Goal: Transaction & Acquisition: Purchase product/service

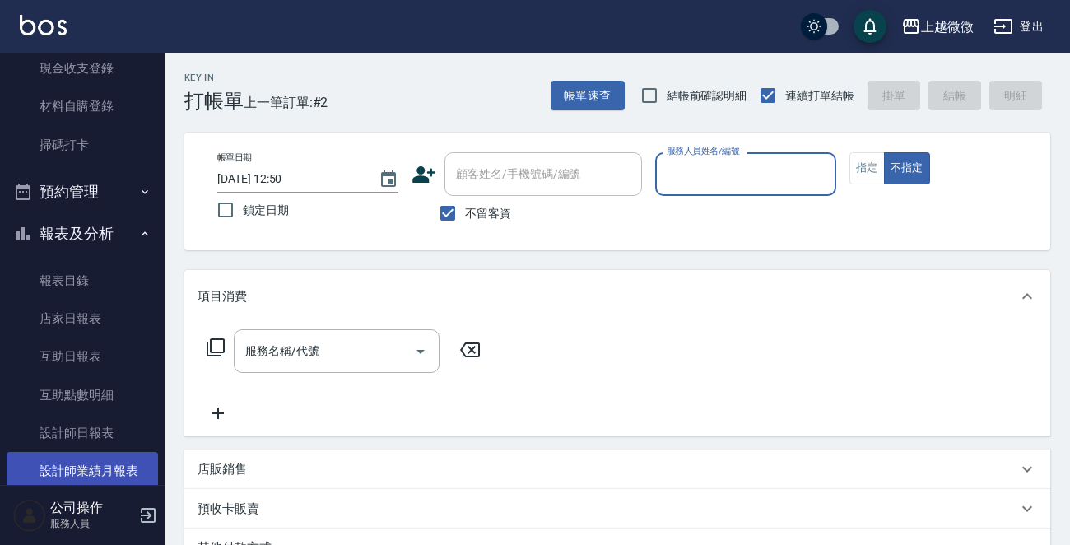
scroll to position [247, 0]
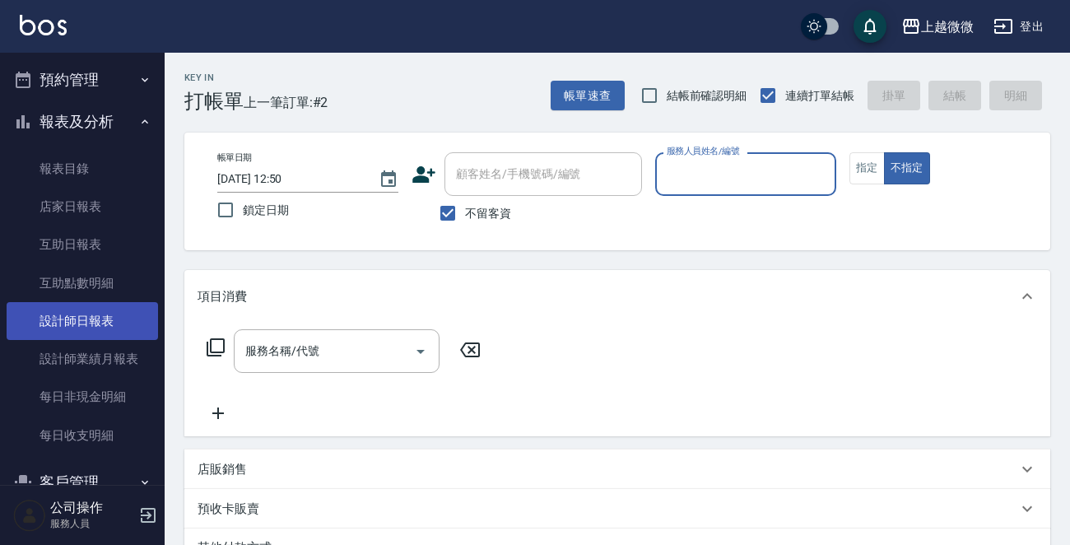
click at [110, 315] on link "設計師日報表" at bounding box center [82, 321] width 151 height 38
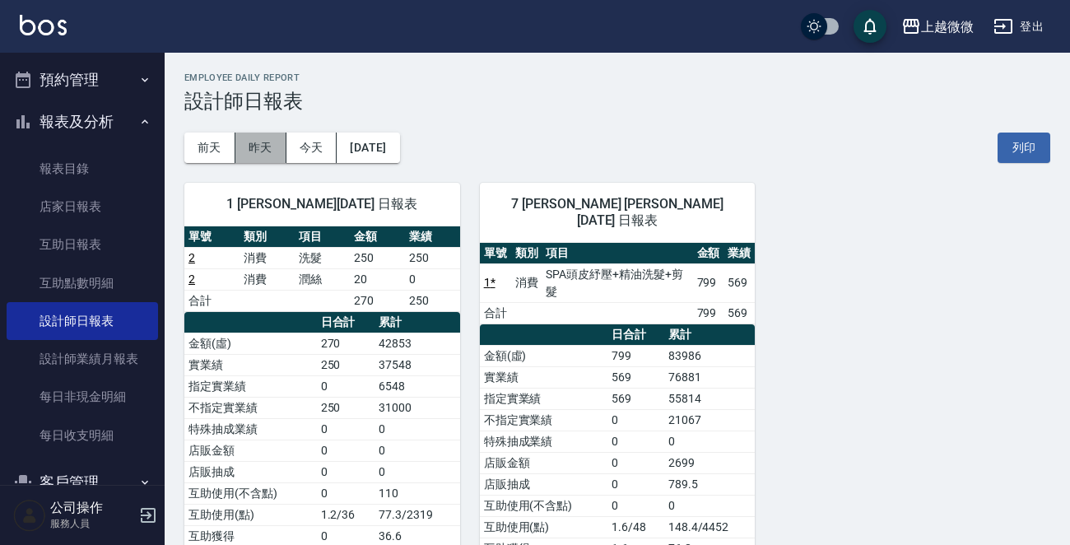
click at [263, 132] on button "昨天" at bounding box center [260, 147] width 51 height 30
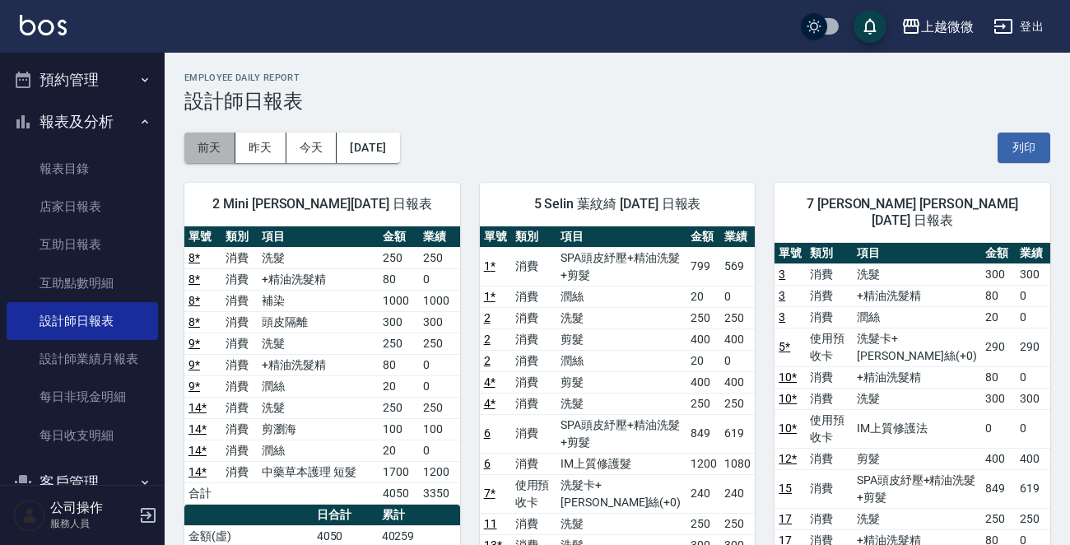
click at [206, 139] on button "前天" at bounding box center [209, 147] width 51 height 30
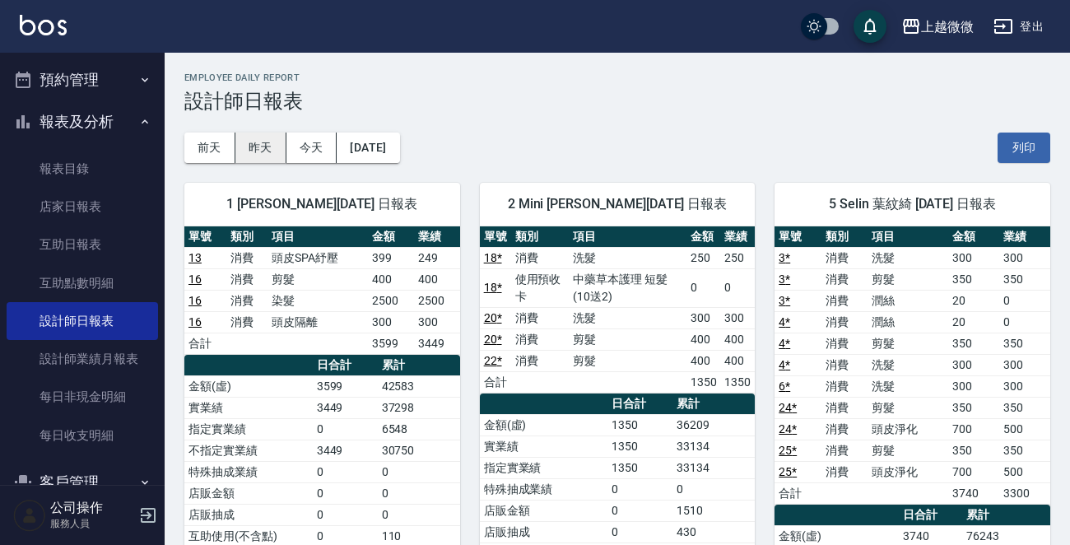
click at [263, 150] on button "昨天" at bounding box center [260, 147] width 51 height 30
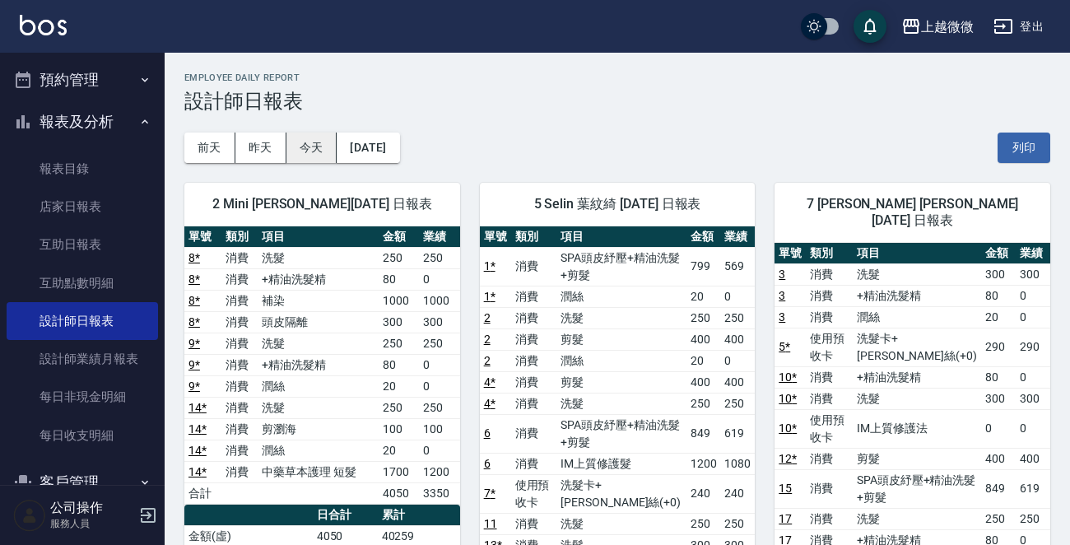
click at [318, 147] on button "今天" at bounding box center [311, 147] width 51 height 30
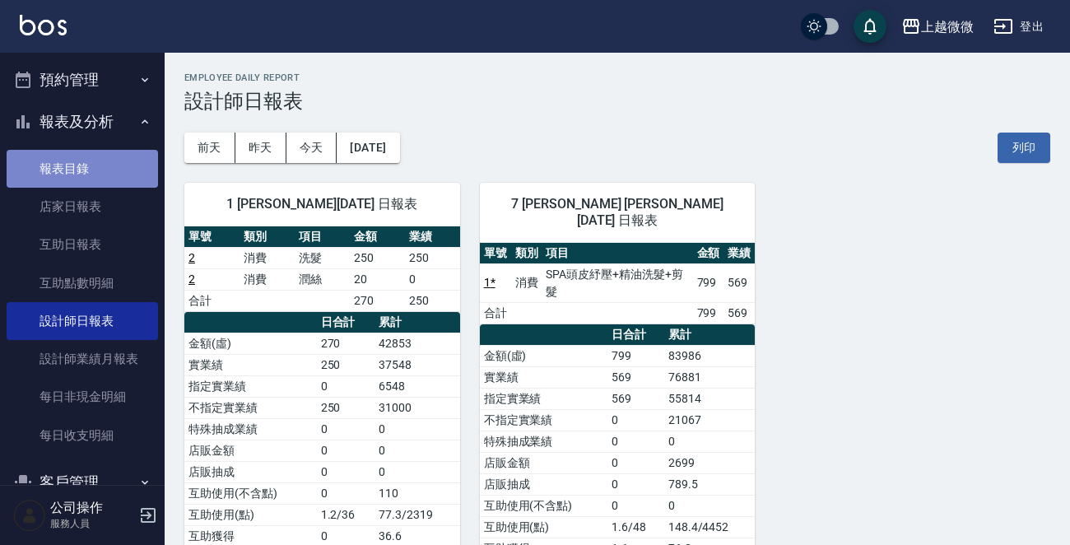
click at [118, 176] on link "報表目錄" at bounding box center [82, 169] width 151 height 38
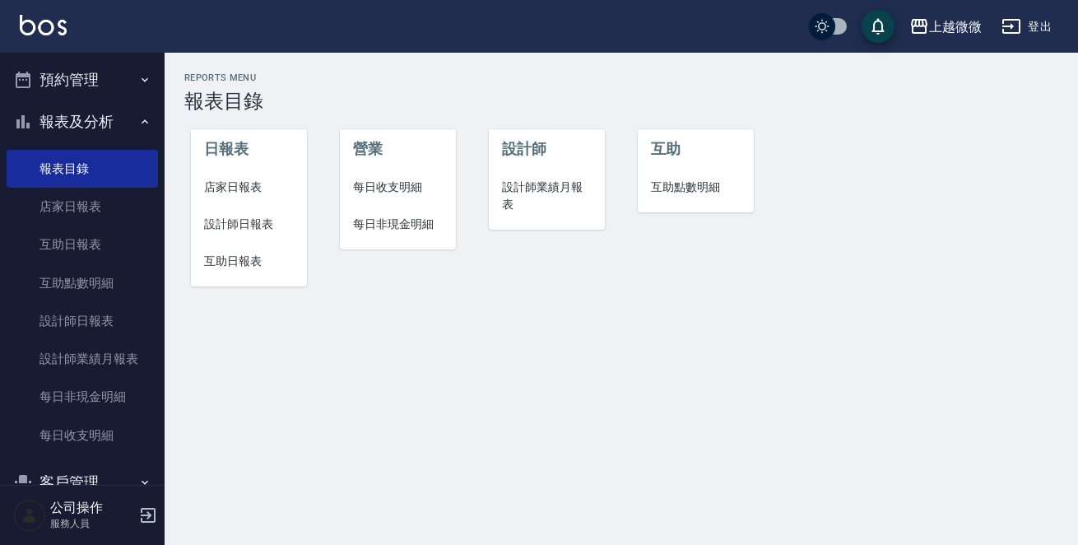
click at [121, 118] on button "報表及分析" at bounding box center [82, 121] width 151 height 43
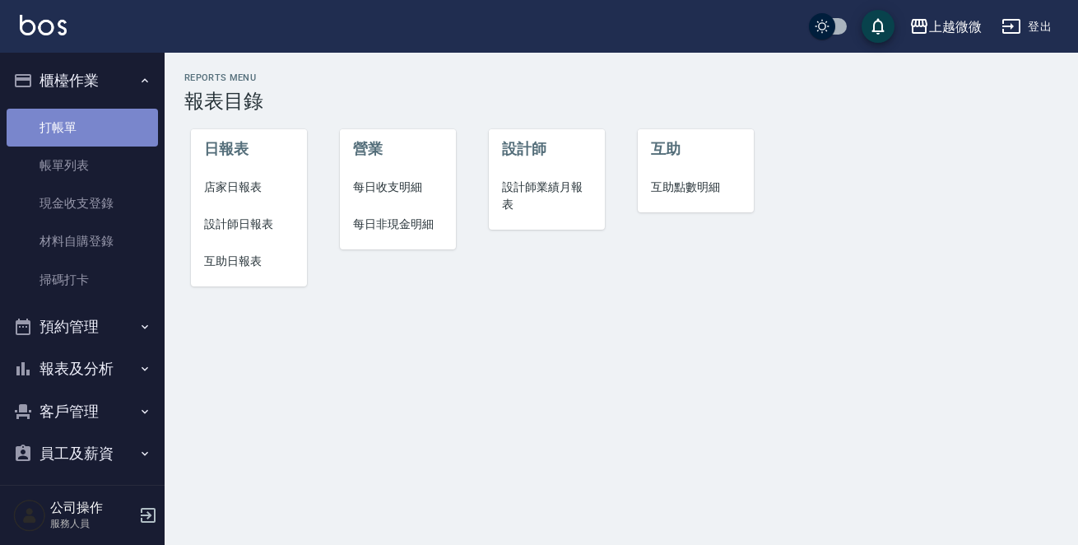
drag, startPoint x: 102, startPoint y: 118, endPoint x: 118, endPoint y: 106, distance: 19.4
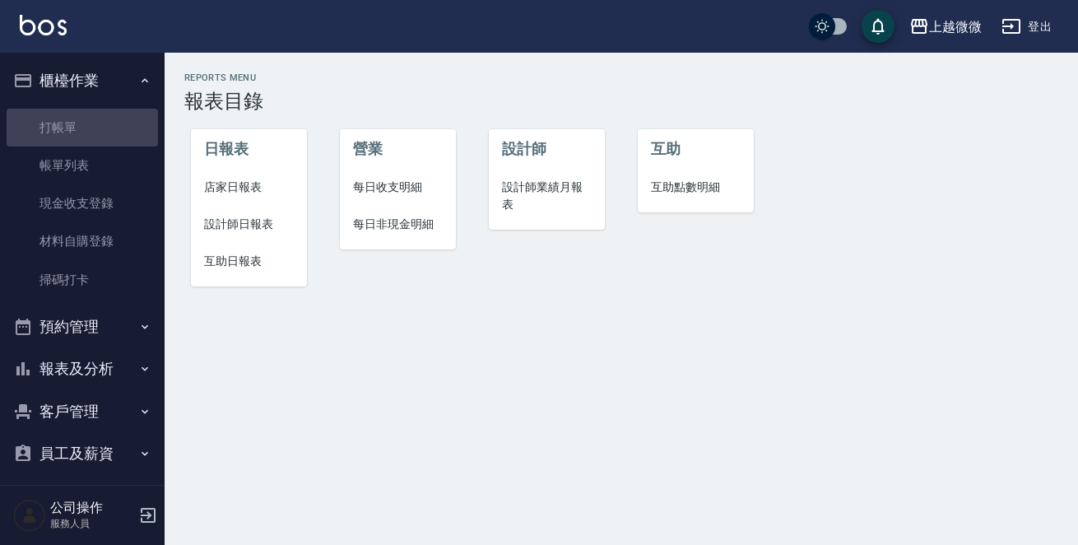
click at [104, 117] on link "打帳單" at bounding box center [82, 128] width 151 height 38
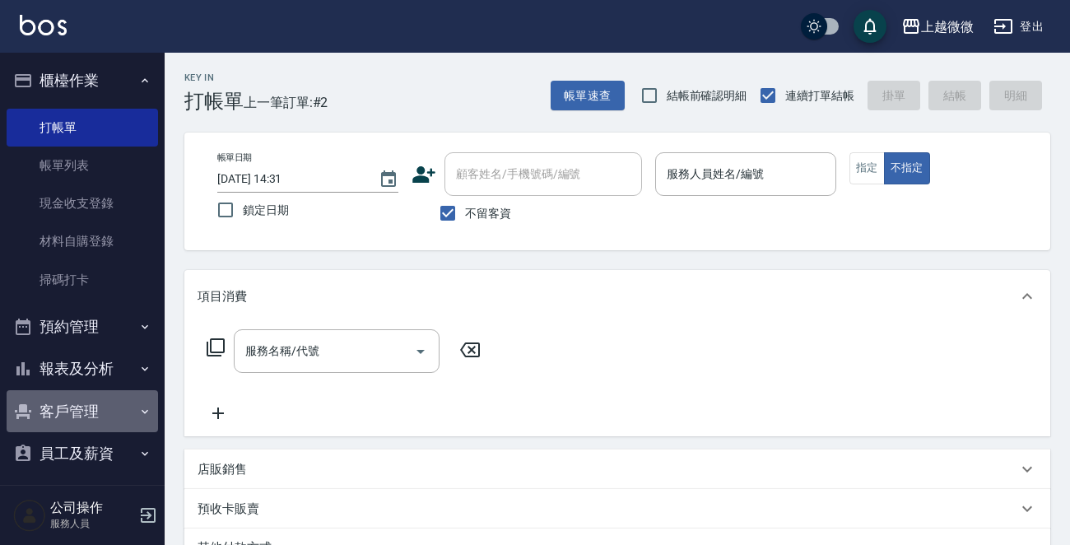
click at [82, 402] on button "客戶管理" at bounding box center [82, 411] width 151 height 43
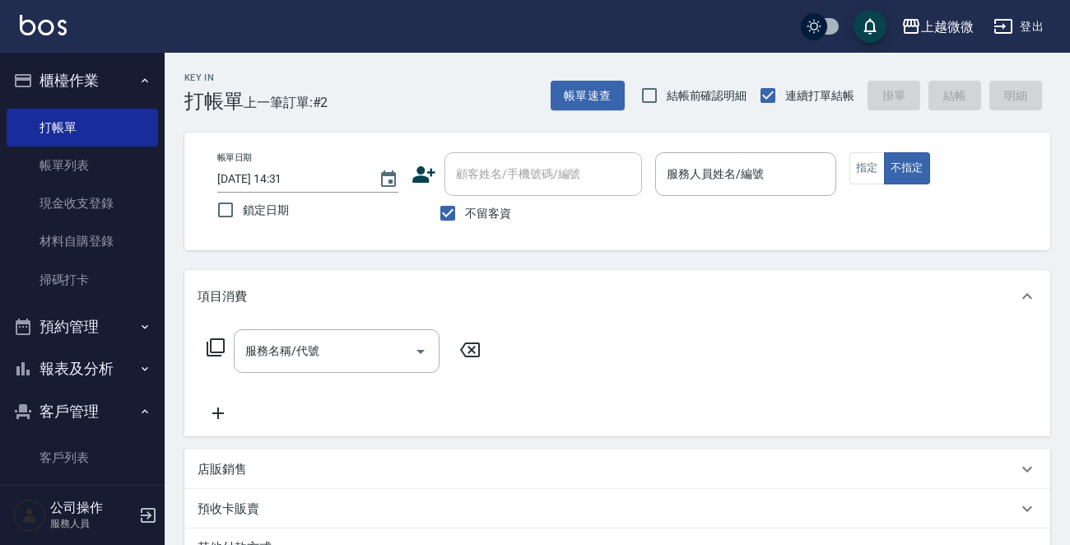
click at [108, 305] on ul "客戶列表 卡券管理" at bounding box center [82, 203] width 151 height 203
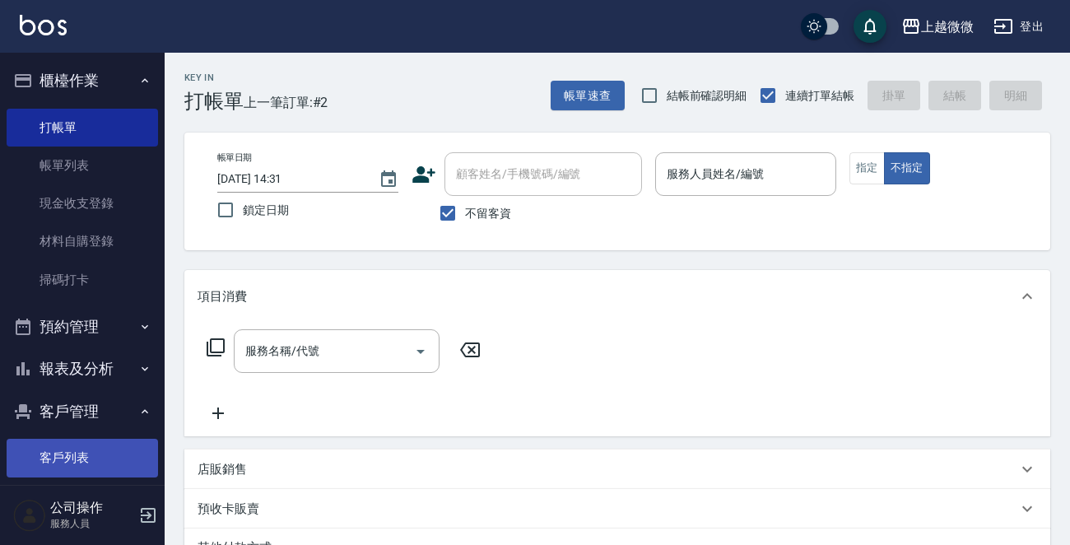
click at [105, 447] on link "客戶列表" at bounding box center [82, 458] width 151 height 38
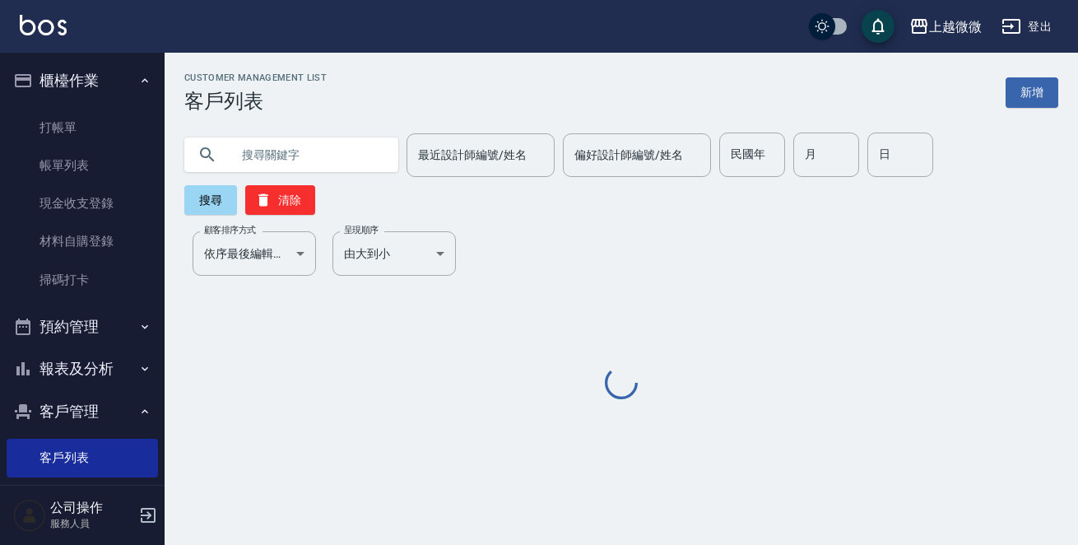
click at [255, 146] on input "text" at bounding box center [307, 154] width 155 height 44
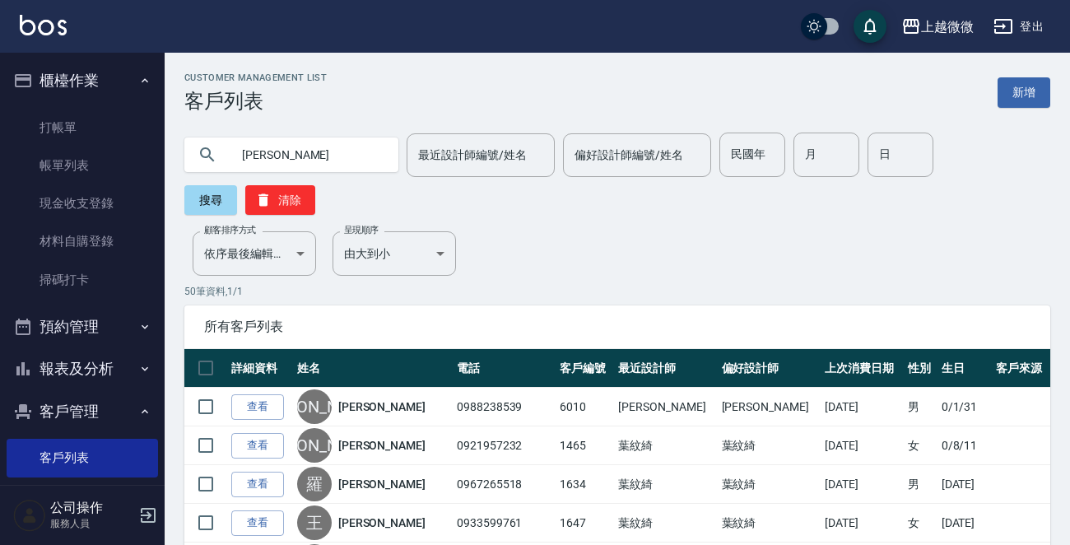
type input "[PERSON_NAME]"
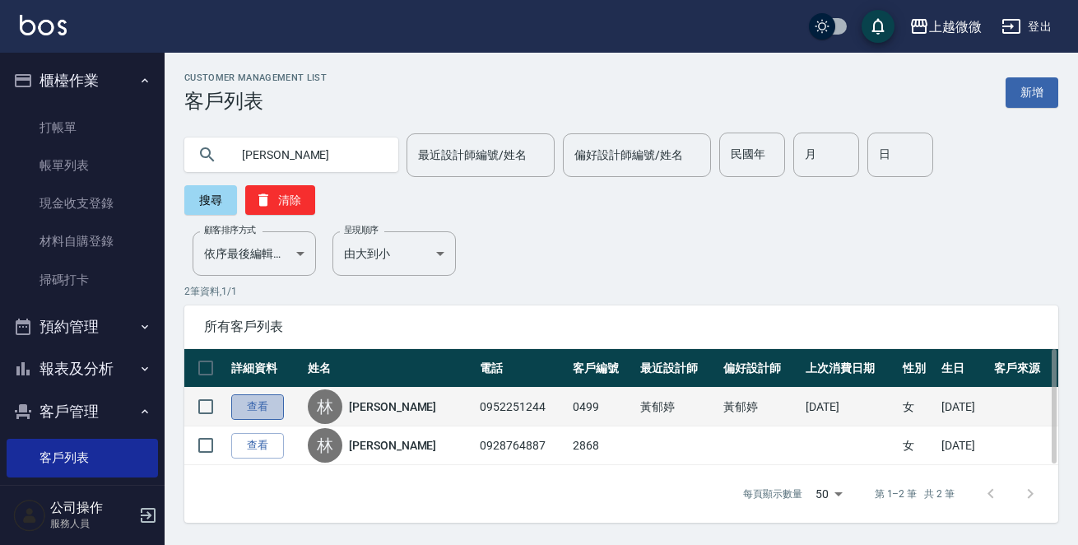
click at [239, 394] on link "查看" at bounding box center [257, 407] width 53 height 26
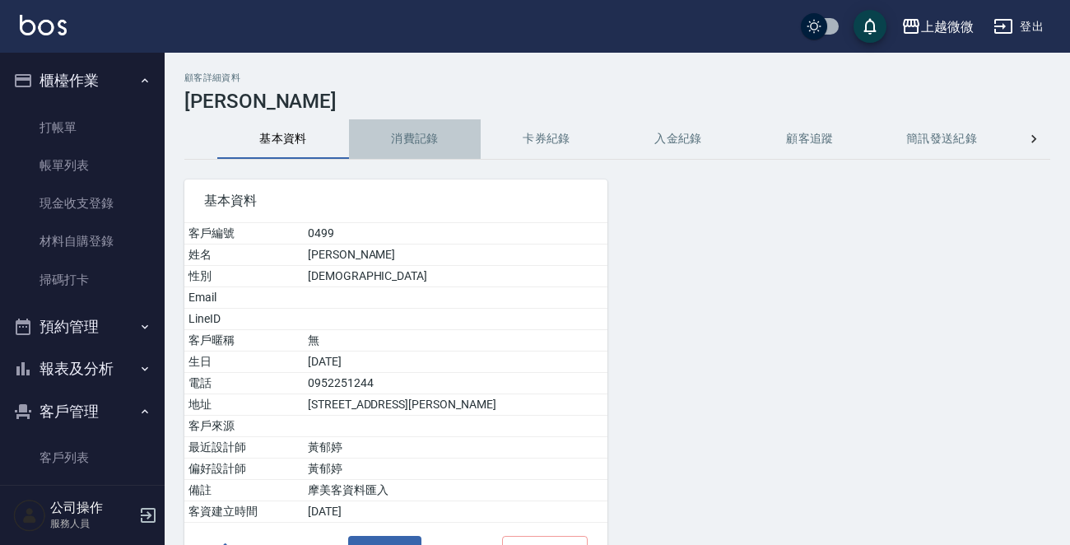
click at [431, 137] on button "消費記錄" at bounding box center [415, 138] width 132 height 39
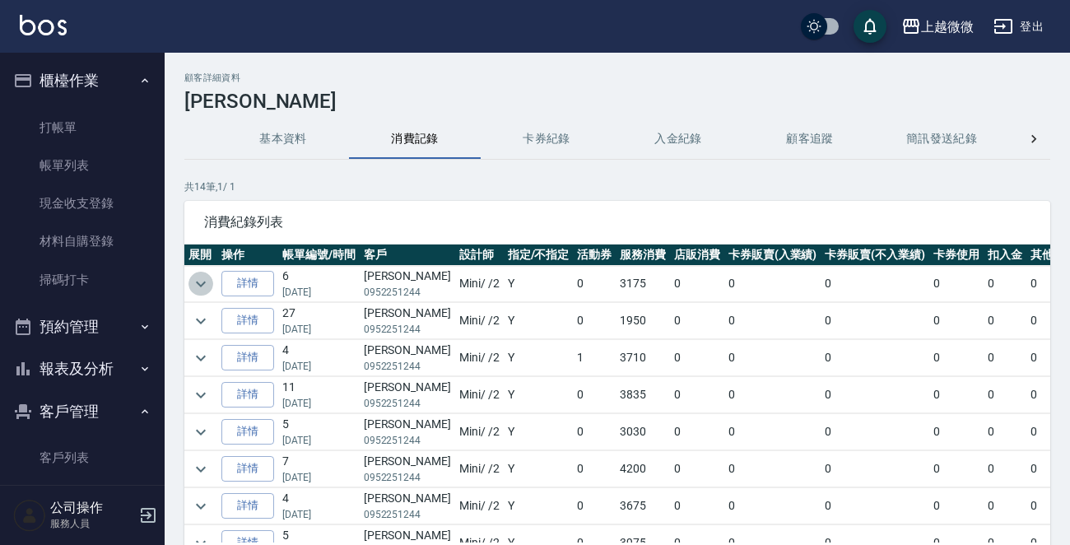
click at [212, 278] on button "expand row" at bounding box center [200, 284] width 25 height 25
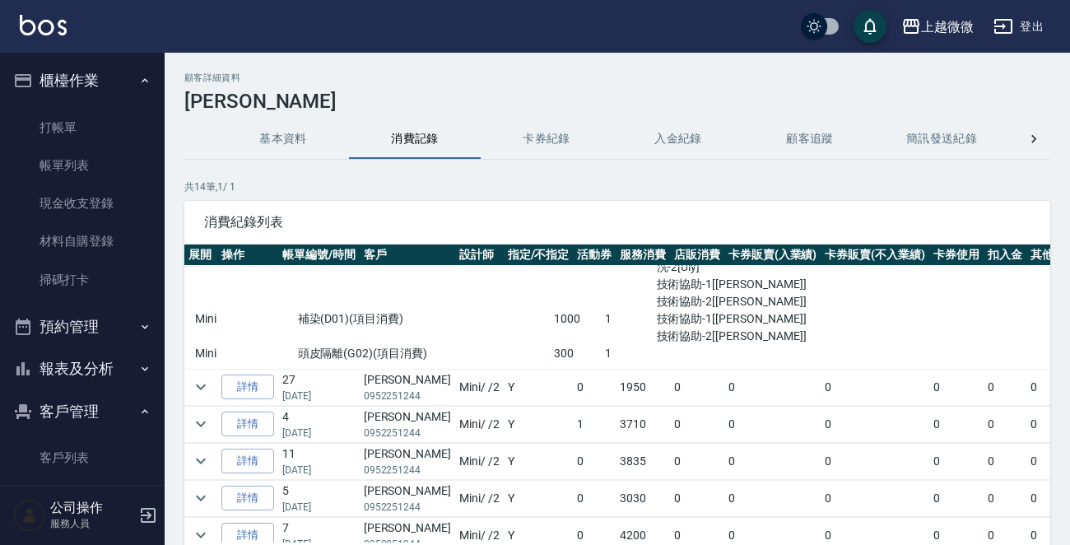
scroll to position [247, 0]
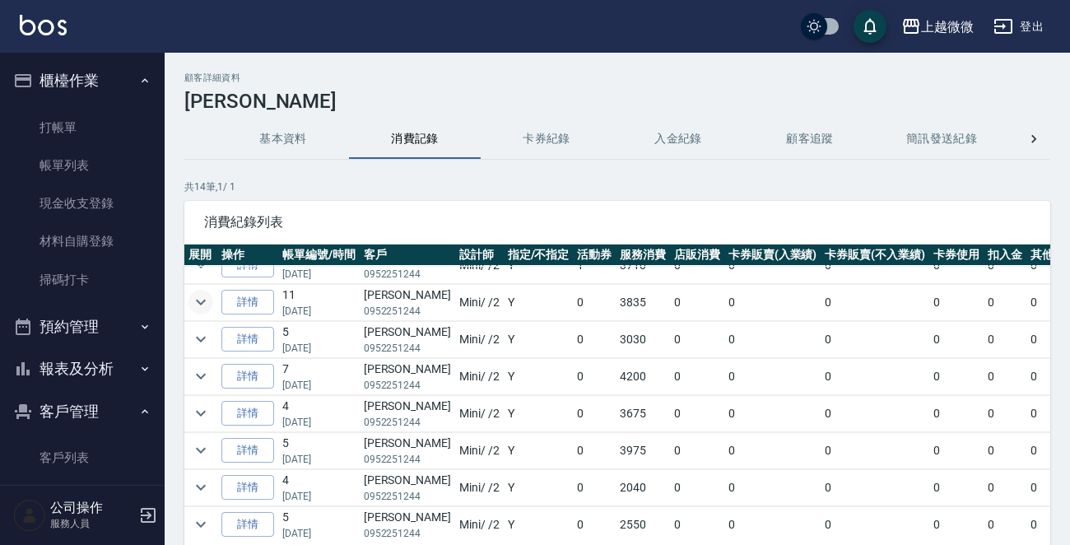
click at [207, 296] on icon "expand row" at bounding box center [201, 302] width 20 height 20
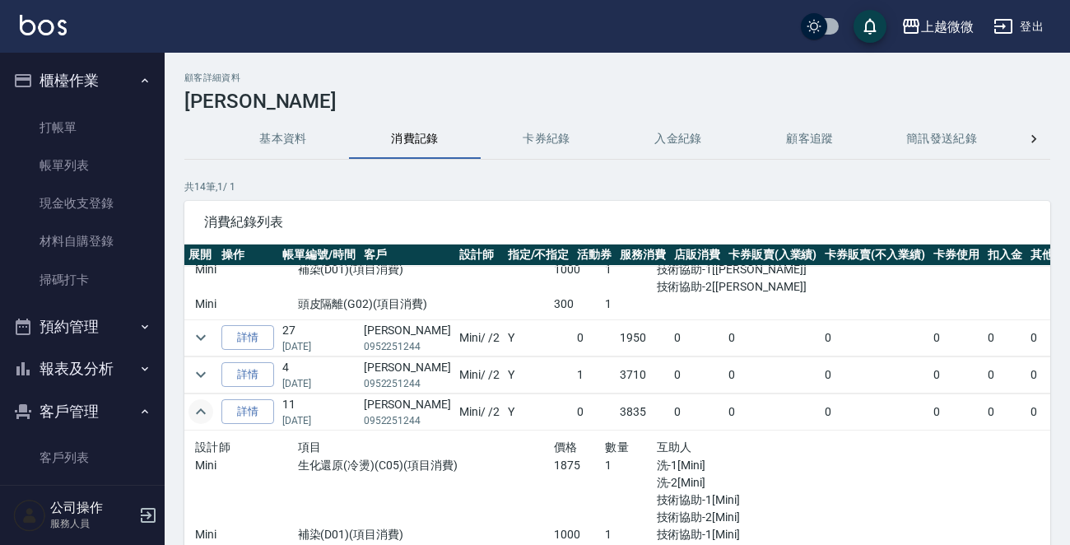
scroll to position [0, 0]
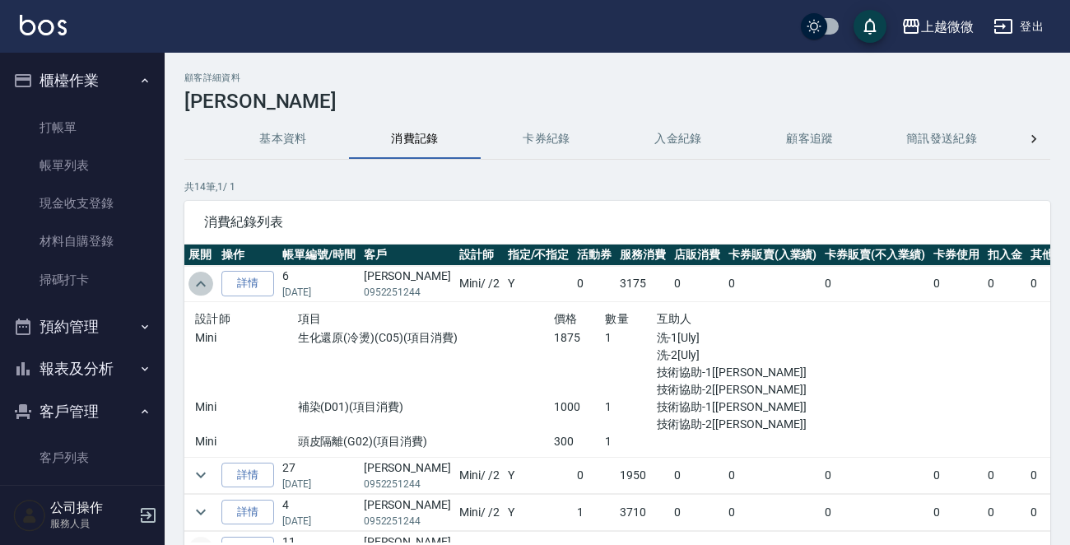
click at [201, 281] on icon "expand row" at bounding box center [201, 284] width 10 height 6
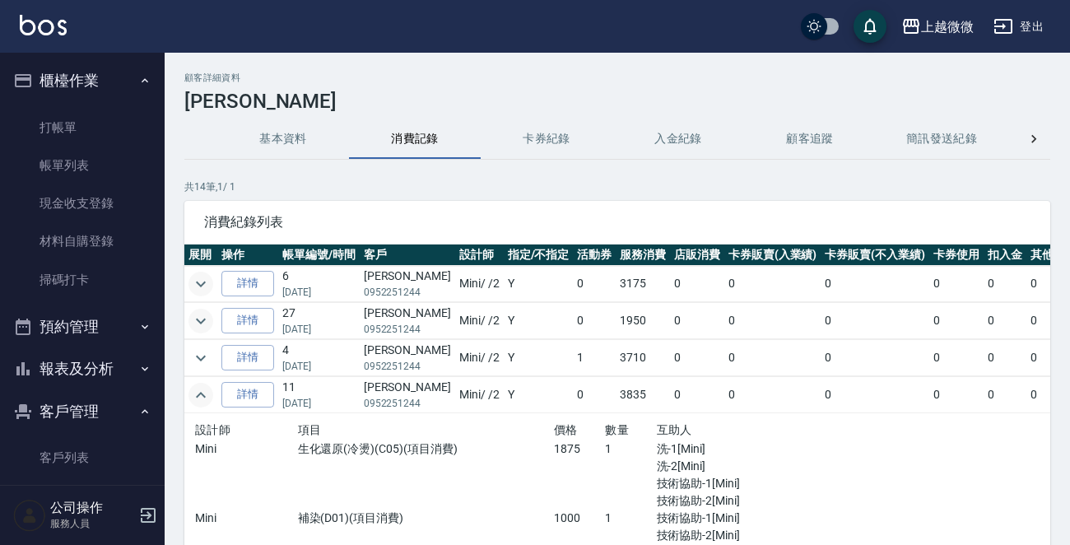
click at [200, 319] on icon "expand row" at bounding box center [201, 321] width 20 height 20
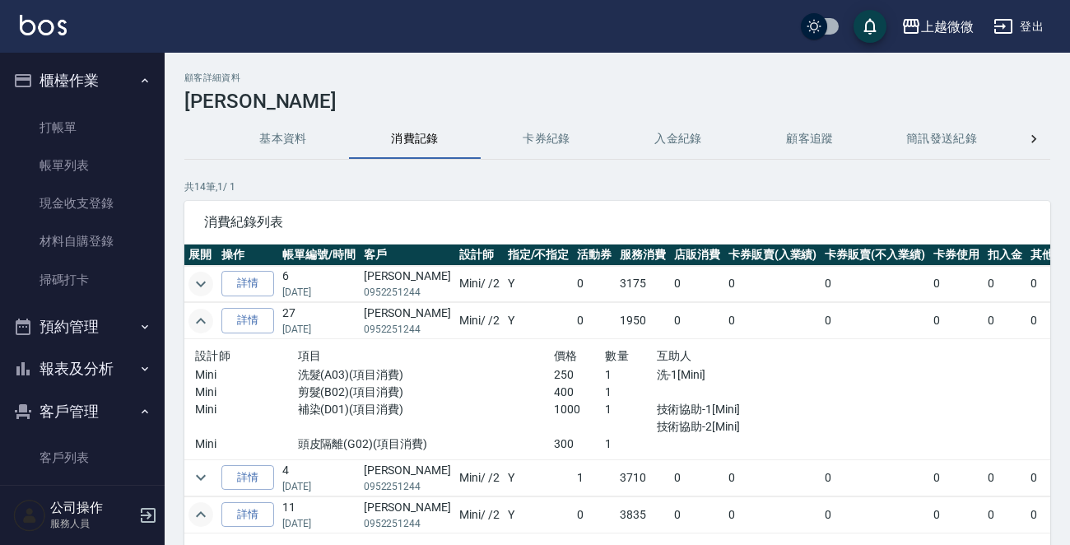
click at [200, 319] on icon "expand row" at bounding box center [201, 321] width 20 height 20
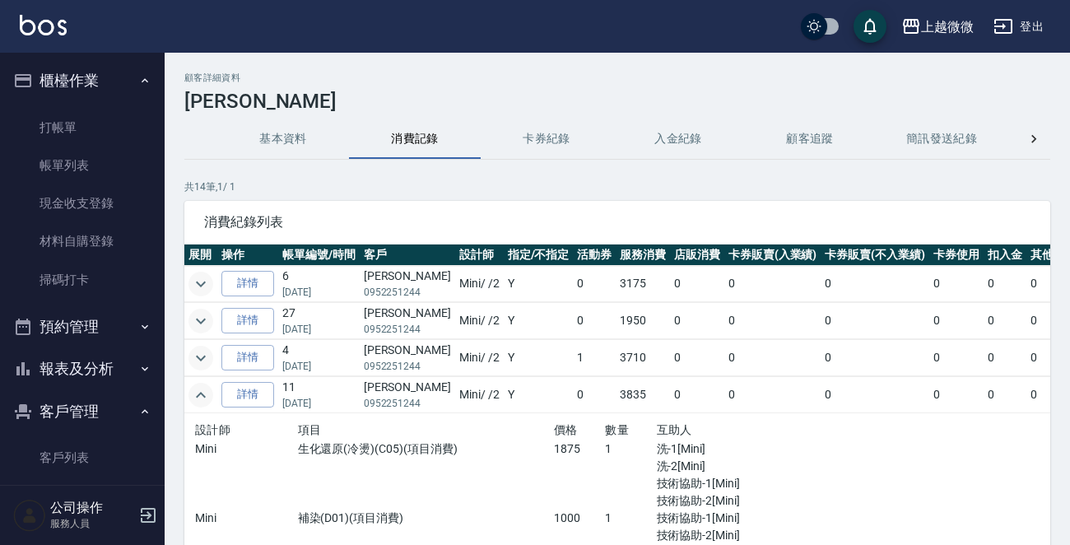
click at [204, 356] on icon "expand row" at bounding box center [201, 358] width 20 height 20
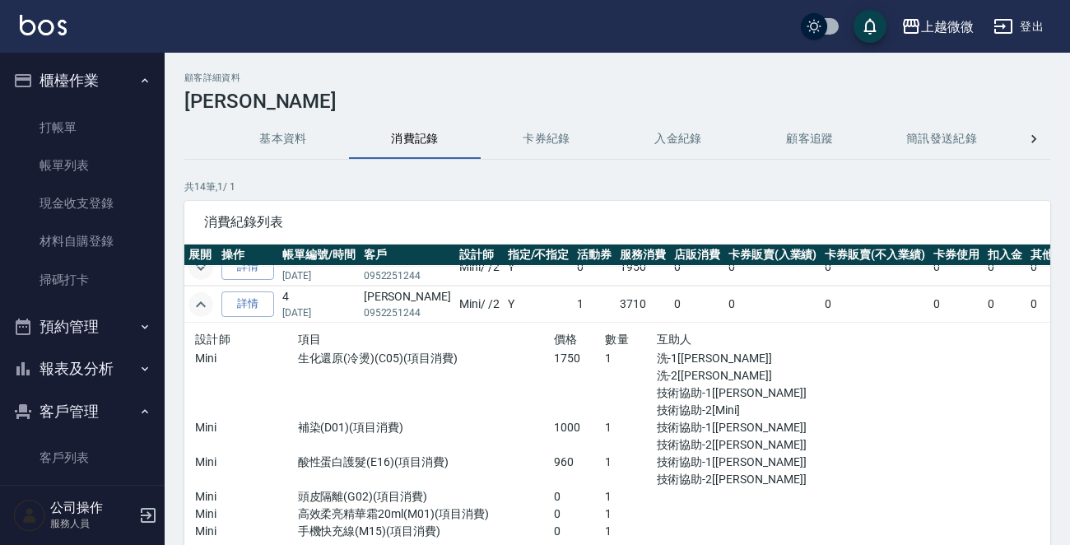
scroll to position [82, 0]
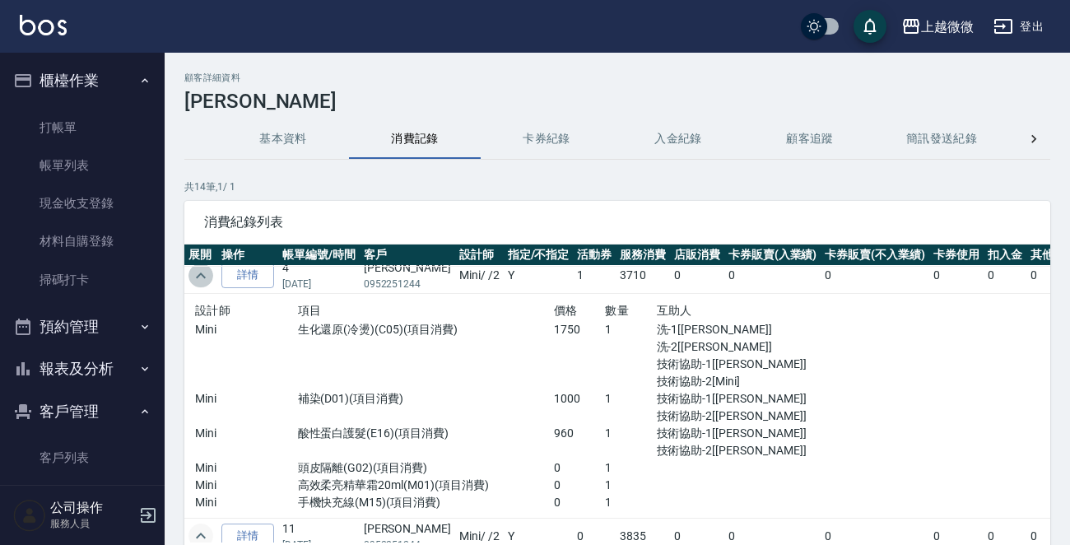
click at [205, 276] on icon "expand row" at bounding box center [201, 275] width 10 height 6
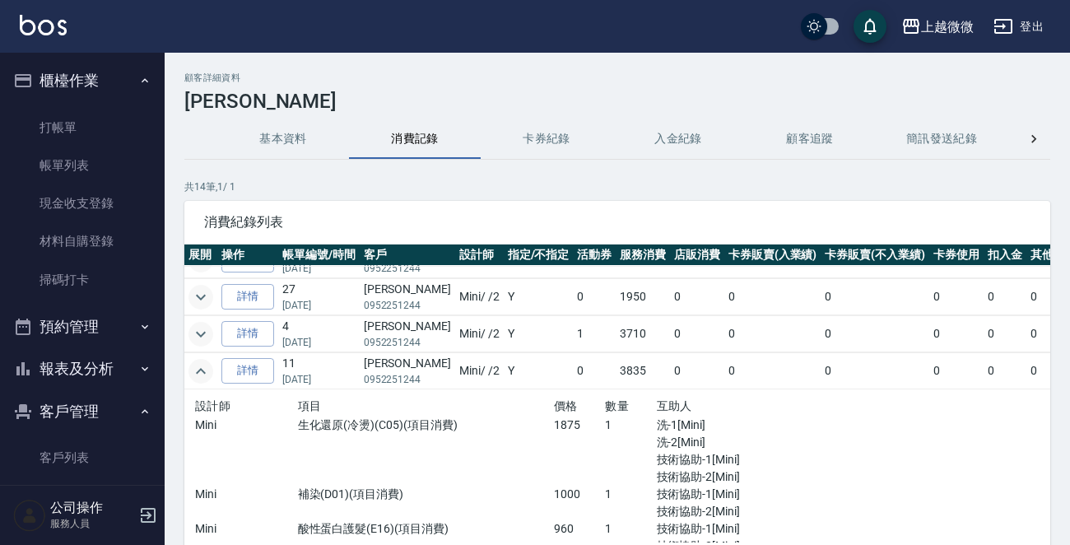
scroll to position [0, 0]
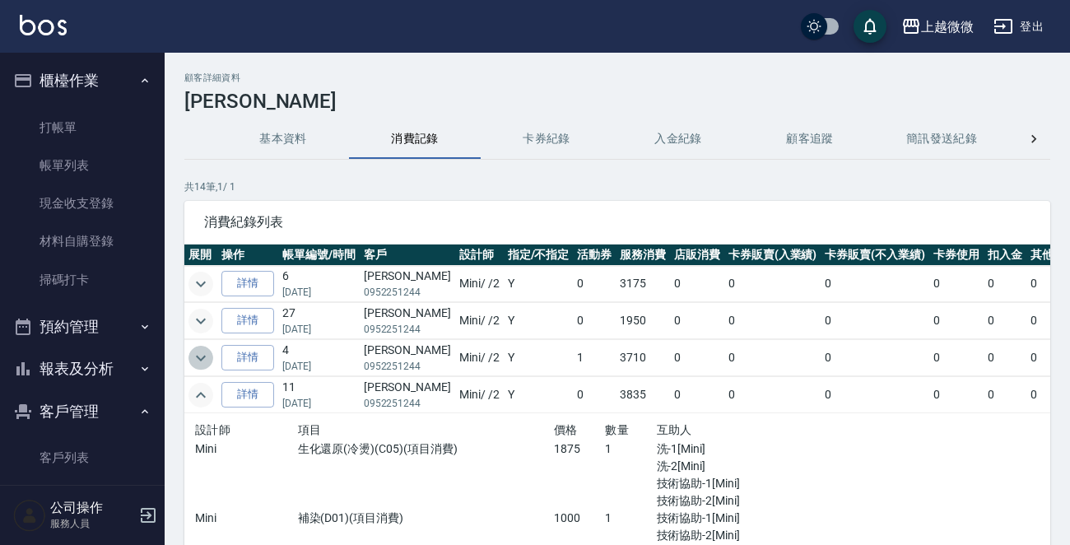
click at [207, 351] on icon "expand row" at bounding box center [201, 358] width 20 height 20
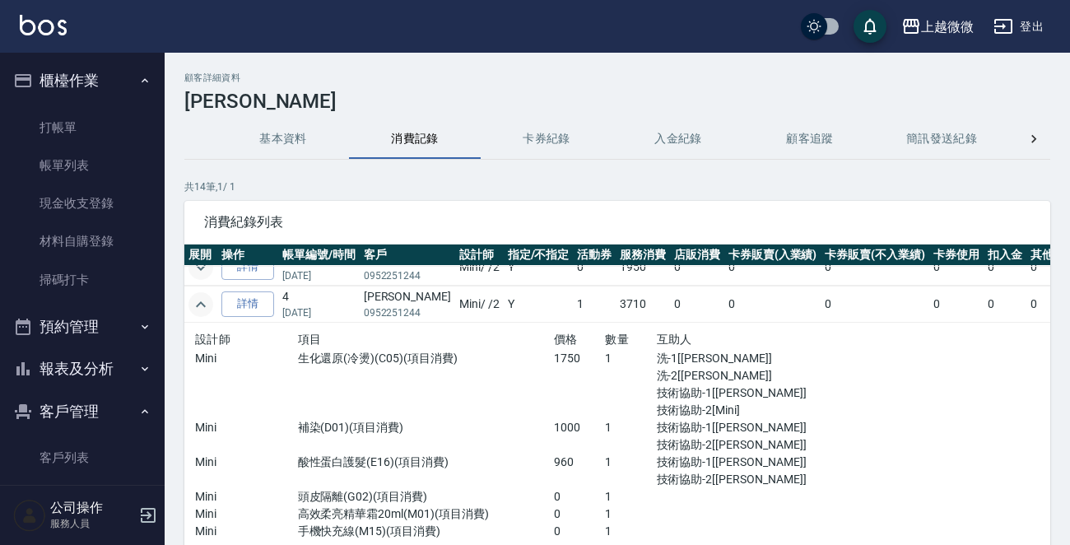
scroll to position [82, 0]
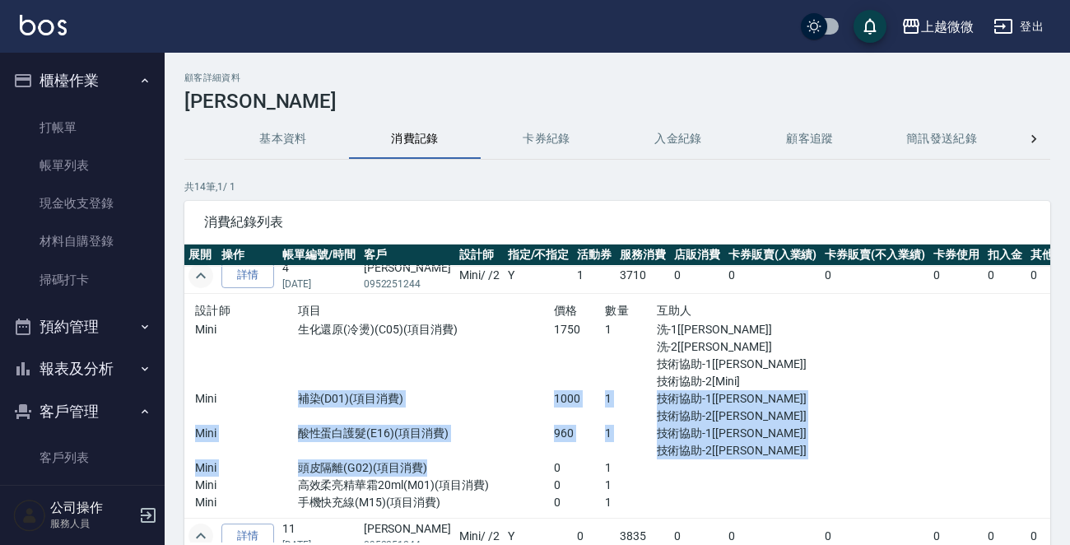
drag, startPoint x: 289, startPoint y: 404, endPoint x: 436, endPoint y: 468, distance: 160.7
click at [439, 466] on div "設計師 項目 價格 數量 互助人 Mini 生化還原(冷燙)(C05)(項目消費) 1750 1 洗-1[Joan] 洗-2[[PERSON_NAME]] 技…" at bounding box center [502, 405] width 615 height 211
click at [326, 474] on p "頭皮隔離(G02)(項目消費)" at bounding box center [426, 467] width 256 height 17
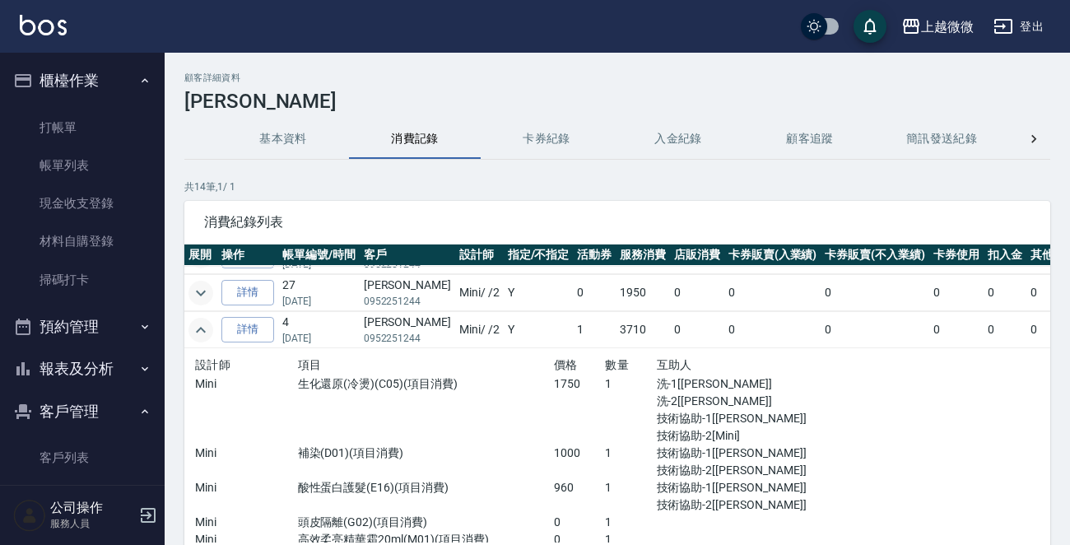
scroll to position [0, 0]
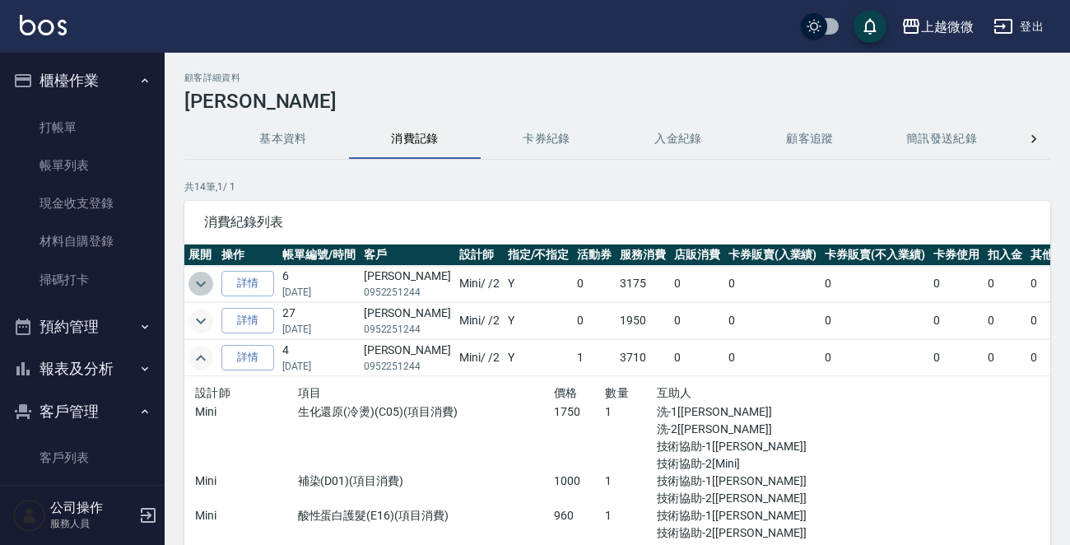
click at [198, 278] on icon "expand row" at bounding box center [201, 284] width 20 height 20
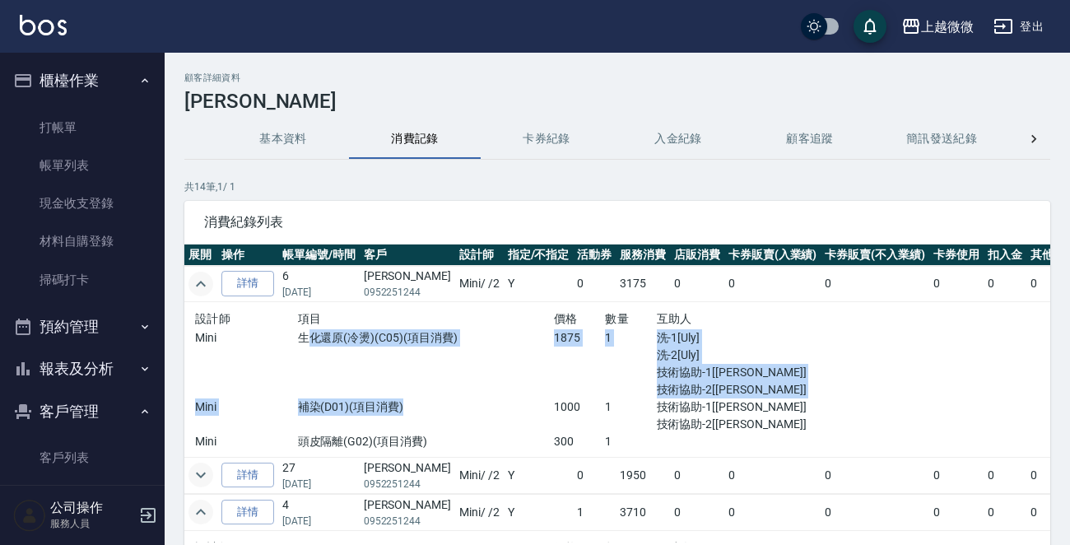
drag, startPoint x: 326, startPoint y: 345, endPoint x: 446, endPoint y: 434, distance: 149.9
click at [446, 433] on div "設計師 項目 價格 數量 互助人 Mini 生化還原(冷燙)(C05)(項目消費) 1875 1 洗-1[Uly] 洗-2[Uly] 技術協助-1[Lily]…" at bounding box center [502, 380] width 615 height 142
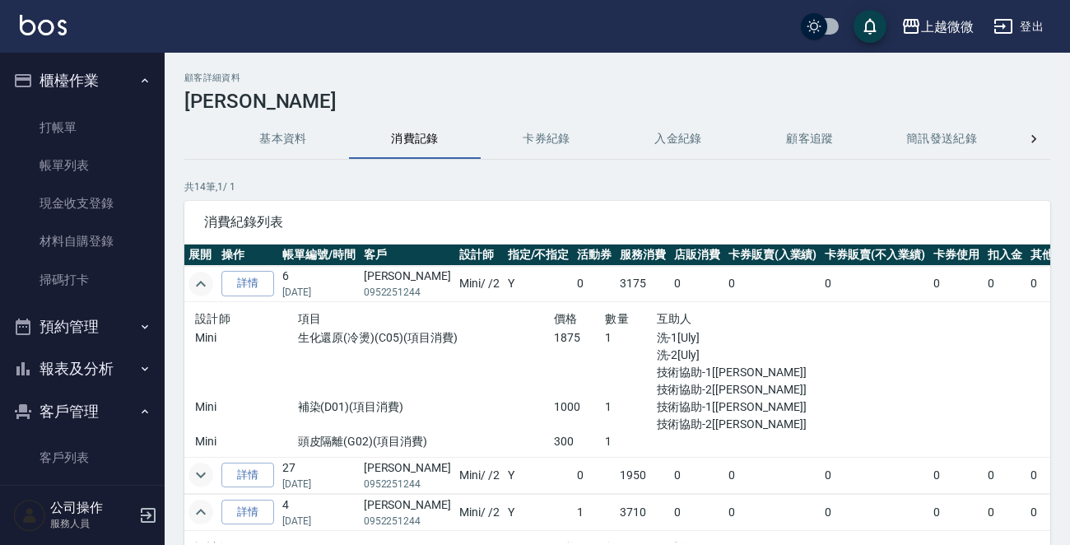
click at [262, 329] on p "Mini" at bounding box center [246, 337] width 103 height 17
click at [205, 278] on icon "expand row" at bounding box center [201, 284] width 20 height 20
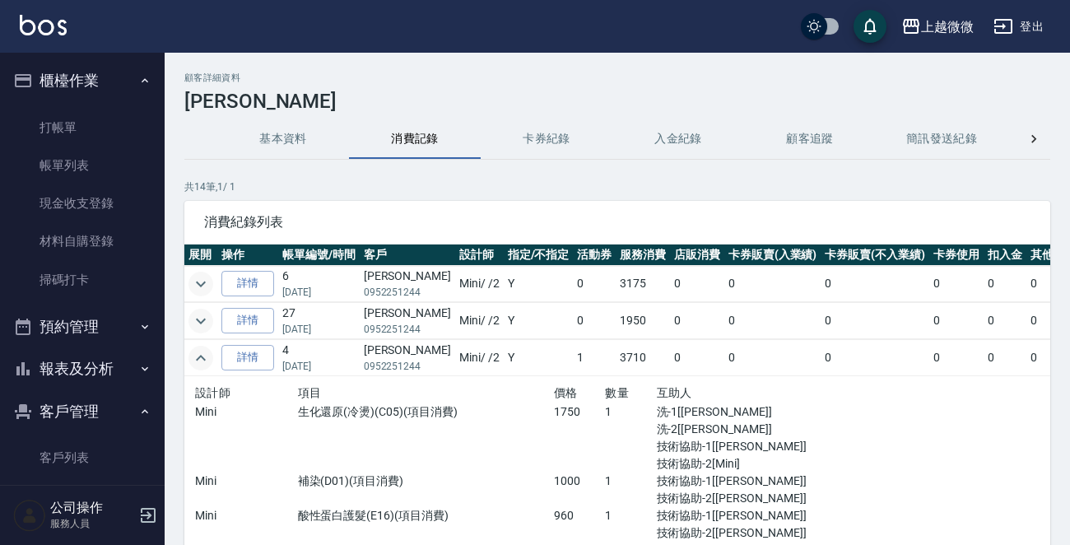
click at [204, 319] on icon "expand row" at bounding box center [201, 321] width 20 height 20
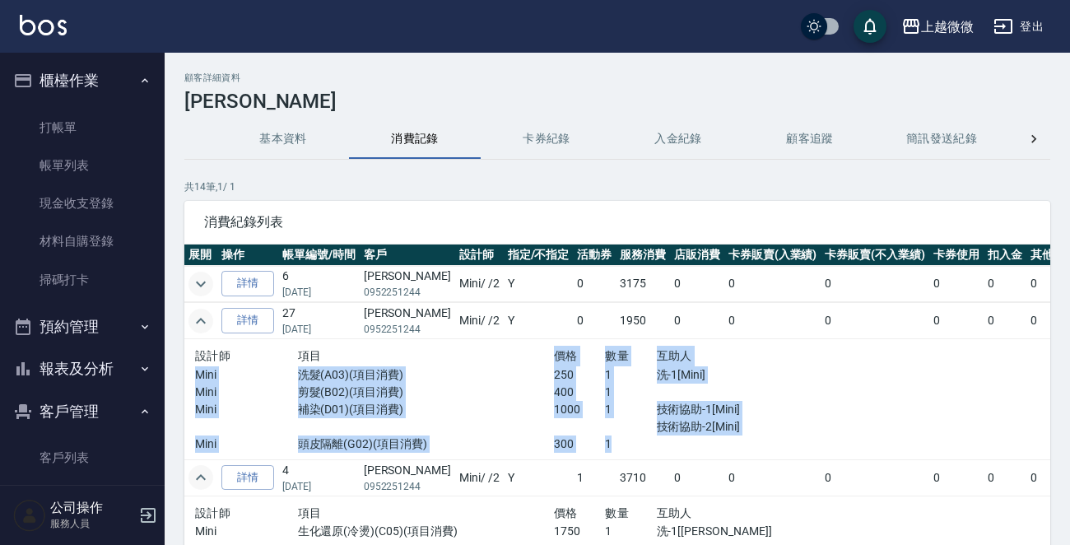
drag, startPoint x: 476, startPoint y: 375, endPoint x: 603, endPoint y: 456, distance: 150.9
click at [603, 456] on div "設計師 項目 價格 數量 互助人 Mini 洗髮(A03)(項目消費) 250 1 洗-1[Mini] Mini 剪髮(B02)(項目消費) 400 1 Mi…" at bounding box center [502, 399] width 628 height 120
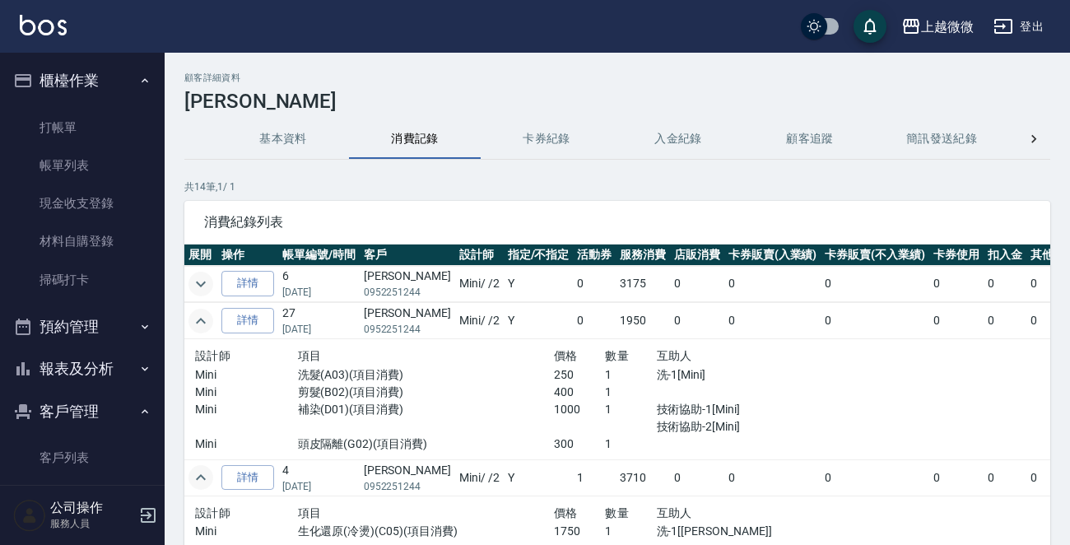
click at [876, 411] on td at bounding box center [1004, 399] width 368 height 121
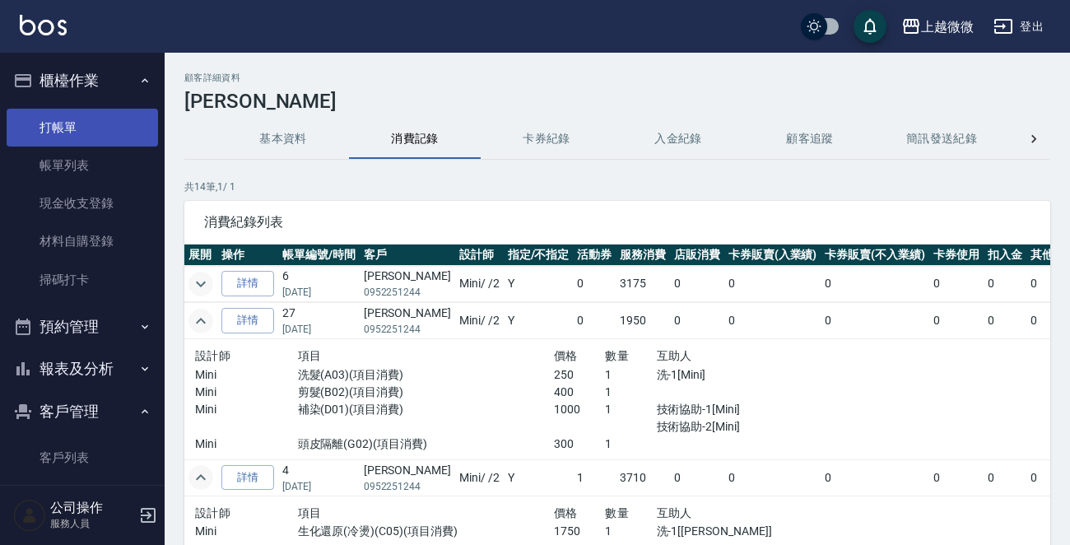
click at [105, 123] on link "打帳單" at bounding box center [82, 128] width 151 height 38
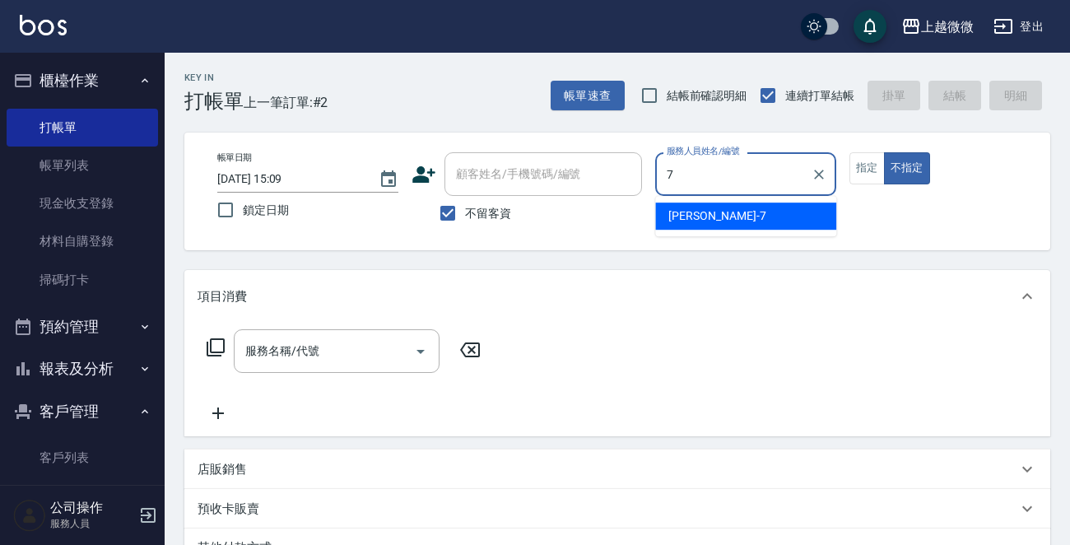
type input "[PERSON_NAME]-7"
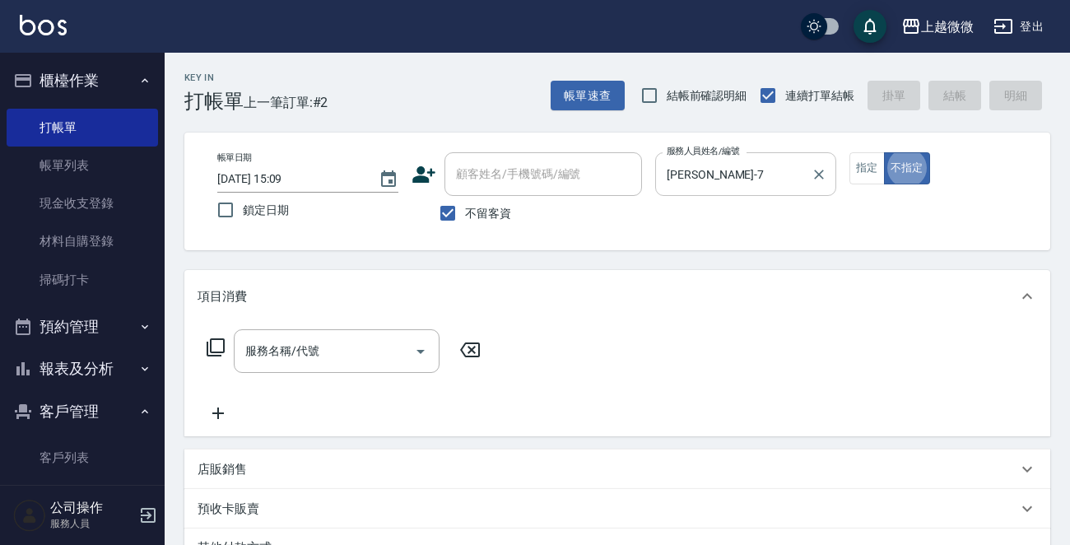
type button "false"
click at [418, 349] on icon "Open" at bounding box center [421, 351] width 20 height 20
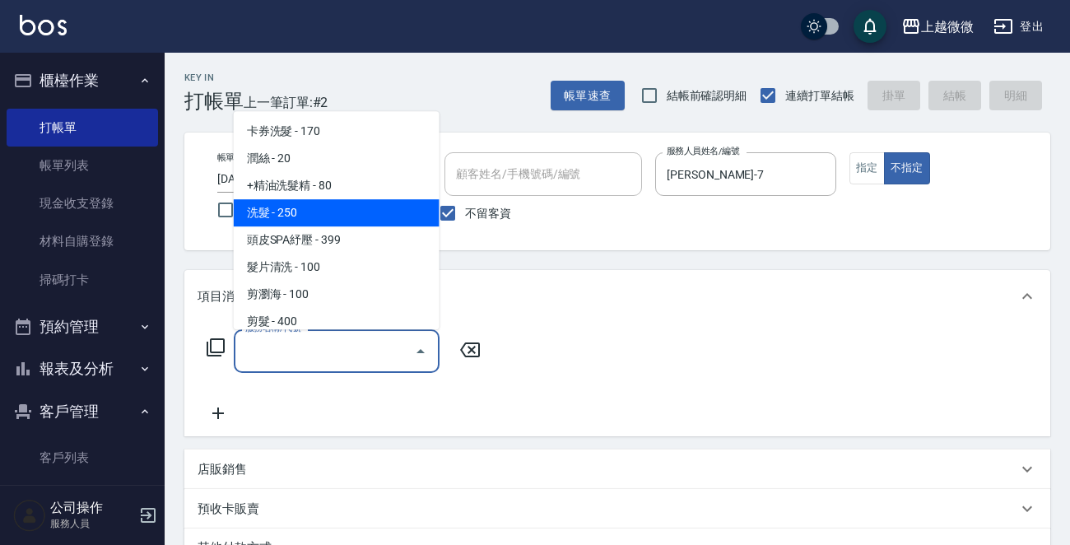
click at [275, 211] on span "洗髮 - 250" at bounding box center [337, 212] width 206 height 27
type input "洗髮(A03)"
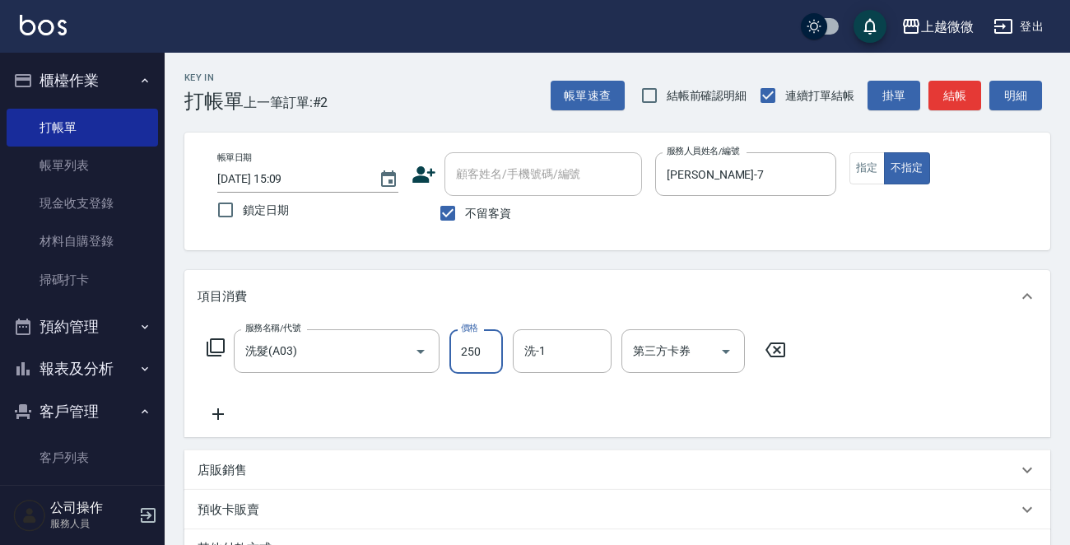
click at [495, 363] on input "250" at bounding box center [475, 351] width 53 height 44
type input "300"
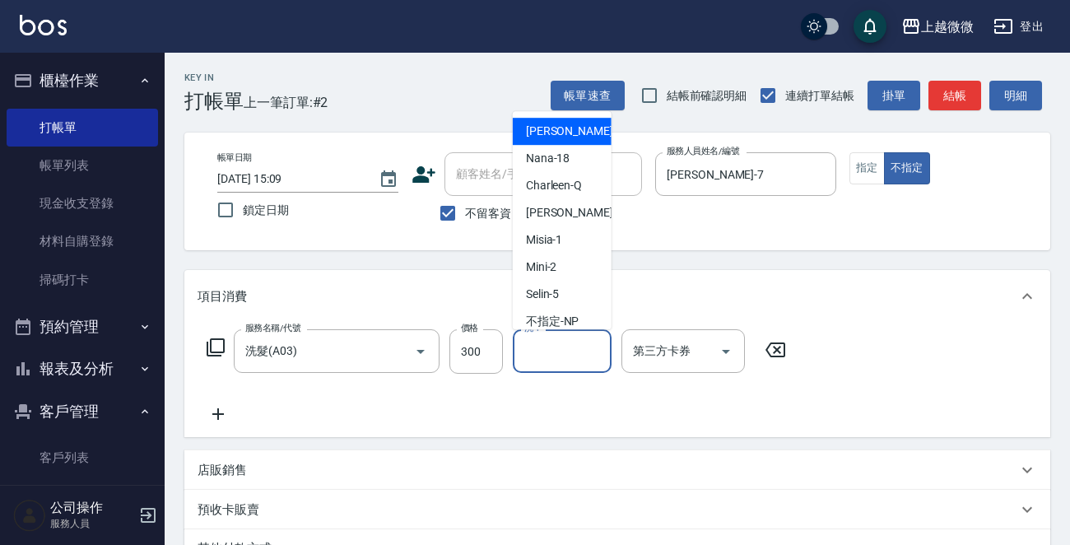
click at [553, 362] on input "洗-1" at bounding box center [562, 351] width 84 height 29
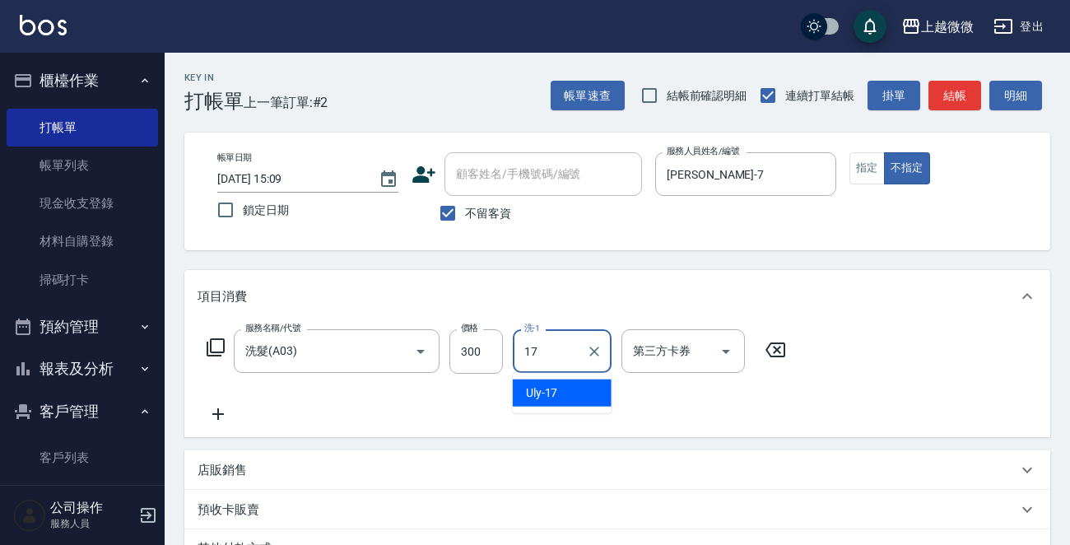
type input "Uly-17"
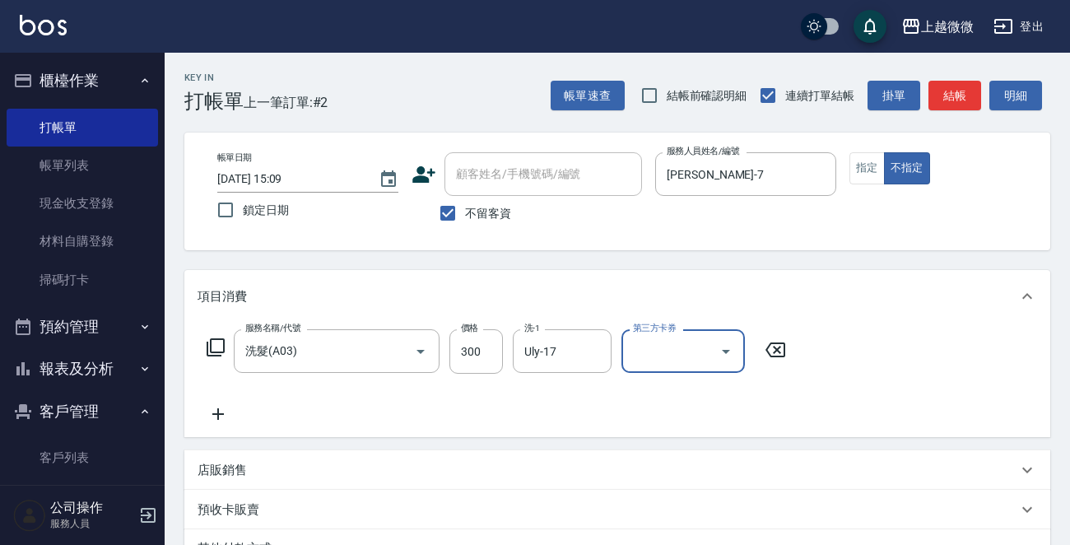
click at [221, 411] on icon at bounding box center [217, 414] width 41 height 20
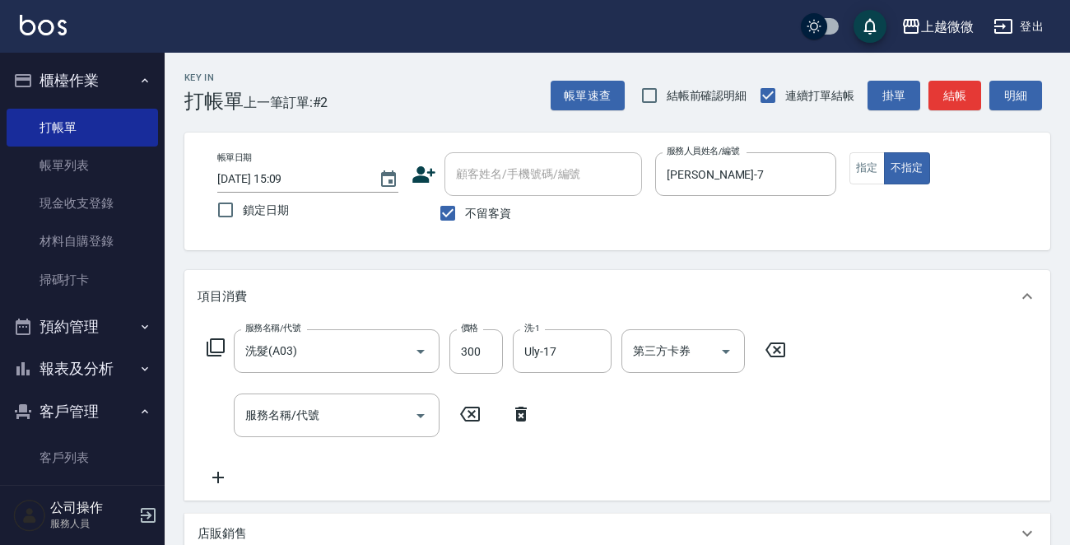
click at [221, 411] on div "服務名稱/代號 服務名稱/代號" at bounding box center [369, 415] width 344 height 44
click at [421, 414] on icon "Open" at bounding box center [420, 416] width 8 height 4
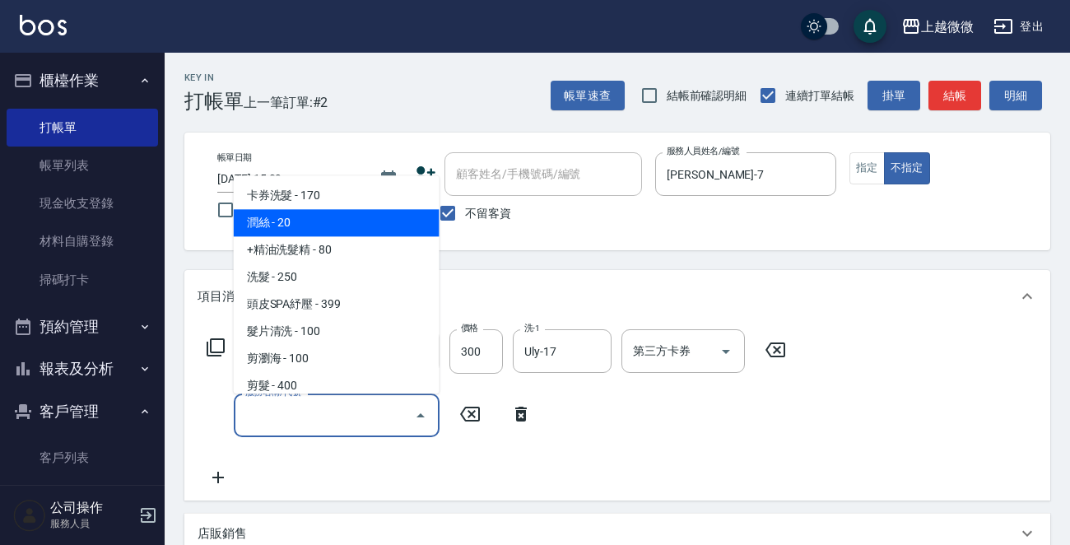
click at [336, 220] on span "潤絲 - 20" at bounding box center [337, 223] width 206 height 27
type input "潤絲(A01)"
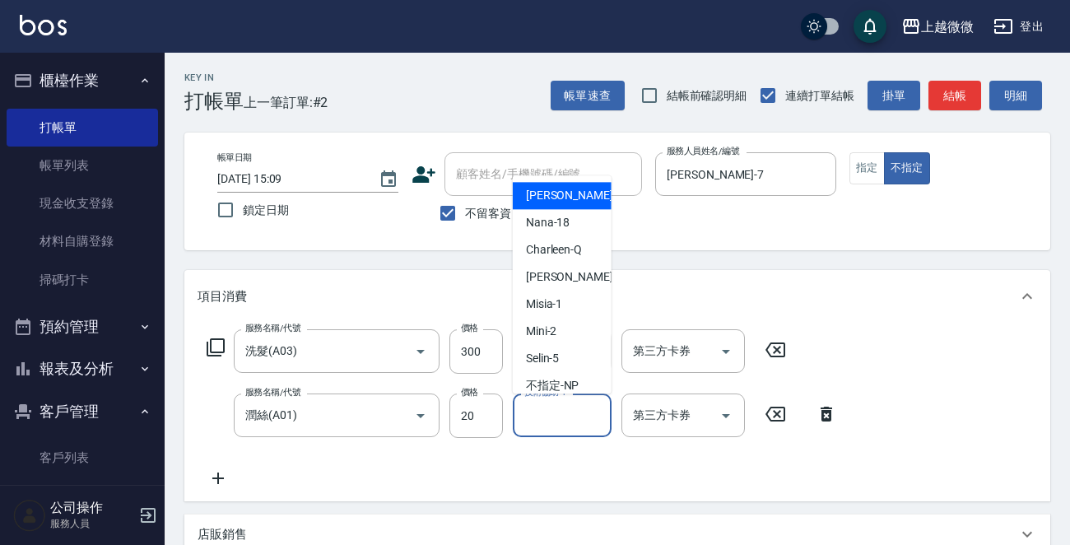
click at [551, 404] on div "技術協助-1 技術協助-1" at bounding box center [562, 415] width 99 height 44
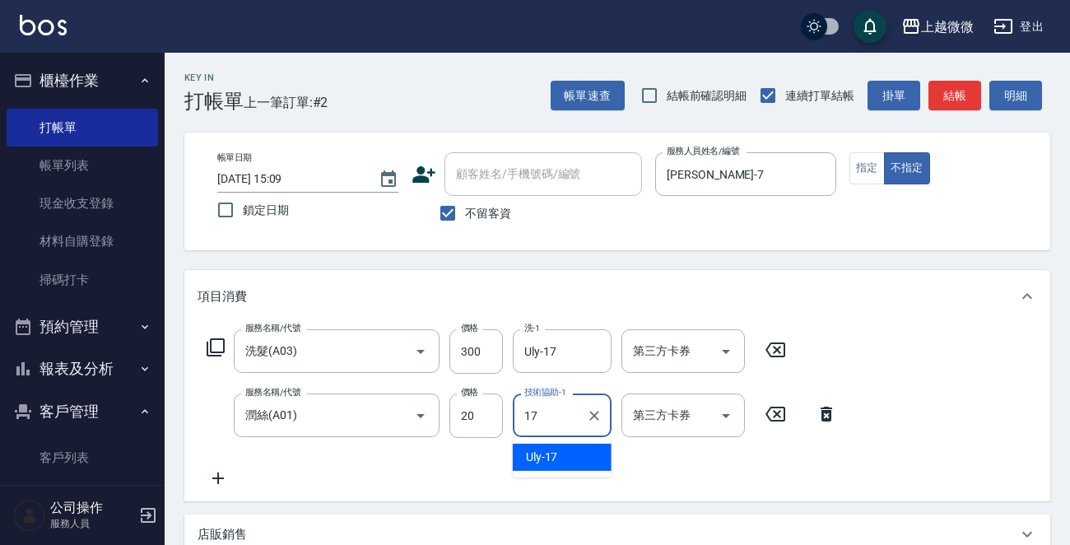
type input "Uly-17"
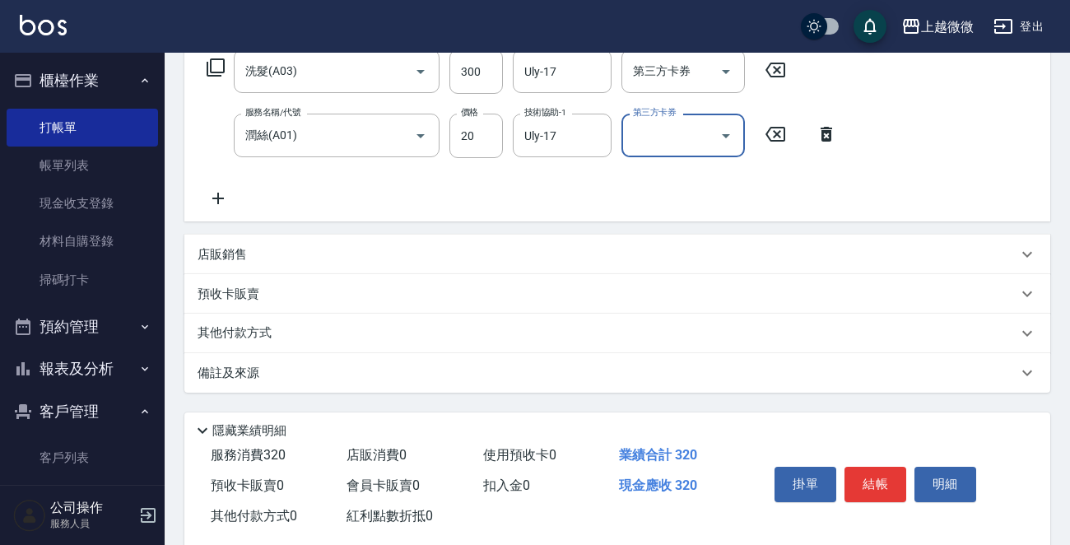
scroll to position [310, 0]
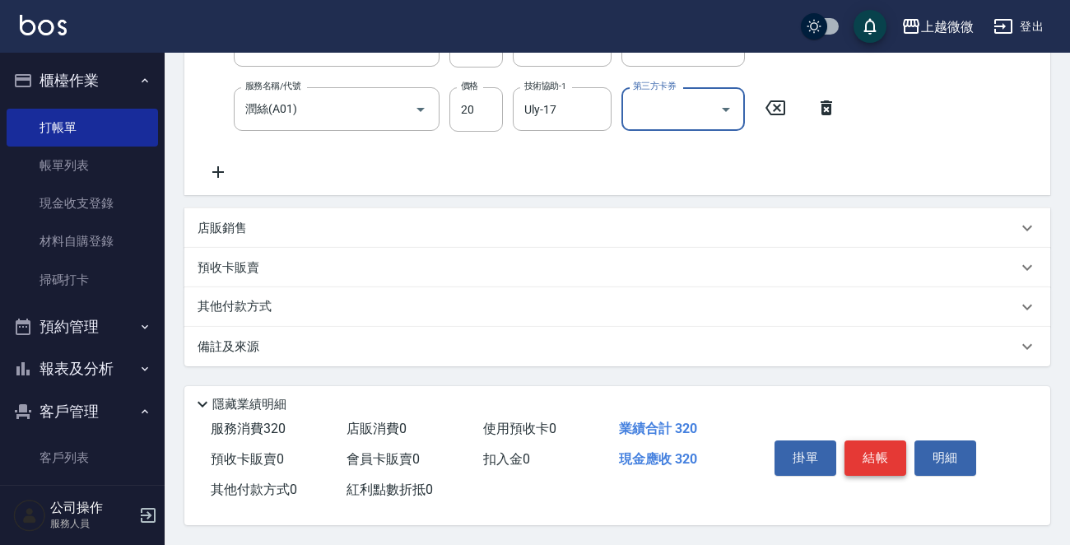
click at [870, 465] on button "結帳" at bounding box center [875, 457] width 62 height 35
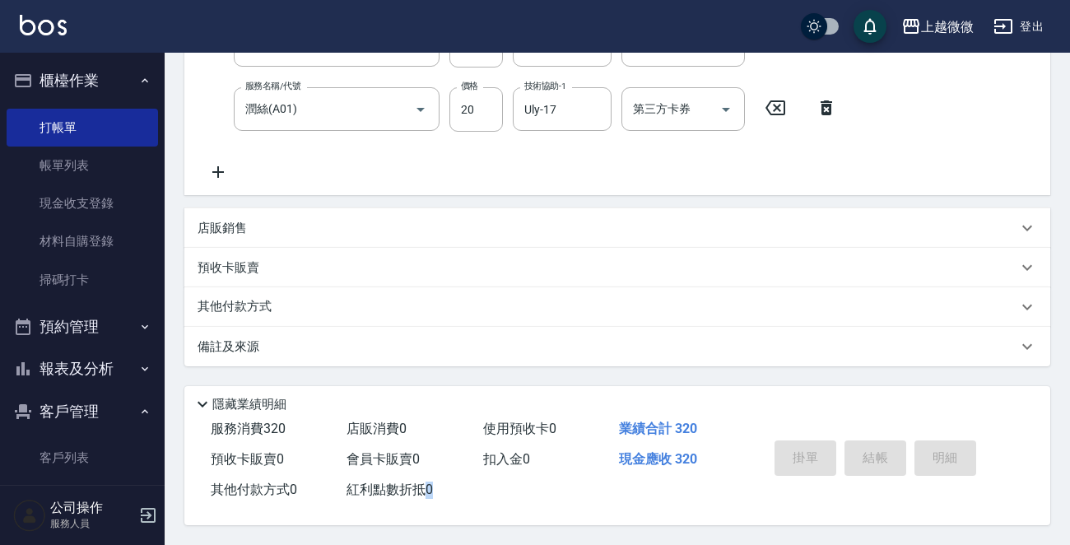
click at [870, 465] on div "掛單 結帳 明細" at bounding box center [875, 460] width 215 height 52
type input "[DATE] 15:11"
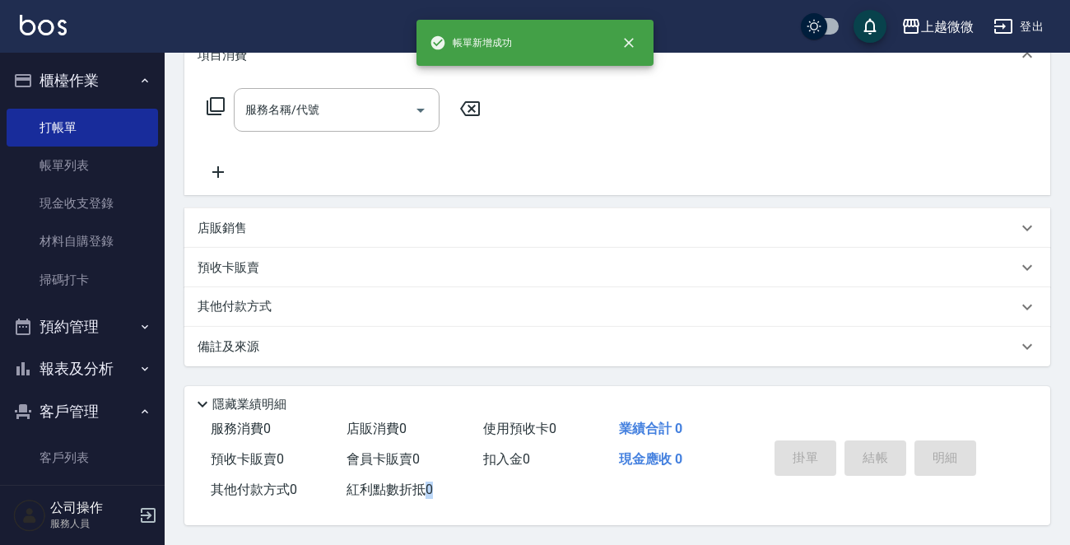
scroll to position [0, 0]
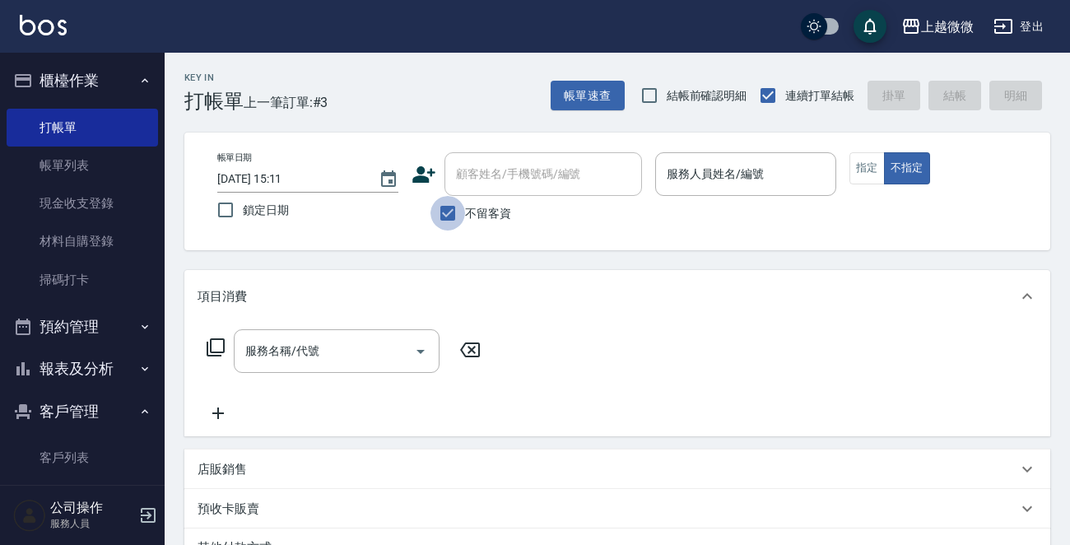
click at [451, 217] on input "不留客資" at bounding box center [447, 213] width 35 height 35
checkbox input "false"
click at [472, 184] on input "顧客姓名/手機號碼/編號" at bounding box center [531, 174] width 158 height 29
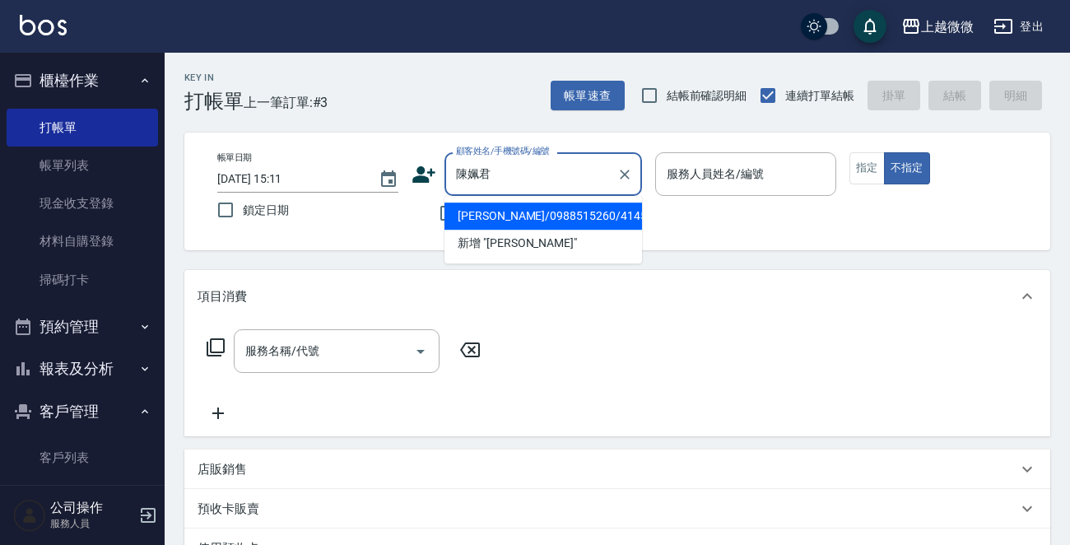
drag, startPoint x: 532, startPoint y: 205, endPoint x: 603, endPoint y: 195, distance: 72.3
click at [532, 204] on li "[PERSON_NAME]/0988515260/4145" at bounding box center [542, 215] width 197 height 27
type input "[PERSON_NAME]/0988515260/4145"
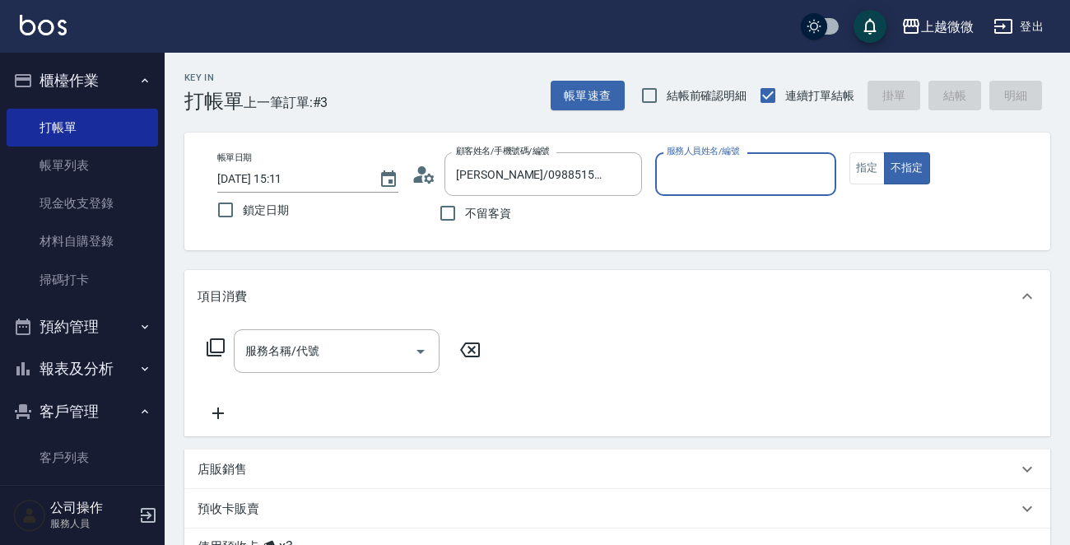
click at [714, 166] on input "服務人員姓名/編號" at bounding box center [745, 174] width 166 height 29
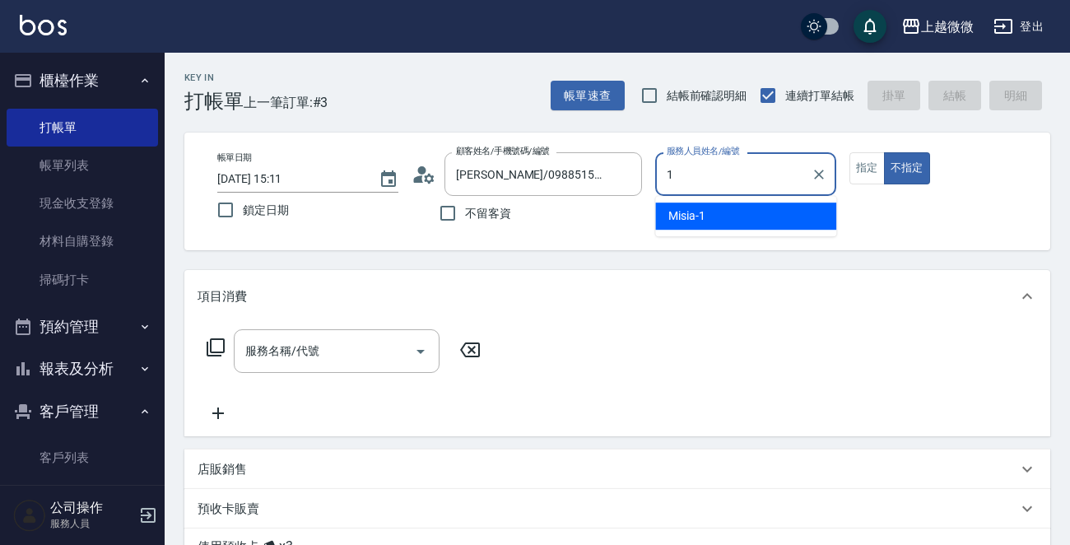
type input "Misia-1"
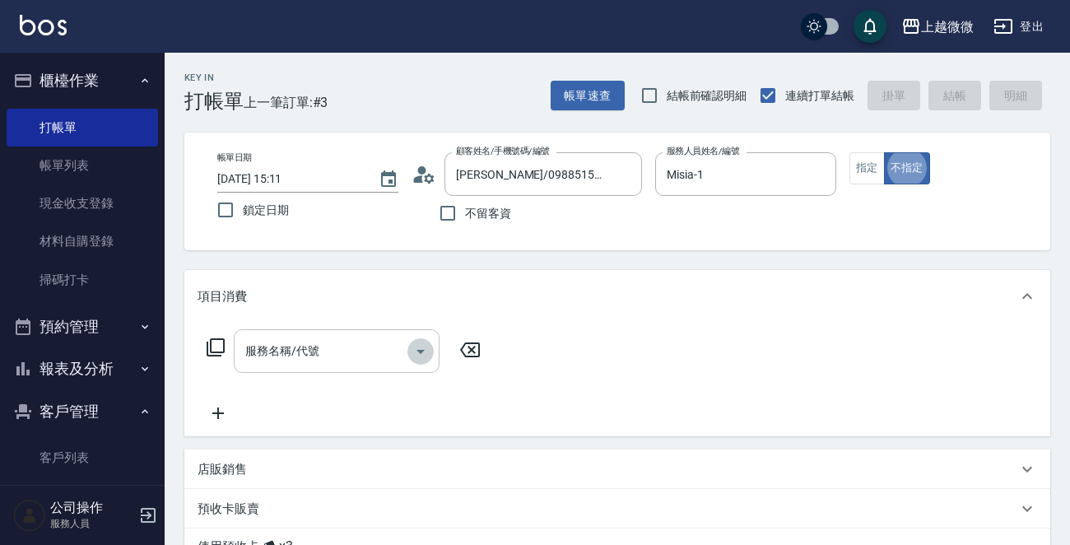
click at [418, 354] on icon "Open" at bounding box center [421, 351] width 20 height 20
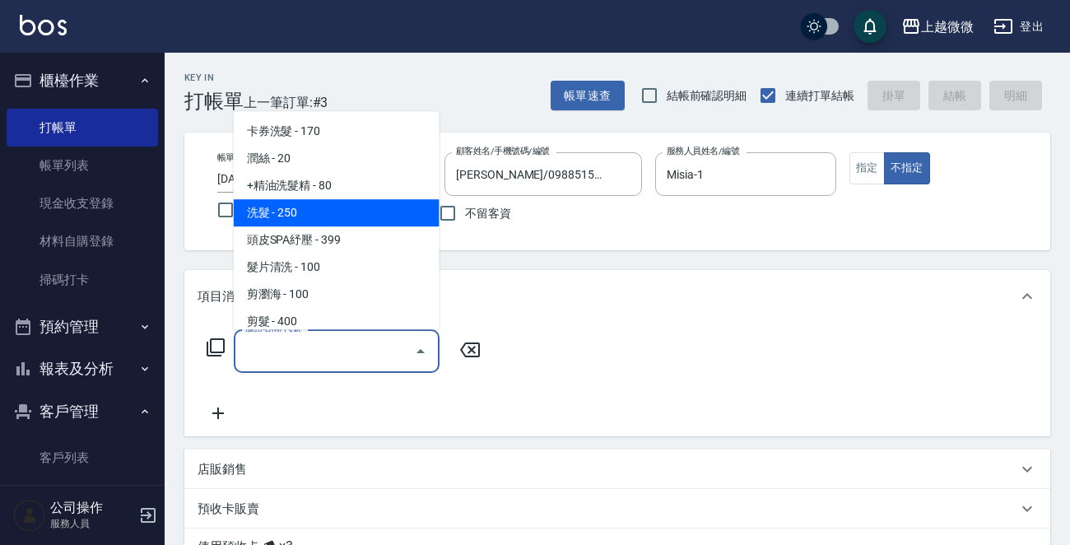
click at [371, 221] on span "洗髮 - 250" at bounding box center [337, 212] width 206 height 27
type input "洗髮(A03)"
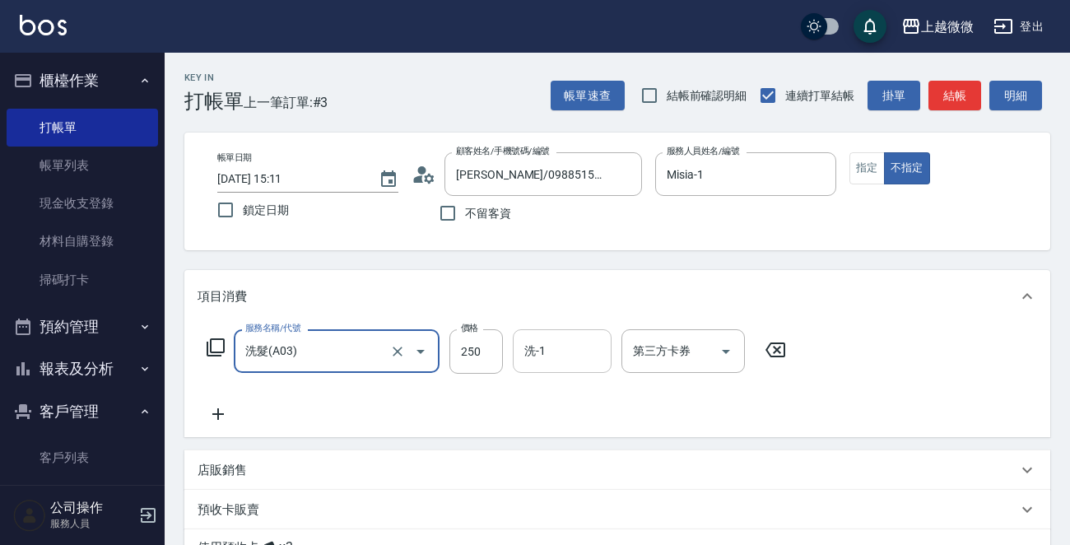
click at [588, 351] on input "洗-1" at bounding box center [562, 351] width 84 height 29
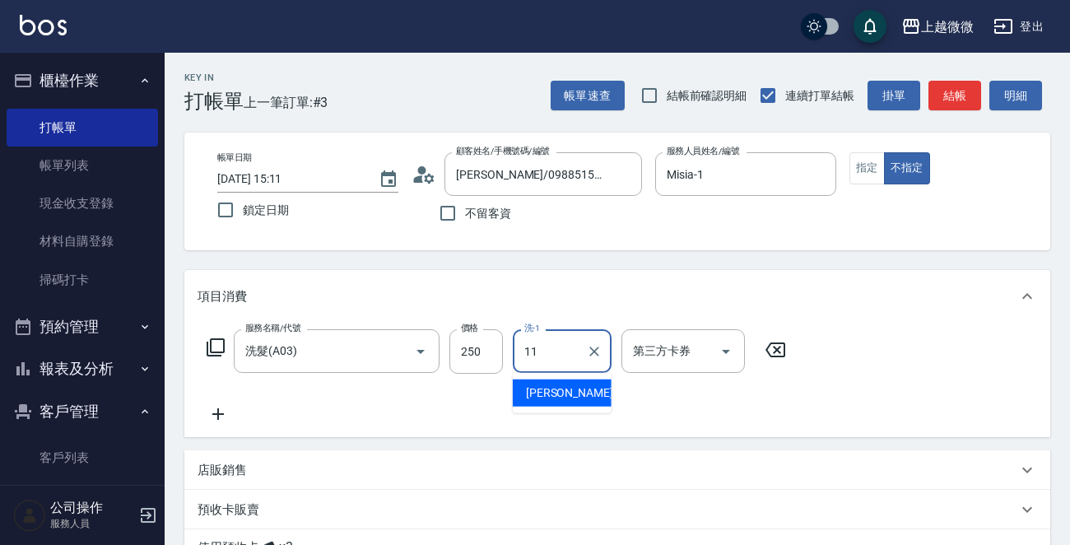
type input "[PERSON_NAME]-11"
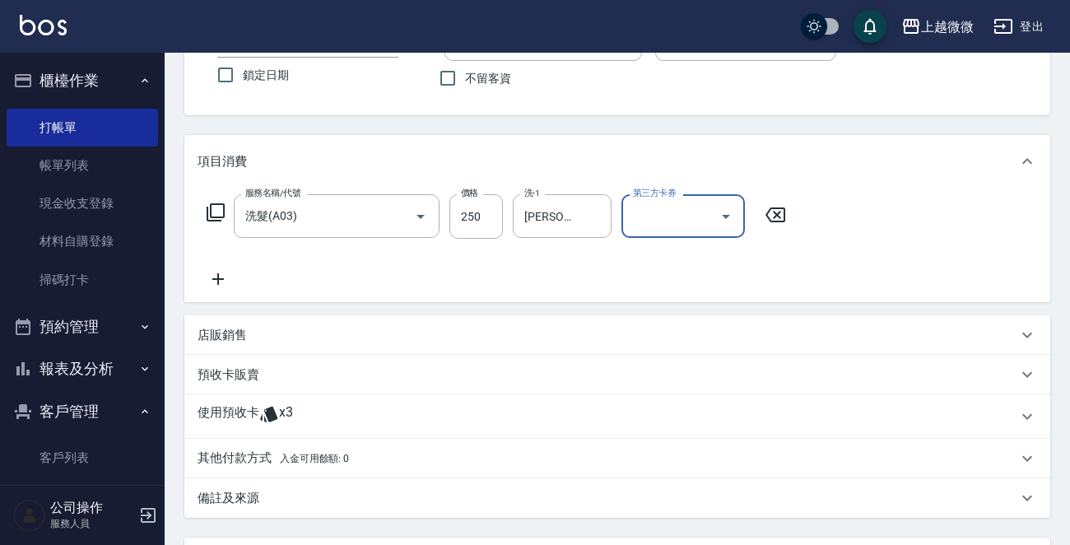
scroll to position [247, 0]
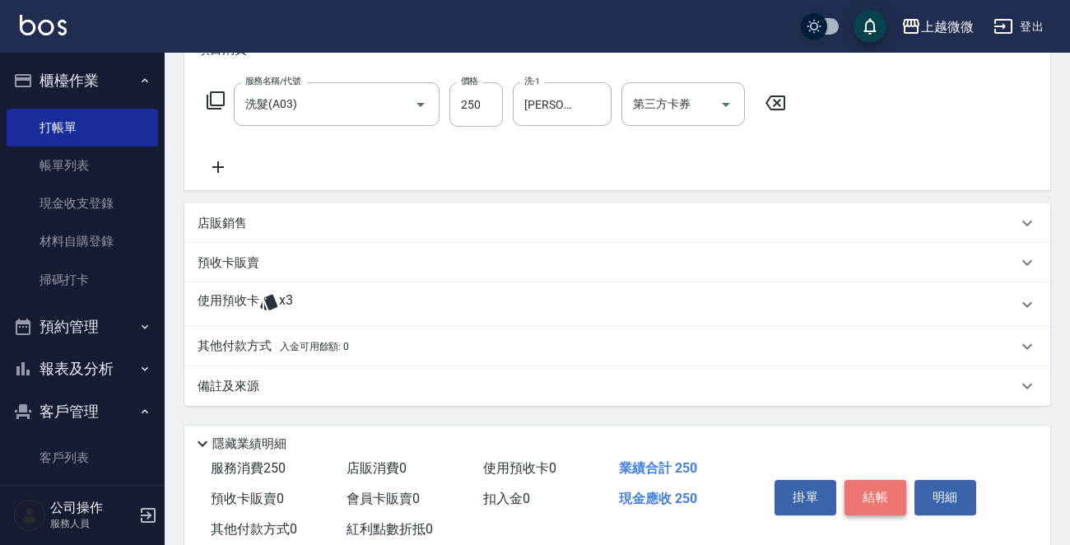
click at [893, 502] on button "結帳" at bounding box center [875, 497] width 62 height 35
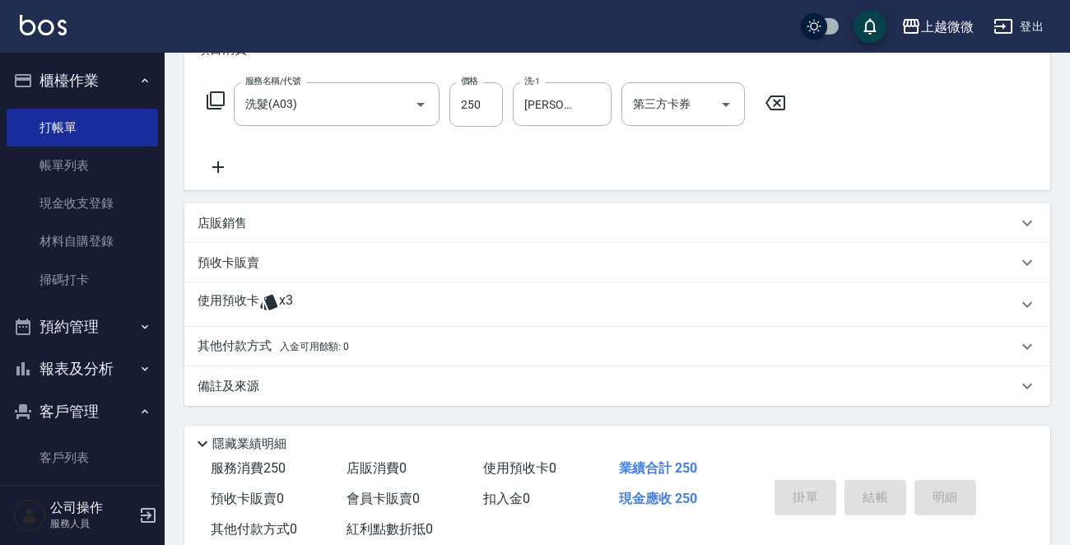
type input "[DATE] 15:12"
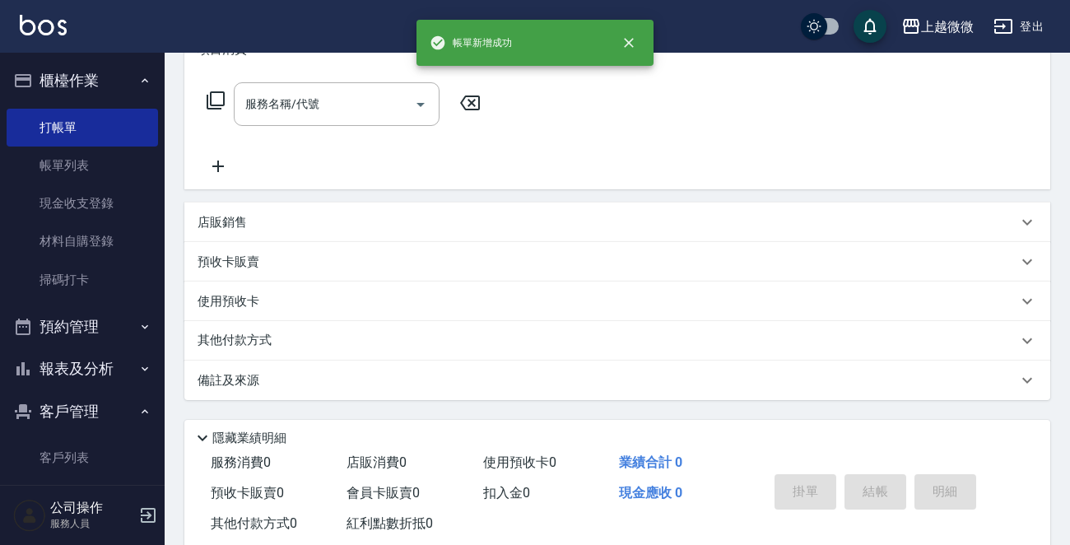
scroll to position [0, 0]
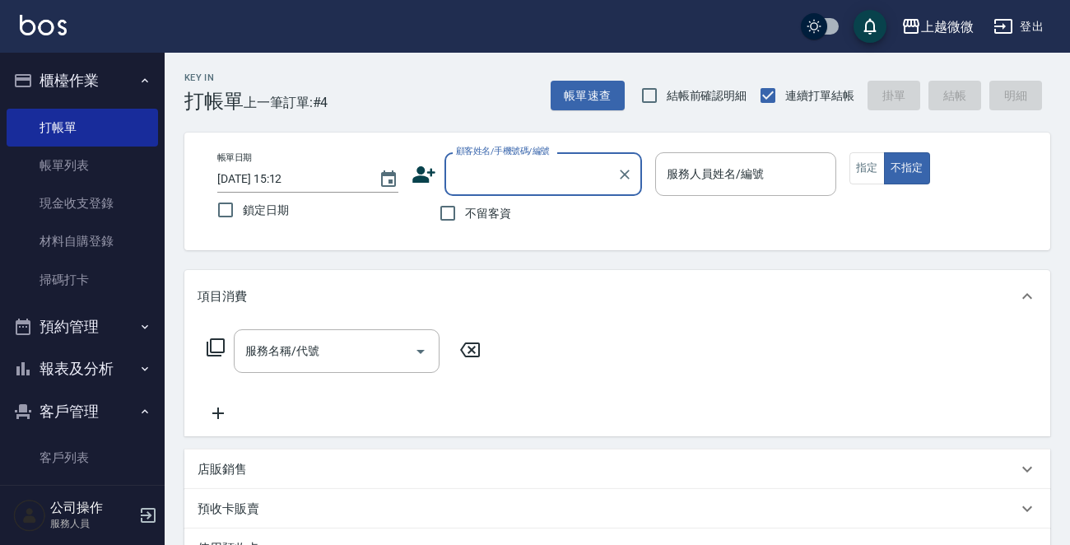
click at [537, 173] on input "顧客姓名/手機號碼/編號" at bounding box center [531, 174] width 158 height 29
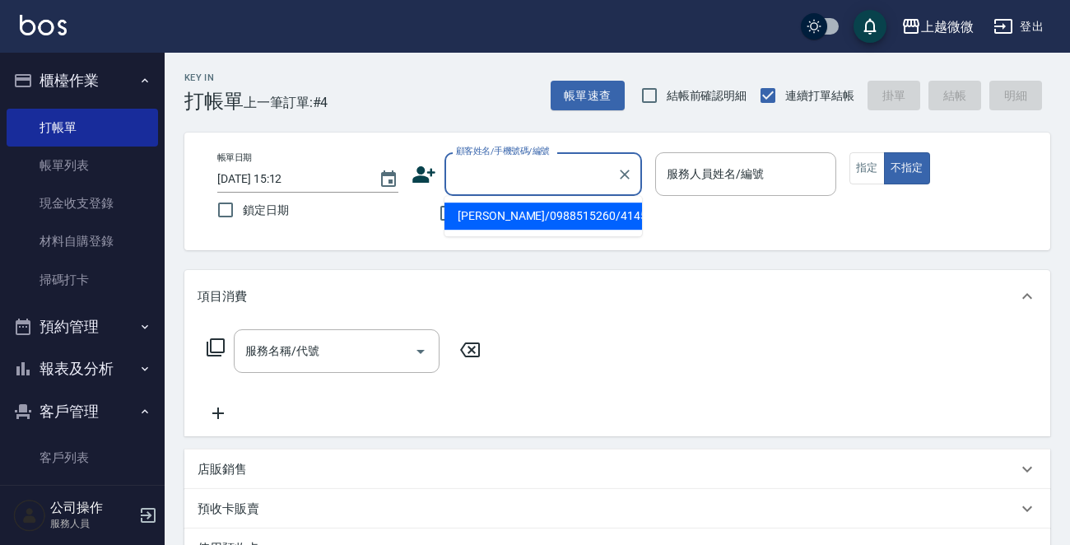
click at [537, 208] on li "[PERSON_NAME]/0988515260/4145" at bounding box center [542, 215] width 197 height 27
type input "[PERSON_NAME]/0988515260/4145"
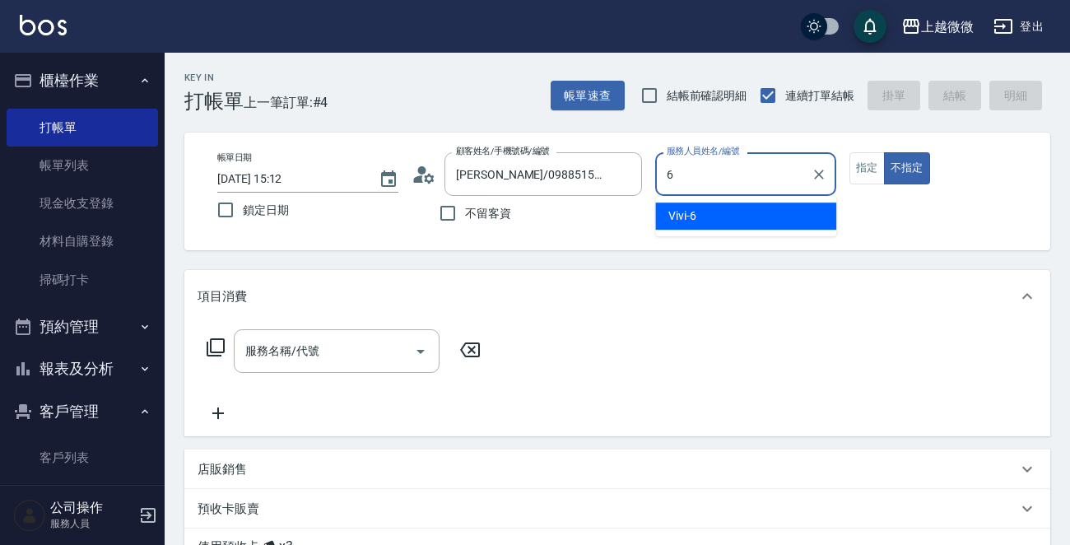
type input "Vivi-6"
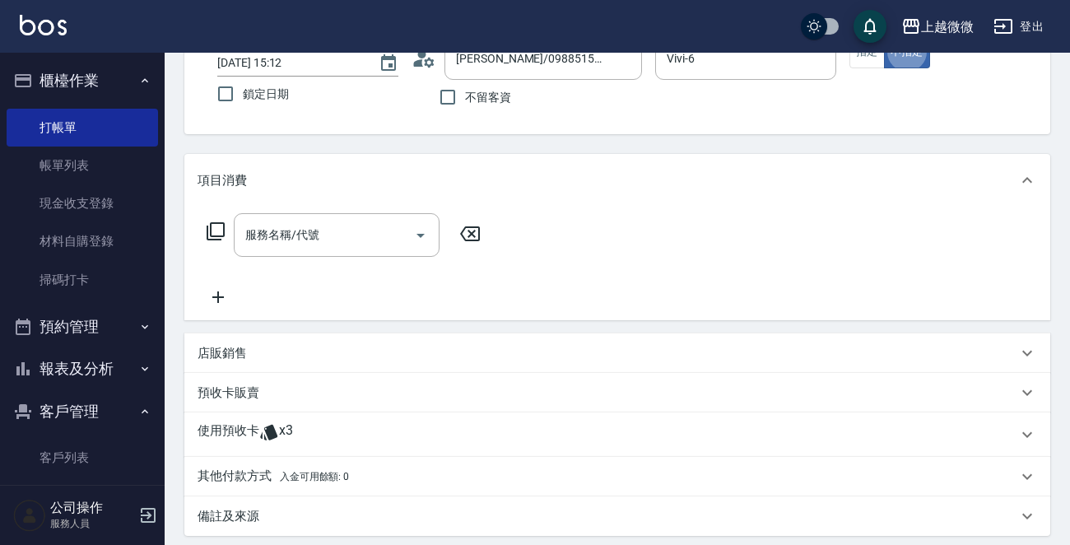
scroll to position [165, 0]
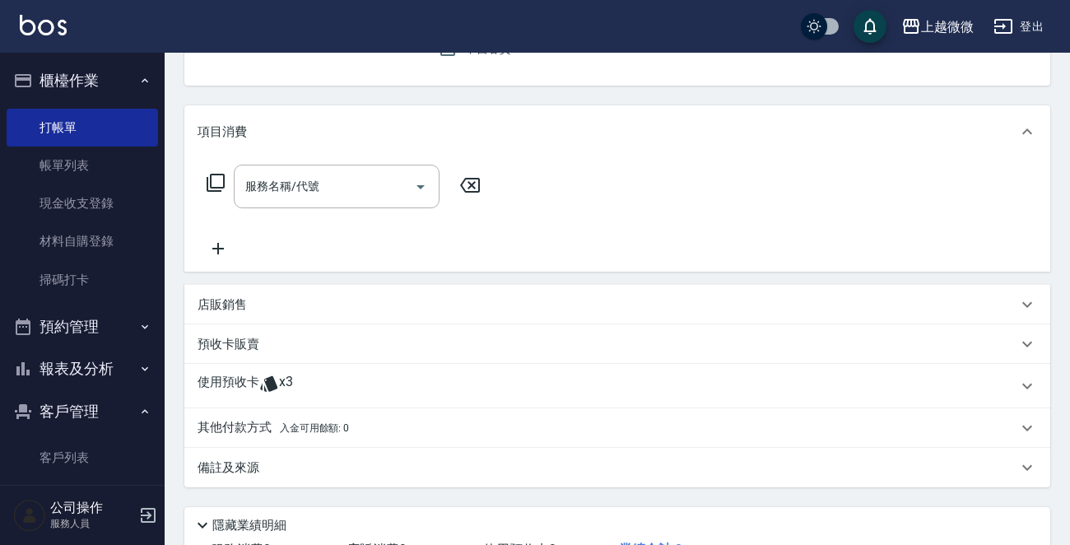
click at [300, 383] on div "使用預收卡 x3" at bounding box center [607, 386] width 820 height 25
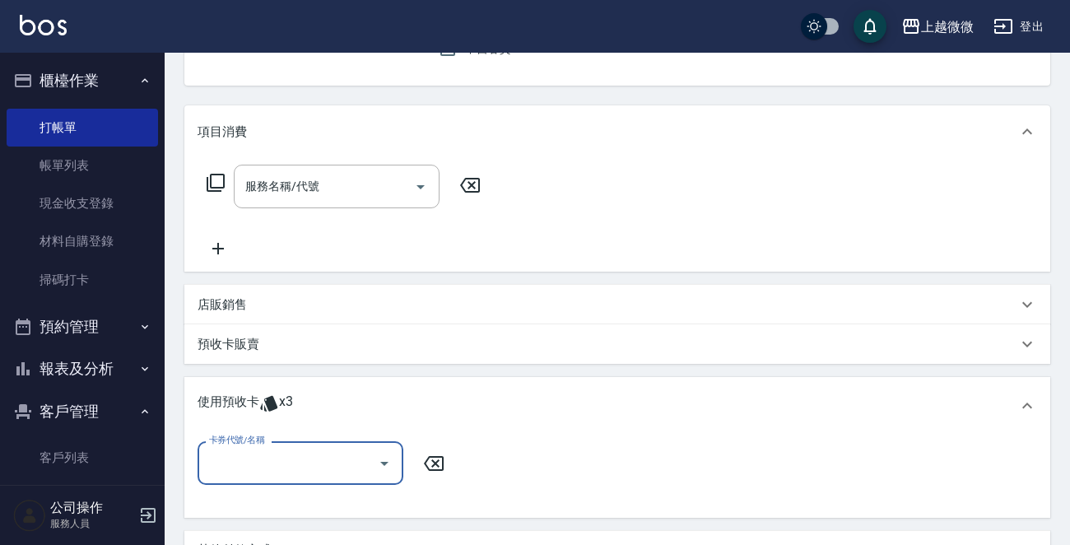
scroll to position [0, 0]
click at [387, 464] on icon "Open" at bounding box center [384, 463] width 20 height 20
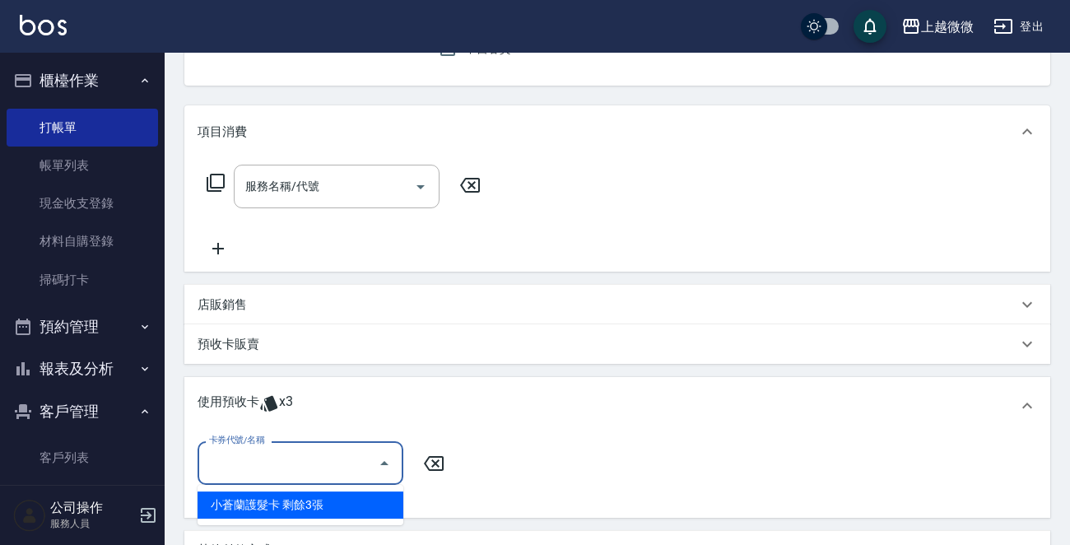
click at [359, 507] on div "小蒼蘭護髮卡 剩餘3張" at bounding box center [300, 504] width 206 height 27
type input "小蒼蘭護髮卡"
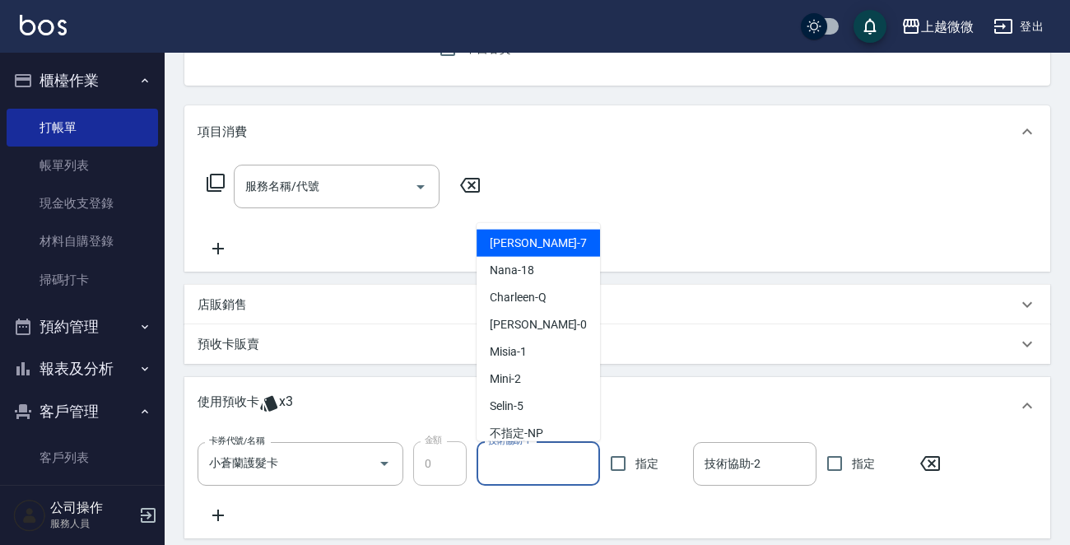
click at [521, 462] on input "技術協助-1" at bounding box center [538, 463] width 109 height 29
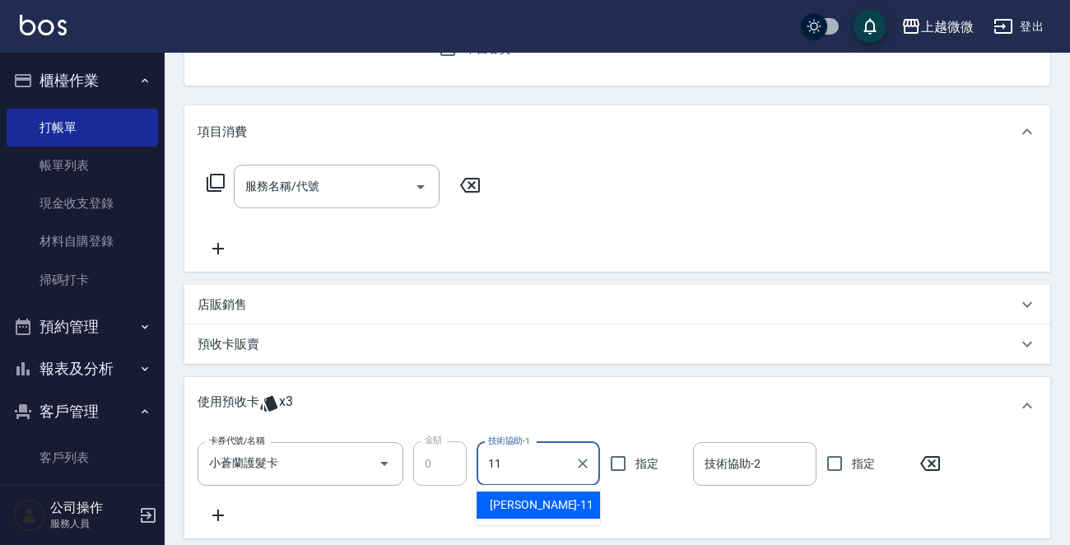
type input "[PERSON_NAME]-11"
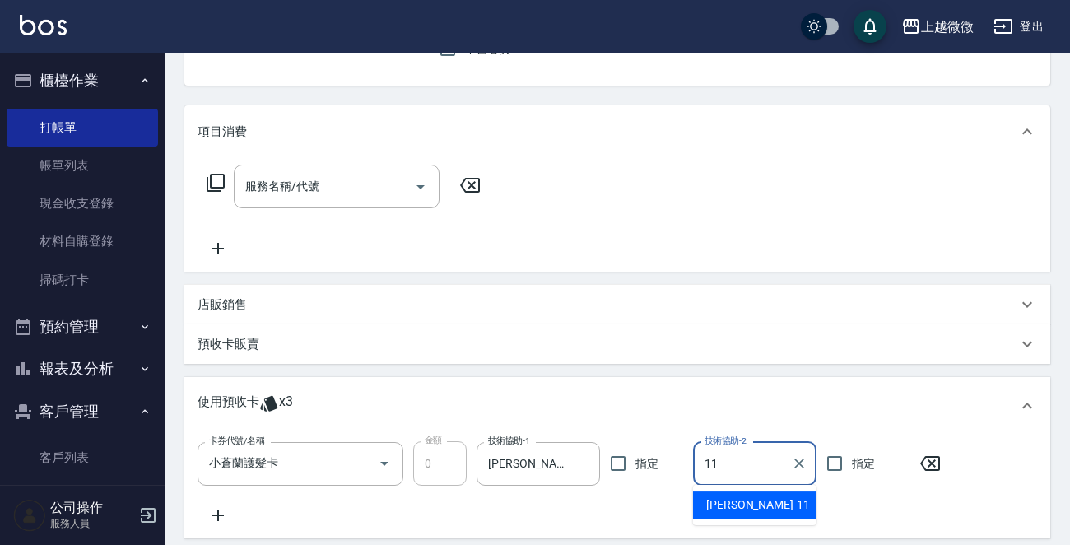
type input "[PERSON_NAME]-11"
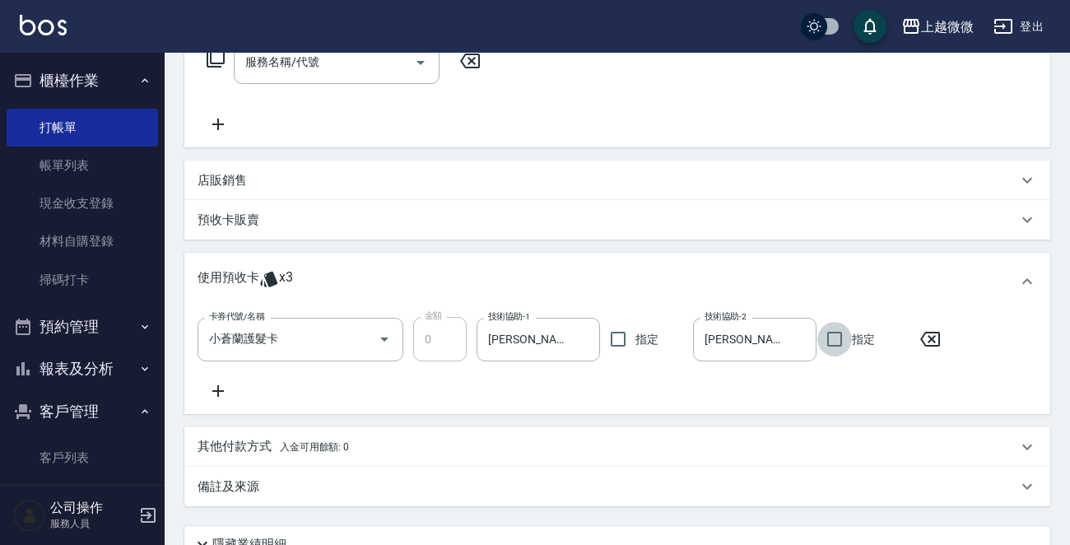
scroll to position [433, 0]
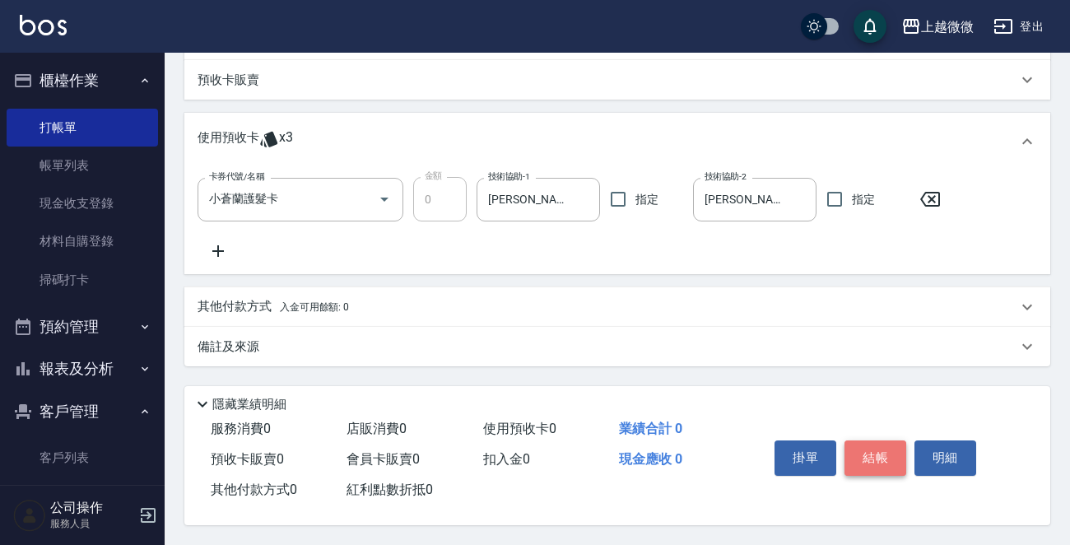
click at [866, 451] on button "結帳" at bounding box center [875, 457] width 62 height 35
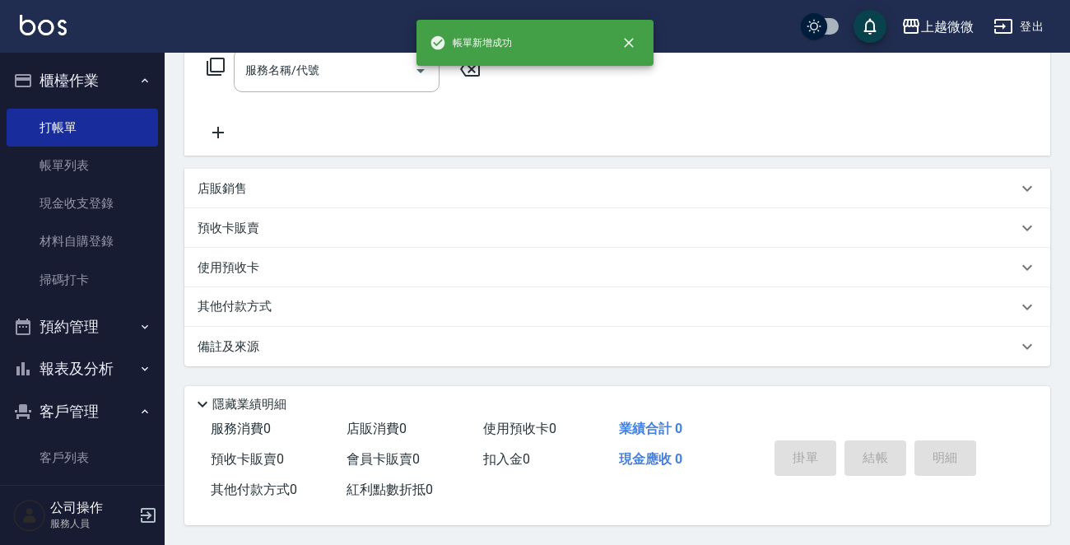
scroll to position [0, 0]
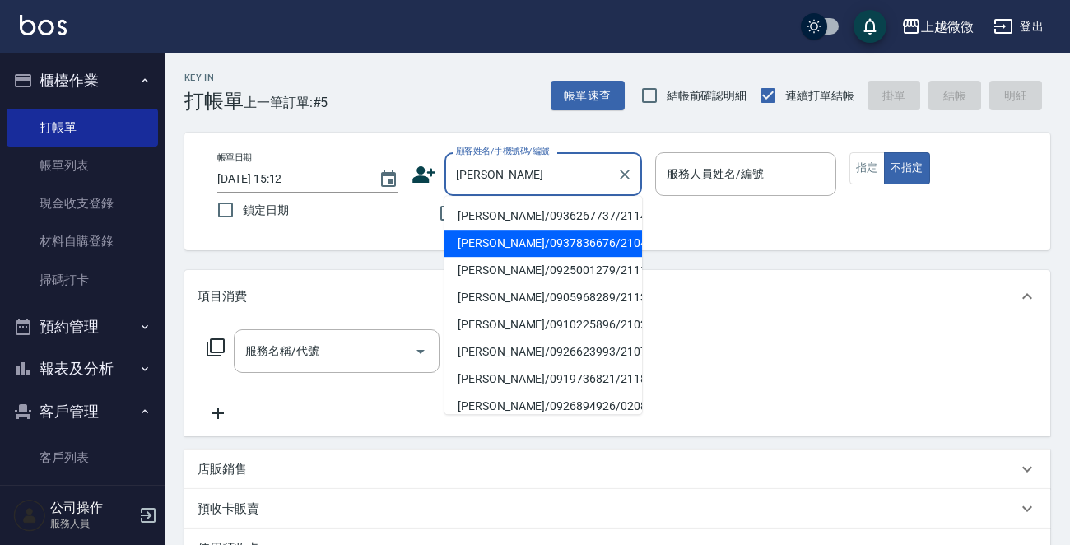
click at [453, 248] on li "[PERSON_NAME]/0937836676/2104" at bounding box center [542, 243] width 197 height 27
type input "[PERSON_NAME]/0937836676/2104"
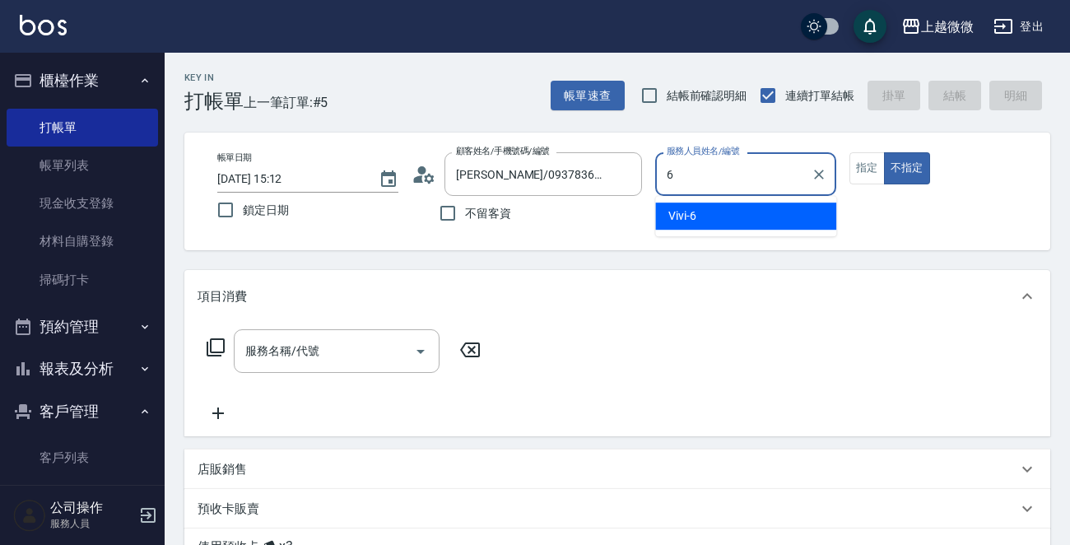
type input "Vivi-6"
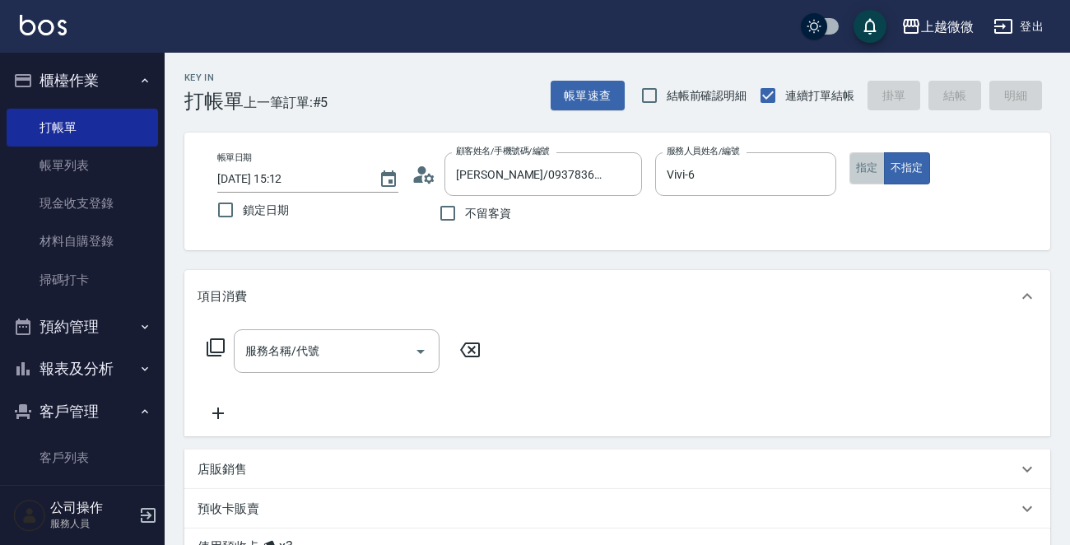
click at [873, 168] on button "指定" at bounding box center [866, 168] width 35 height 32
click at [424, 358] on icon "Open" at bounding box center [421, 351] width 20 height 20
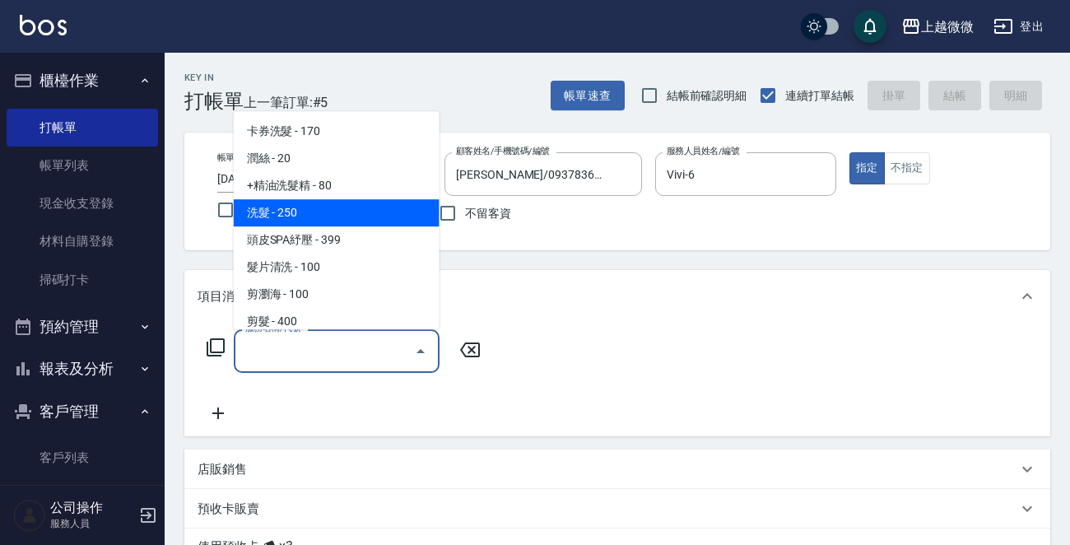
click at [384, 206] on span "洗髮 - 250" at bounding box center [337, 212] width 206 height 27
type input "洗髮(A03)"
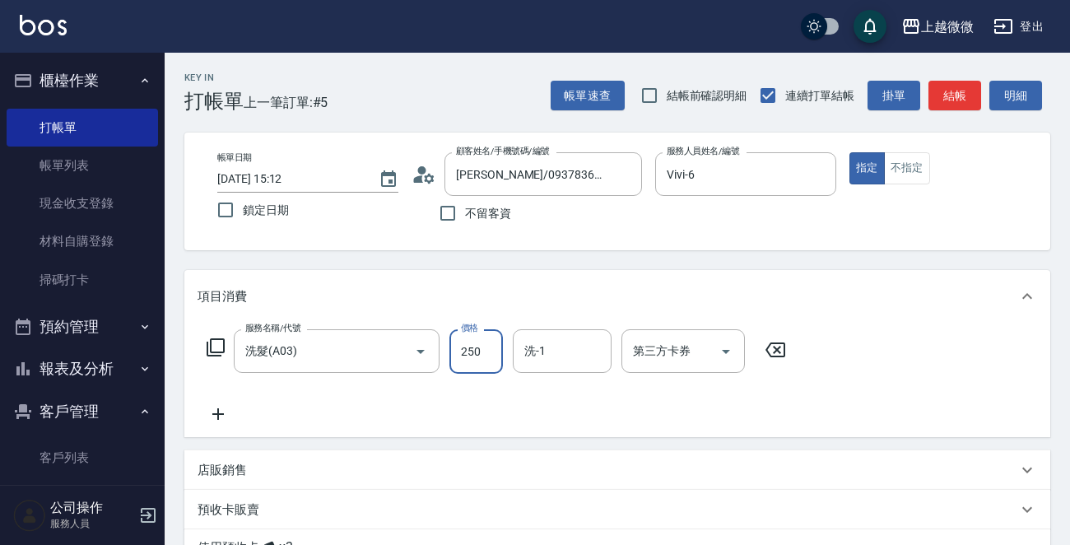
click at [487, 355] on input "250" at bounding box center [475, 351] width 53 height 44
type input "260"
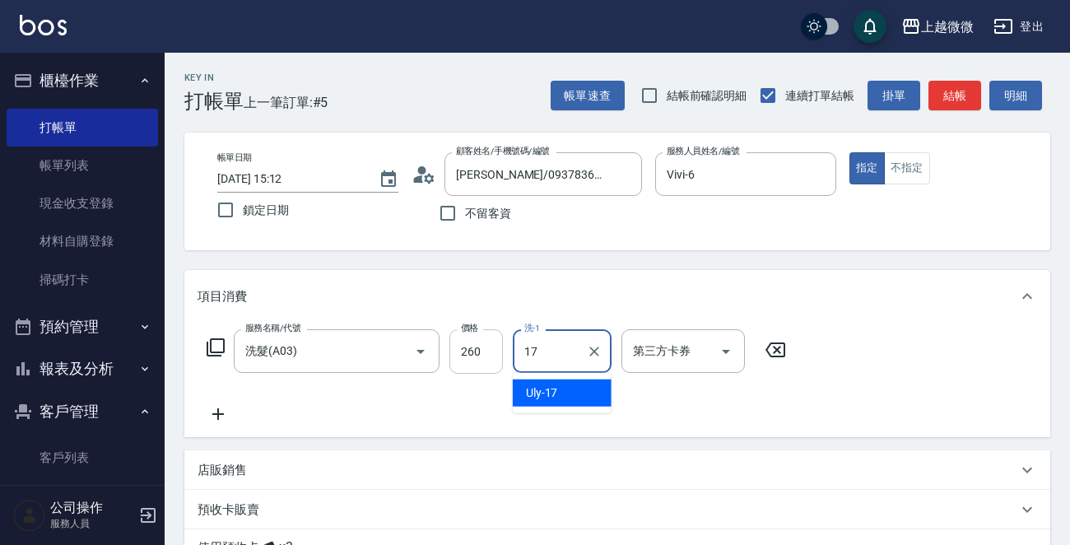
type input "Uly-17"
click at [206, 414] on icon at bounding box center [217, 414] width 41 height 20
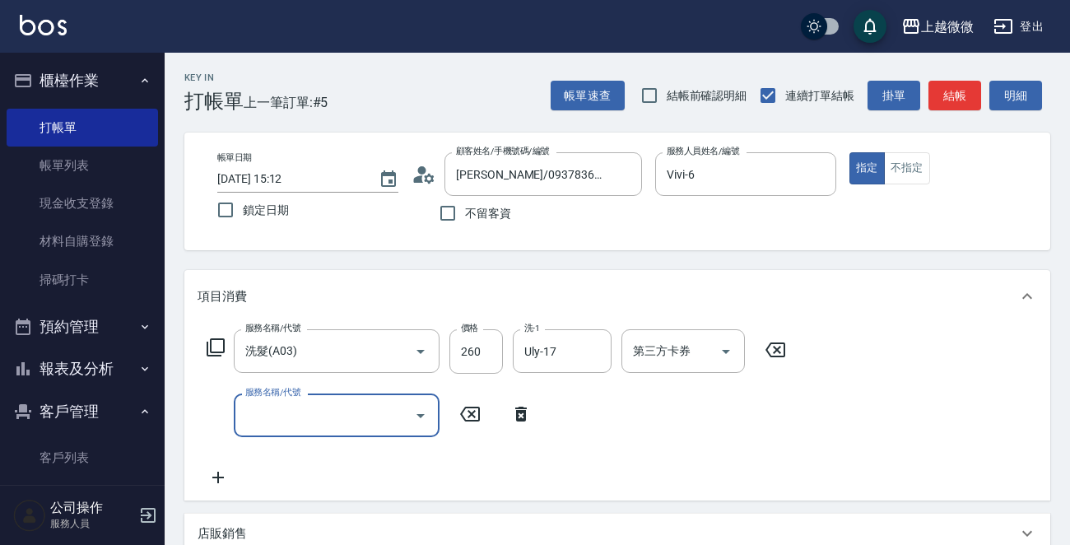
click at [420, 416] on icon "Open" at bounding box center [420, 416] width 8 height 4
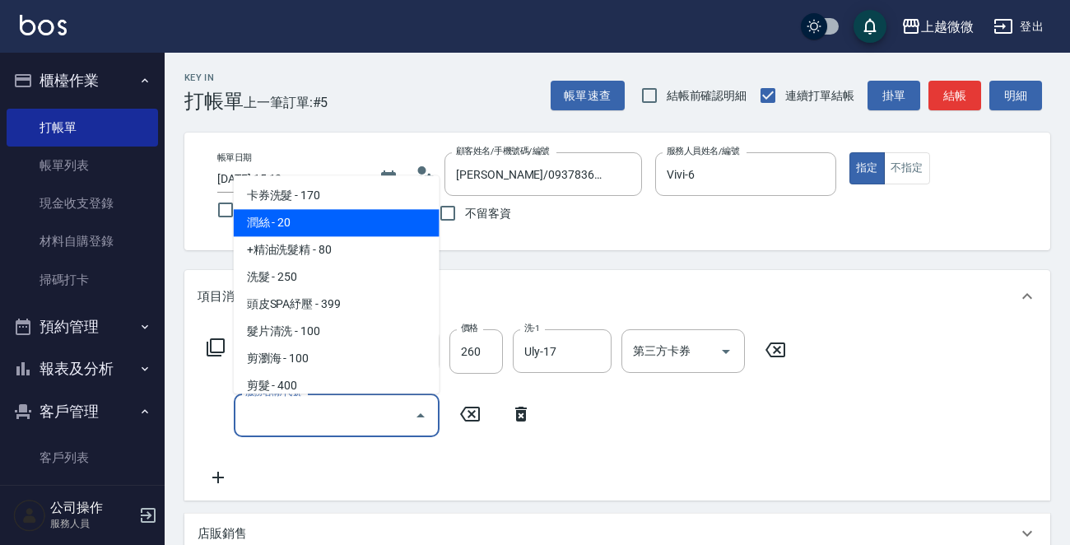
click at [342, 233] on span "潤絲 - 20" at bounding box center [337, 223] width 206 height 27
type input "潤絲(A01)"
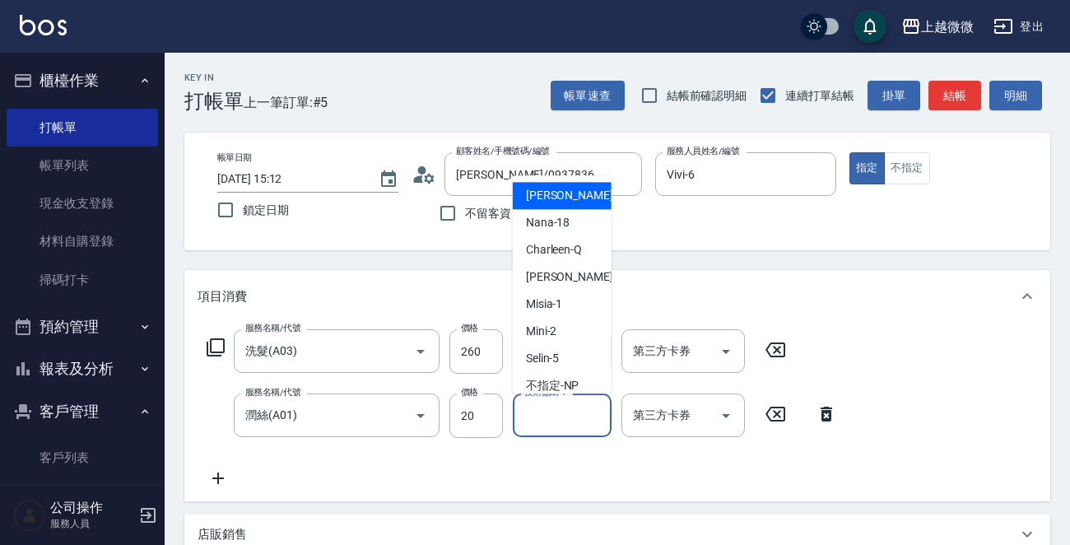
click at [522, 403] on input "技術協助-1" at bounding box center [562, 415] width 84 height 29
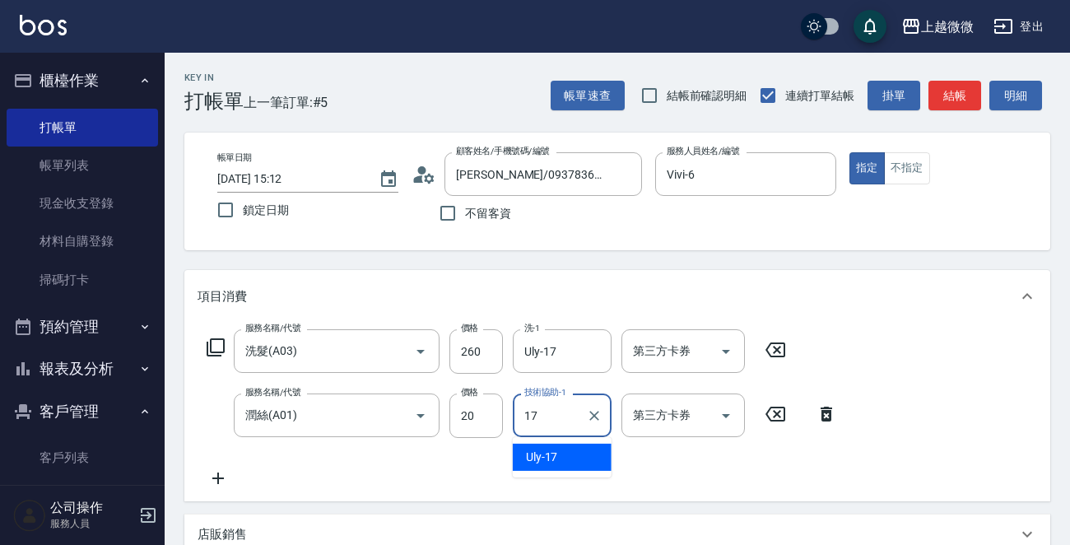
type input "Uly-17"
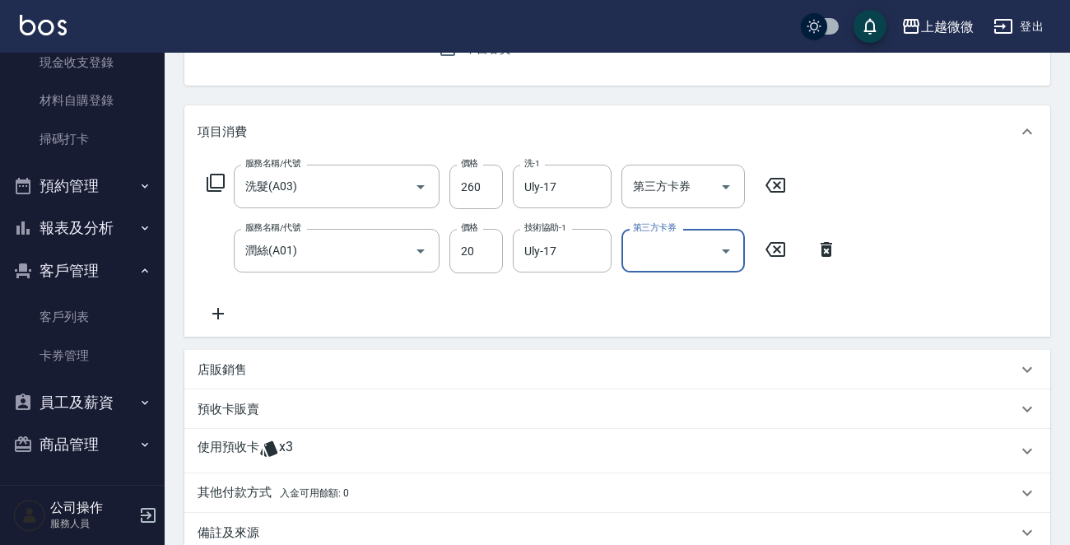
scroll to position [354, 0]
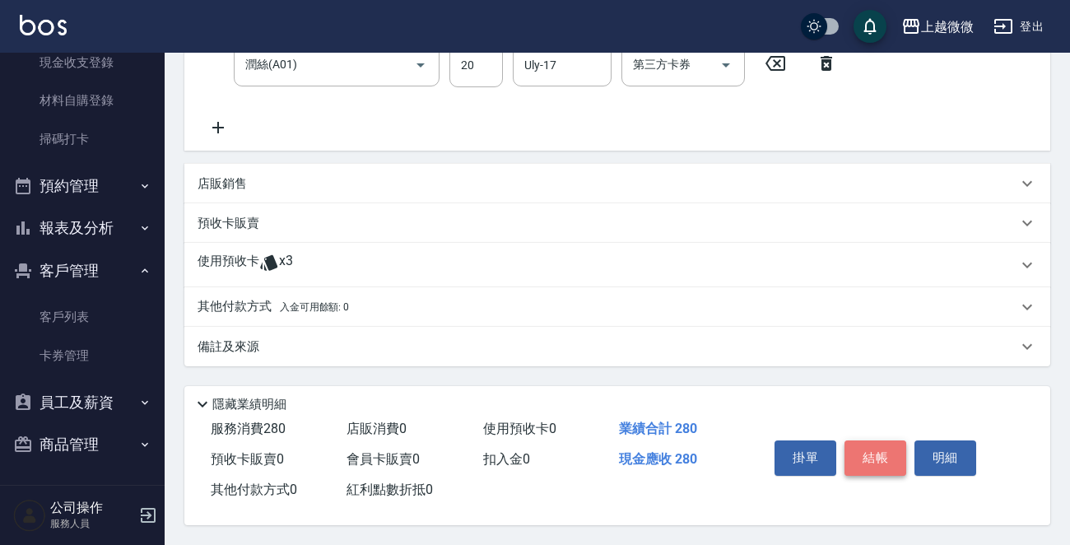
click at [894, 443] on button "結帳" at bounding box center [875, 457] width 62 height 35
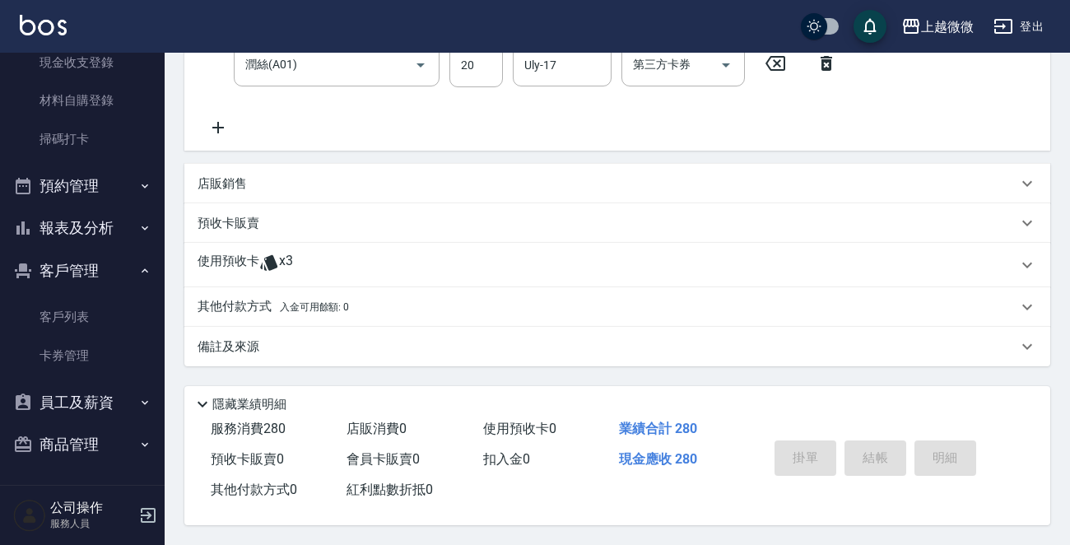
type input "[DATE] 15:14"
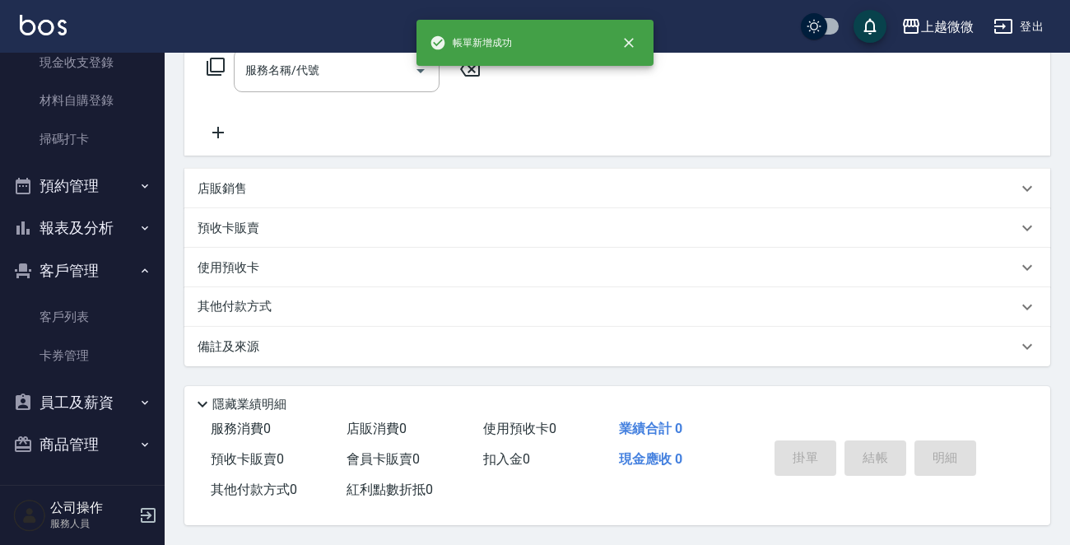
scroll to position [0, 0]
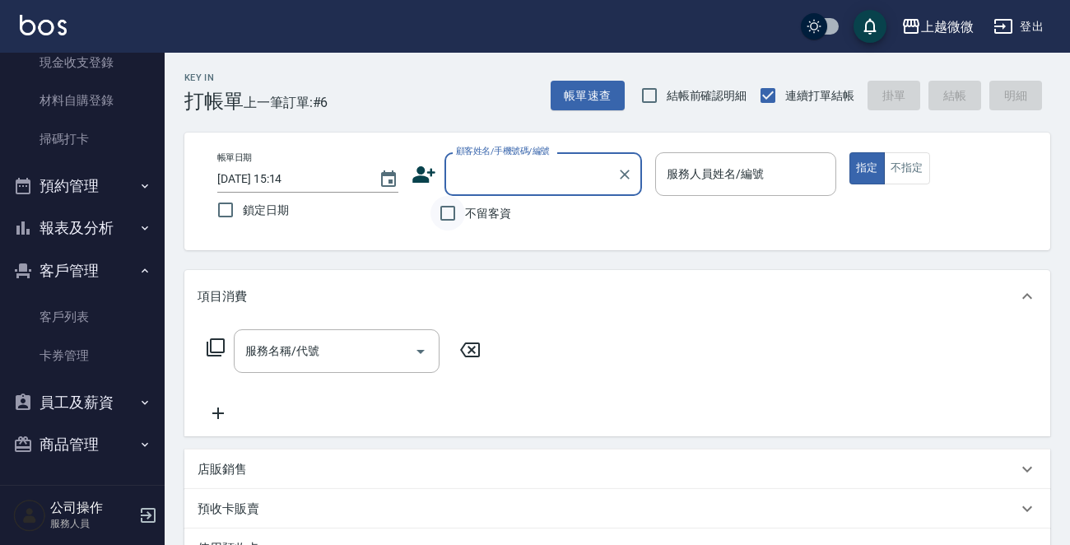
click at [452, 216] on input "不留客資" at bounding box center [447, 213] width 35 height 35
checkbox input "true"
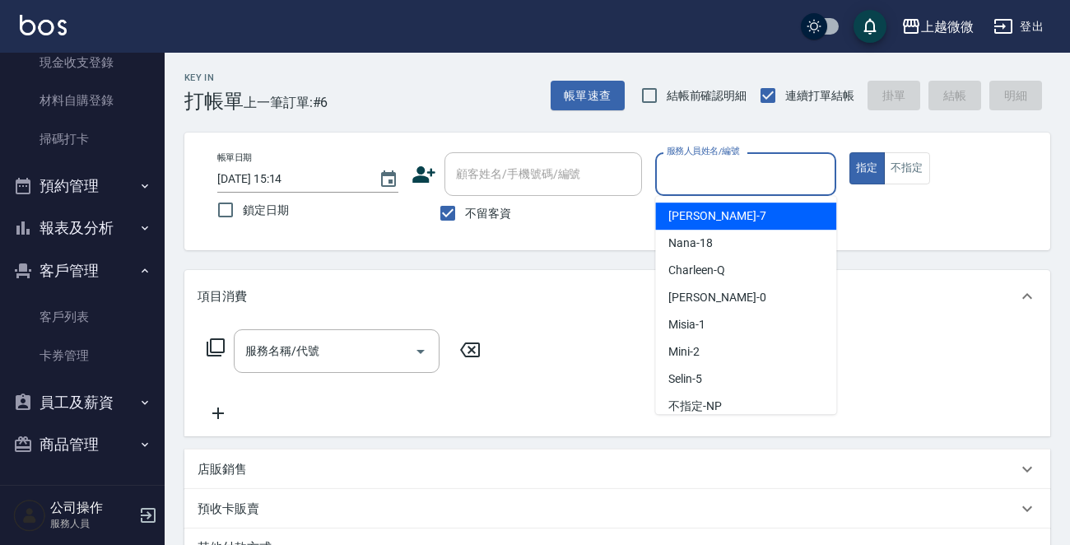
click at [732, 177] on input "服務人員姓名/編號" at bounding box center [745, 174] width 166 height 29
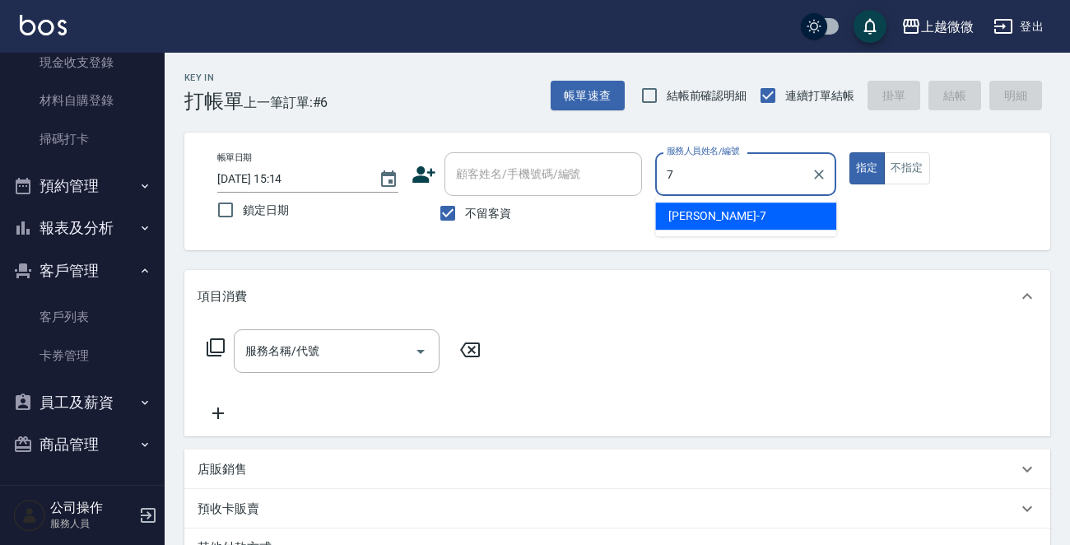
type input "[PERSON_NAME]-7"
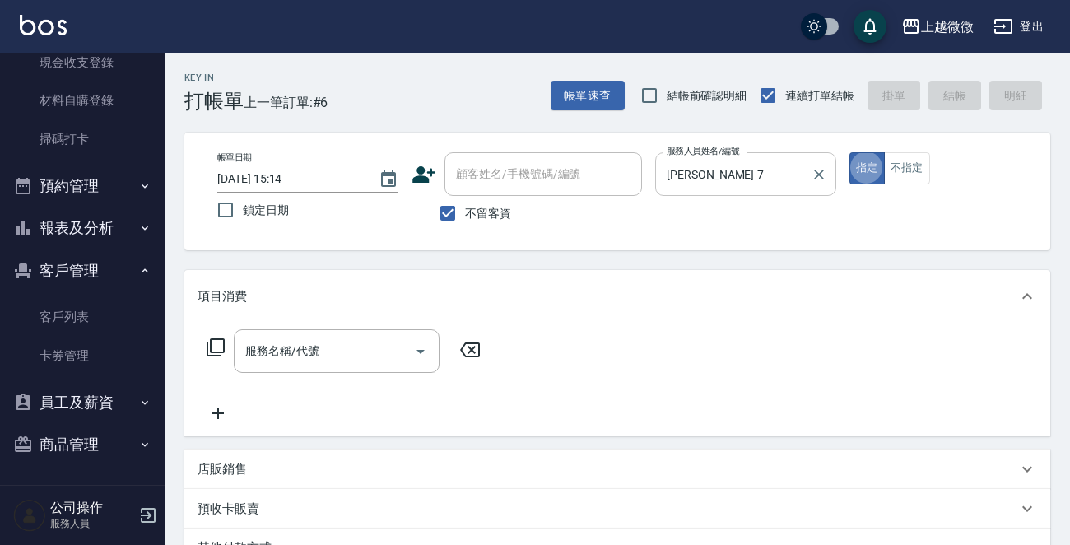
type button "true"
click at [918, 173] on button "不指定" at bounding box center [907, 168] width 46 height 32
click at [425, 358] on icon "Open" at bounding box center [421, 351] width 20 height 20
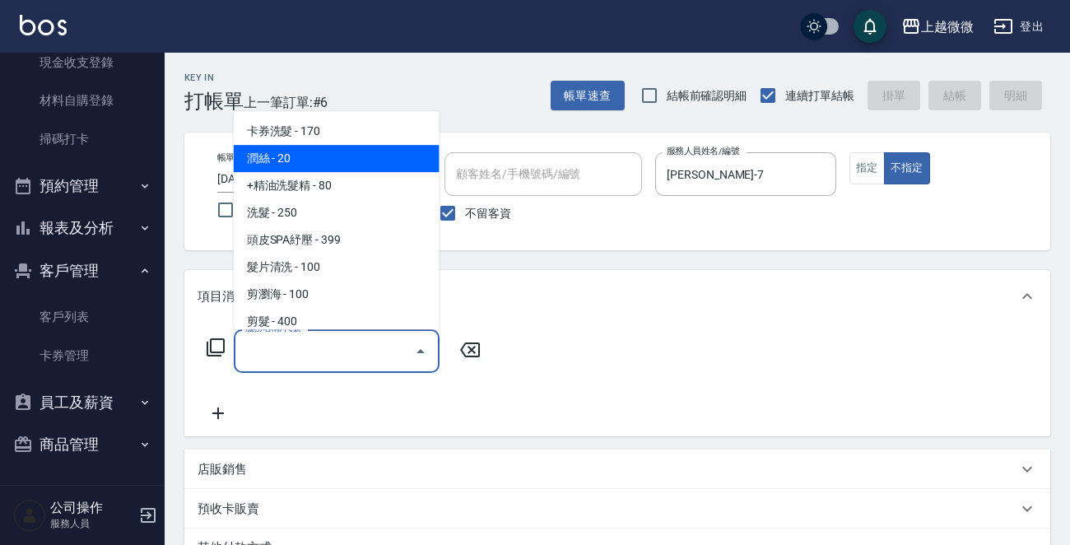
click at [328, 163] on span "潤絲 - 20" at bounding box center [337, 158] width 206 height 27
type input "潤絲(A01)"
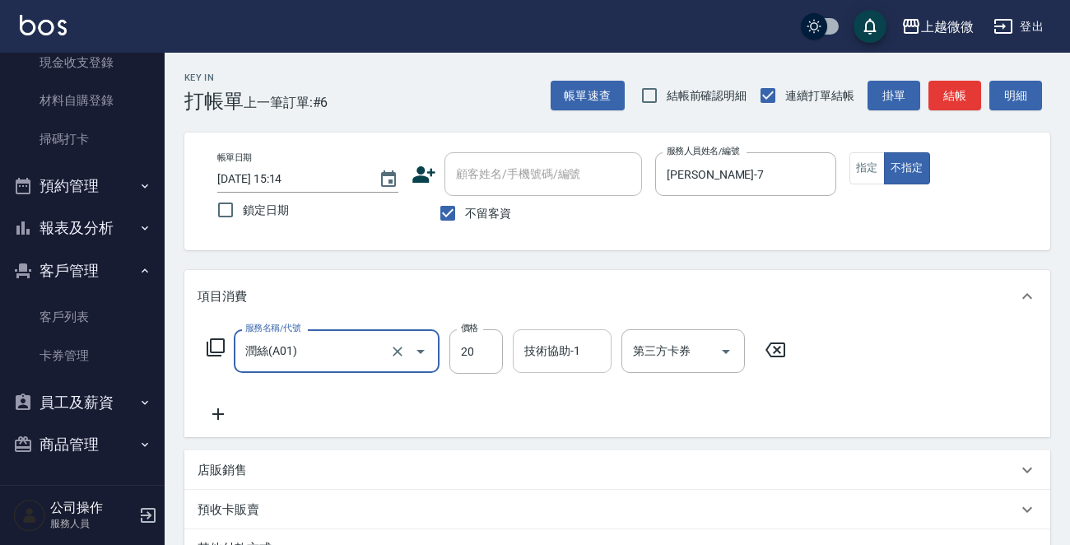
click at [564, 356] on input "技術協助-1" at bounding box center [562, 351] width 84 height 29
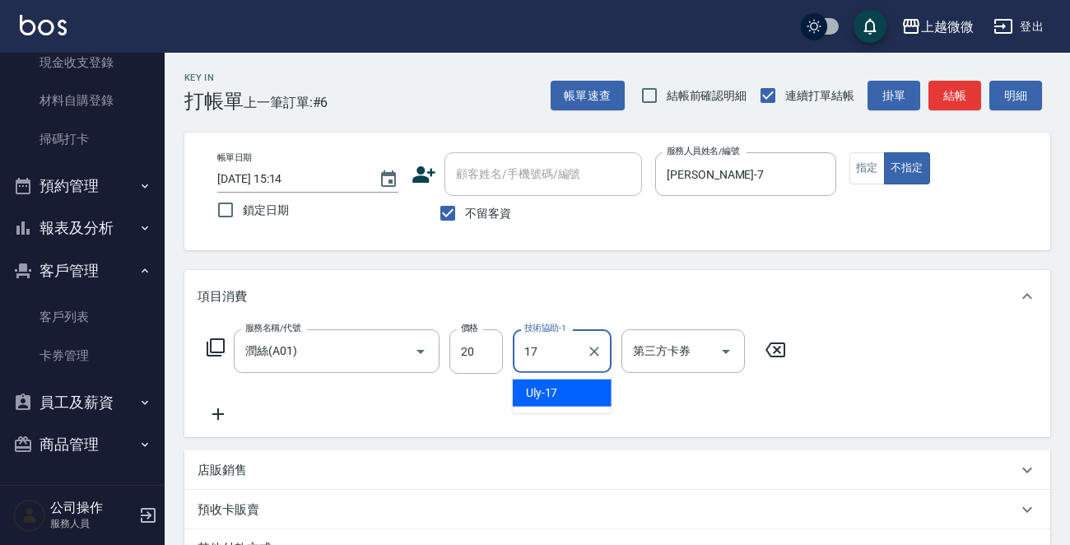
type input "Uly-17"
click at [221, 411] on icon at bounding box center [217, 414] width 41 height 20
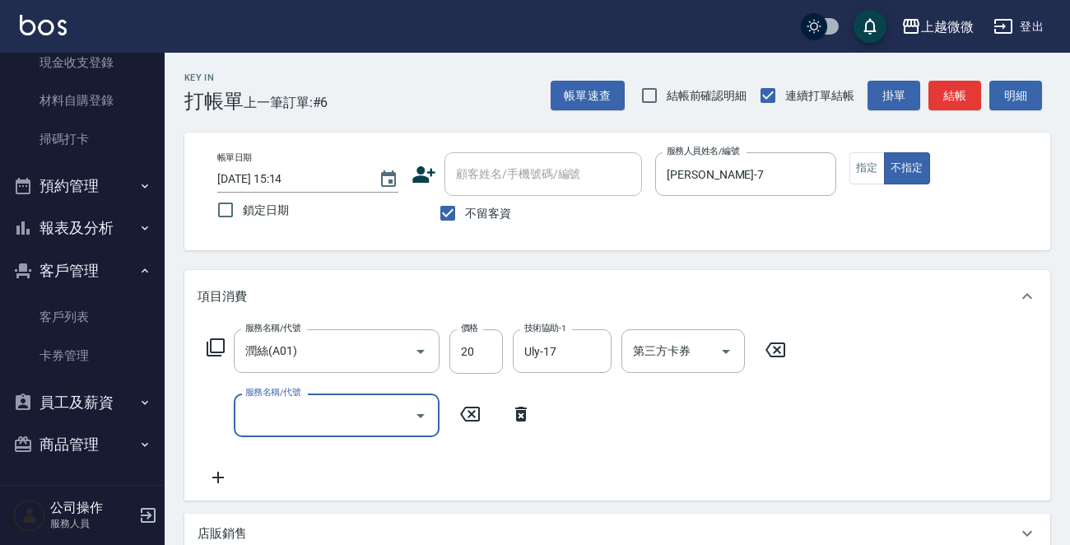
click at [425, 408] on icon "Open" at bounding box center [421, 416] width 20 height 20
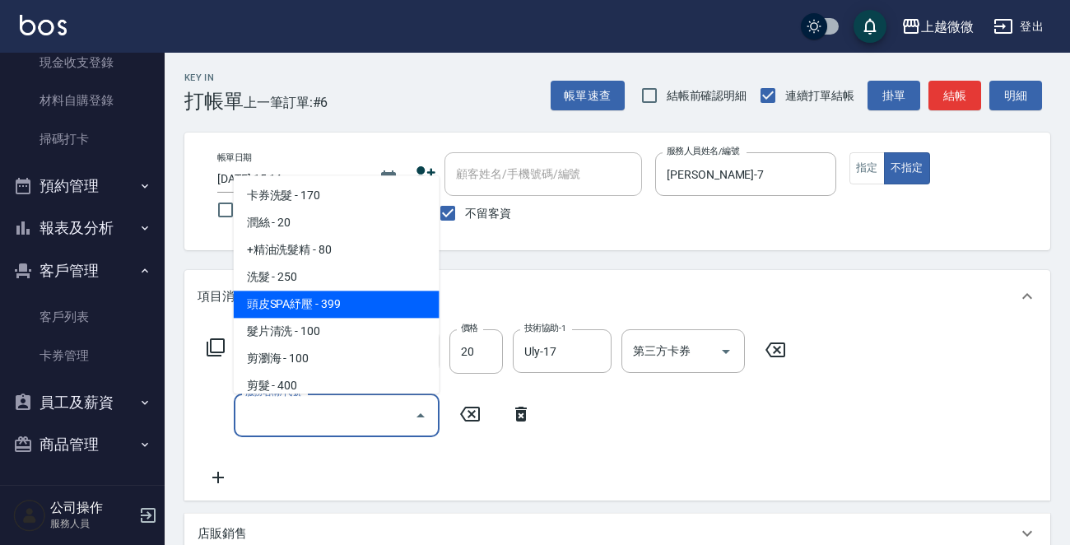
click at [374, 306] on span "頭皮SPA紓壓 - 399" at bounding box center [337, 304] width 206 height 27
type input "頭皮SPA紓壓(A04)"
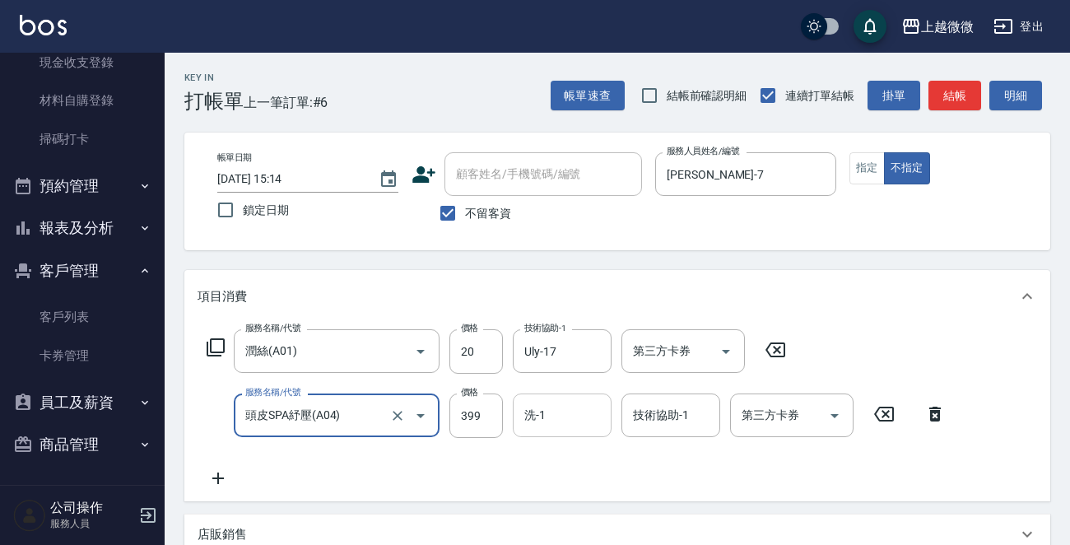
click at [537, 423] on input "洗-1" at bounding box center [562, 415] width 84 height 29
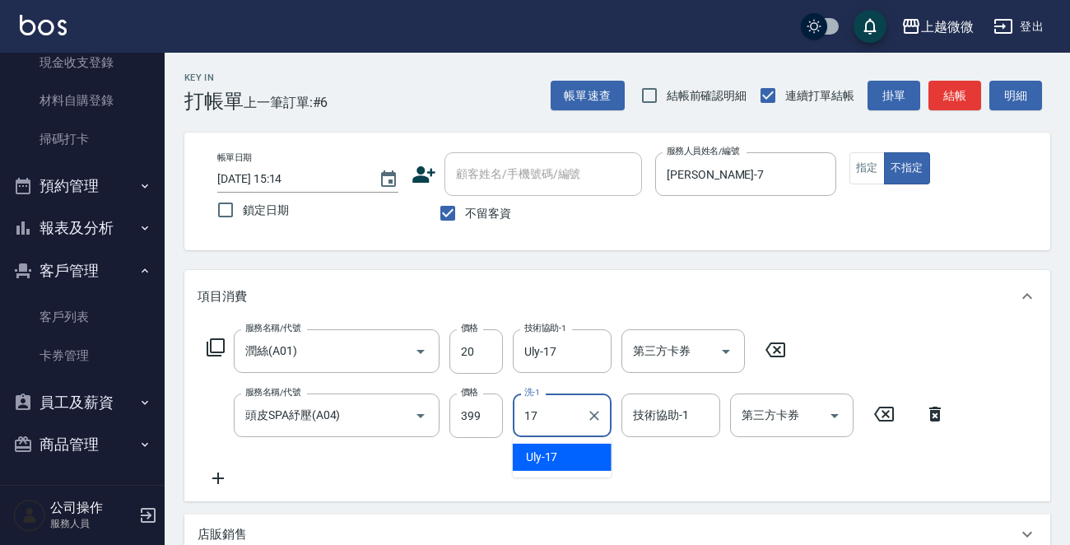
type input "Uly-17"
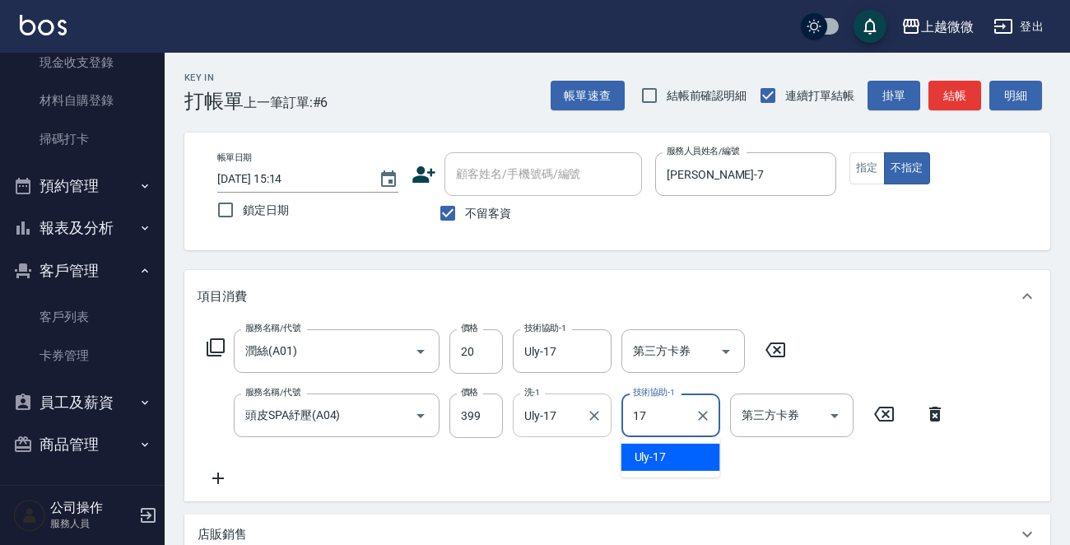
type input "Uly-17"
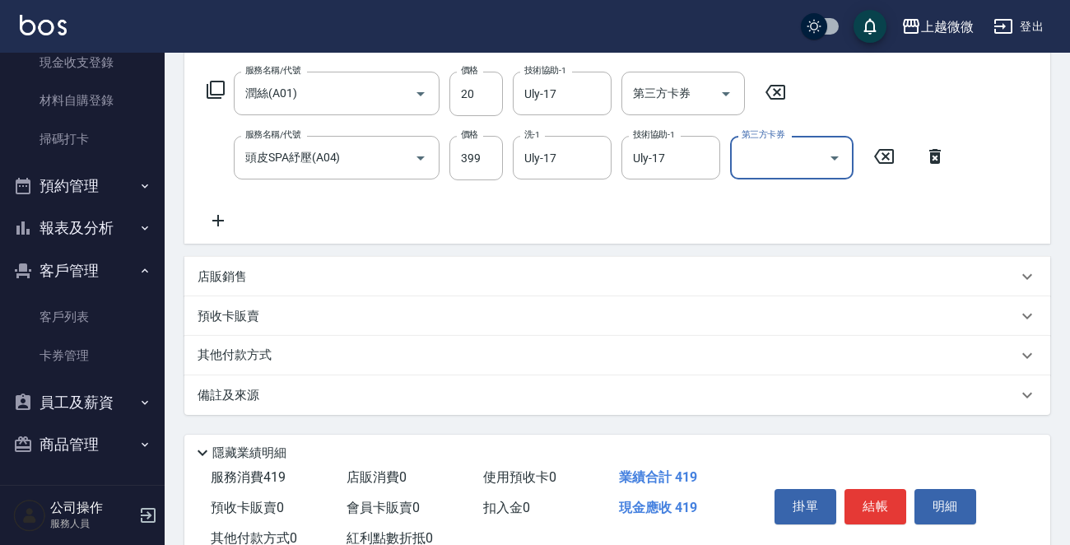
scroll to position [310, 0]
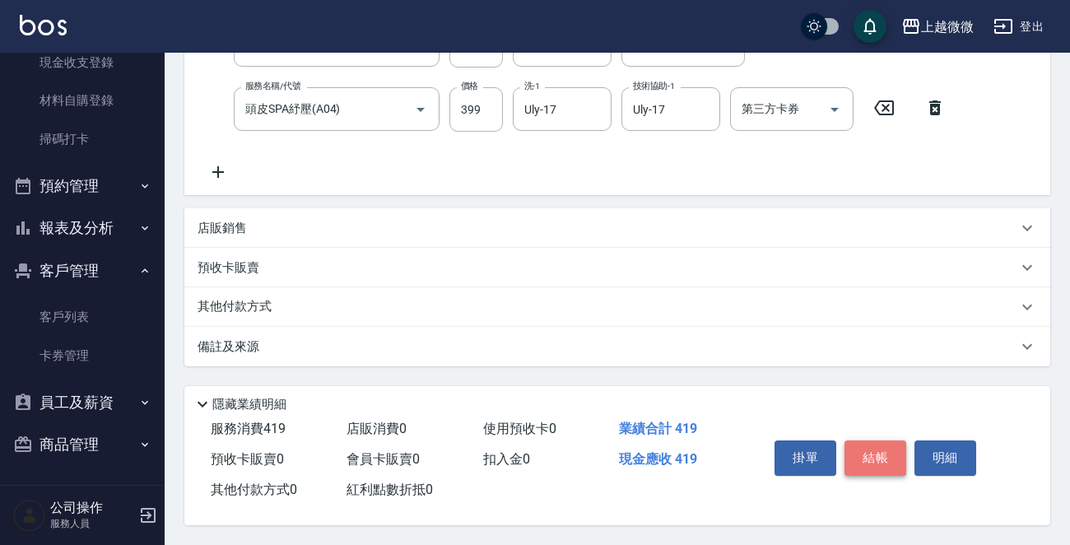
click at [876, 453] on button "結帳" at bounding box center [875, 457] width 62 height 35
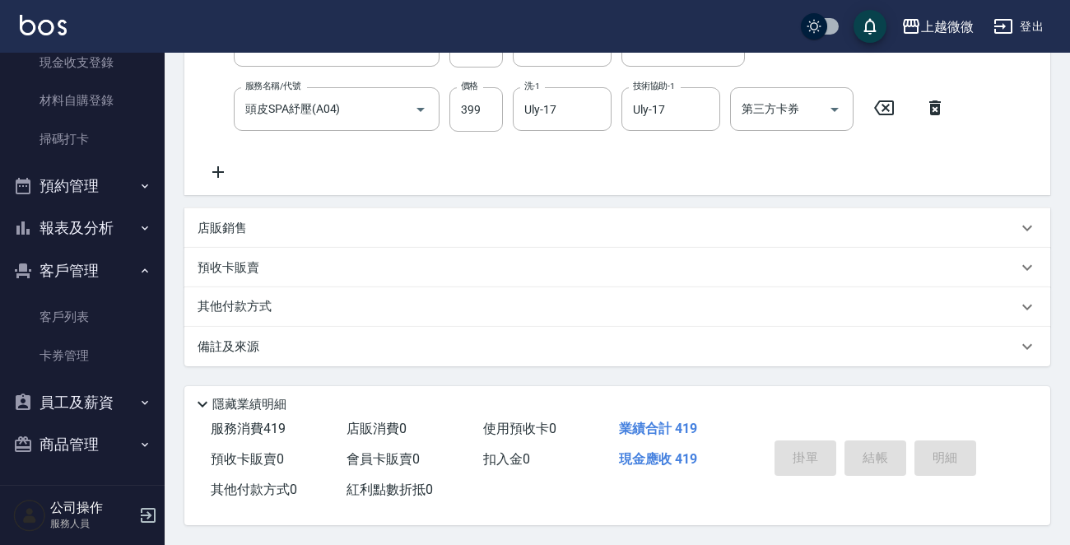
type input "[DATE] 15:15"
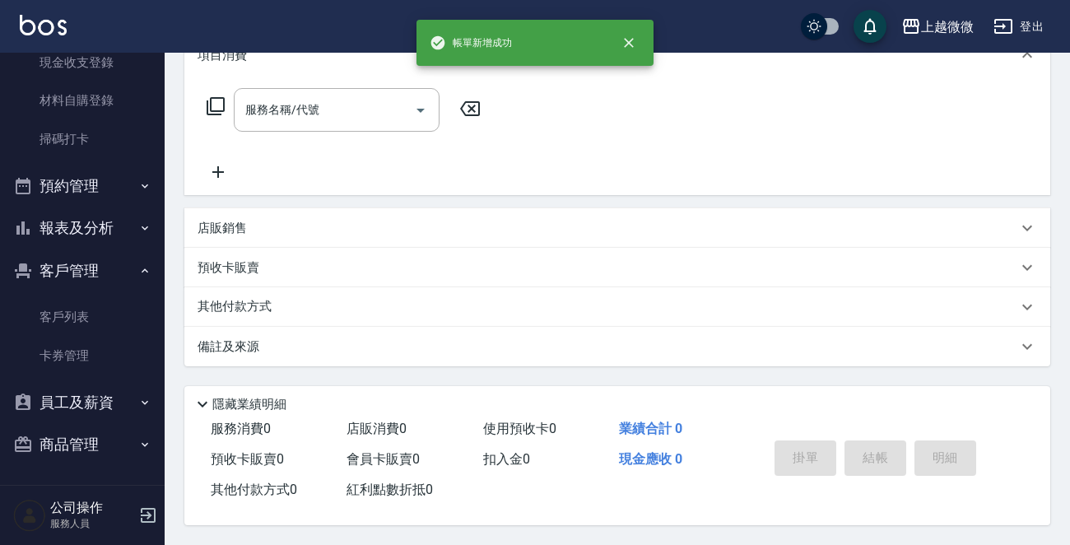
scroll to position [0, 0]
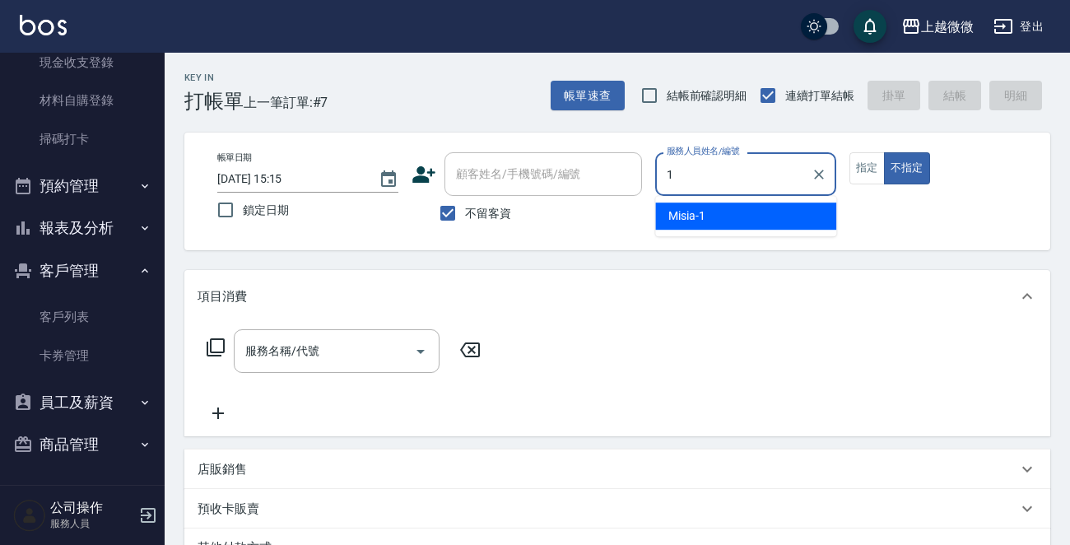
type input "Misia-1"
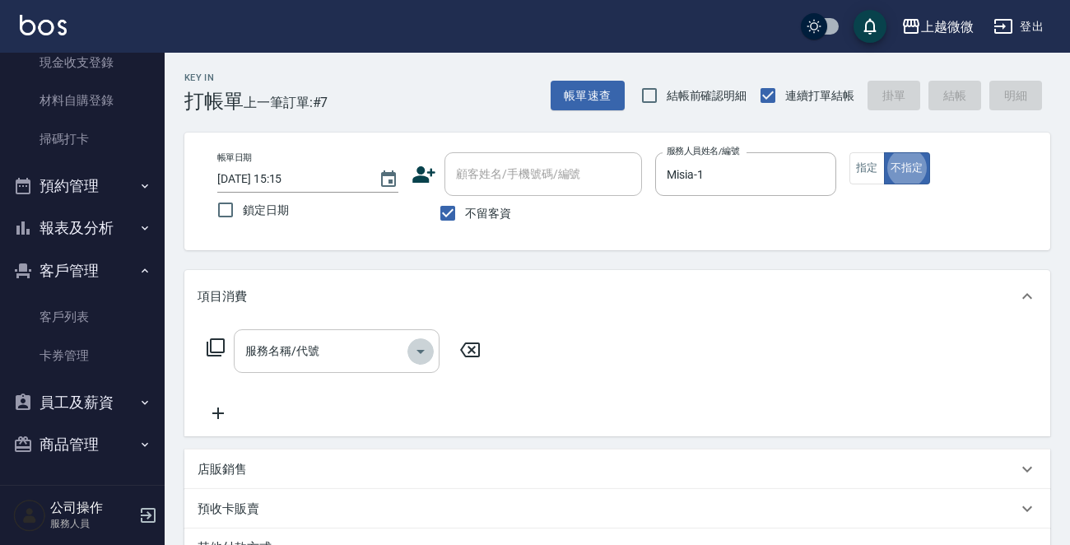
click at [411, 355] on icon "Open" at bounding box center [421, 351] width 20 height 20
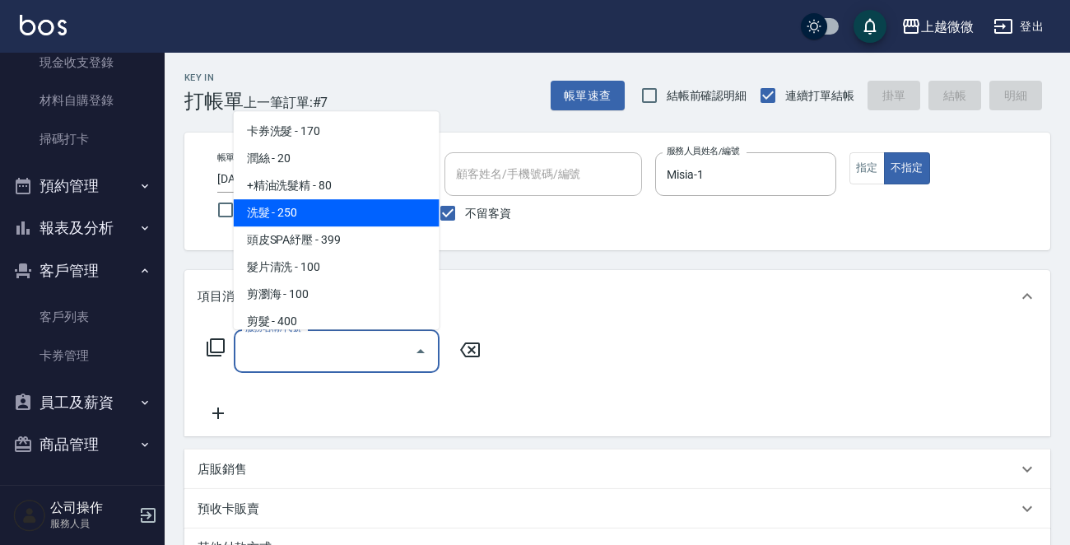
click at [329, 205] on span "洗髮 - 250" at bounding box center [337, 212] width 206 height 27
type input "洗髮(A03)"
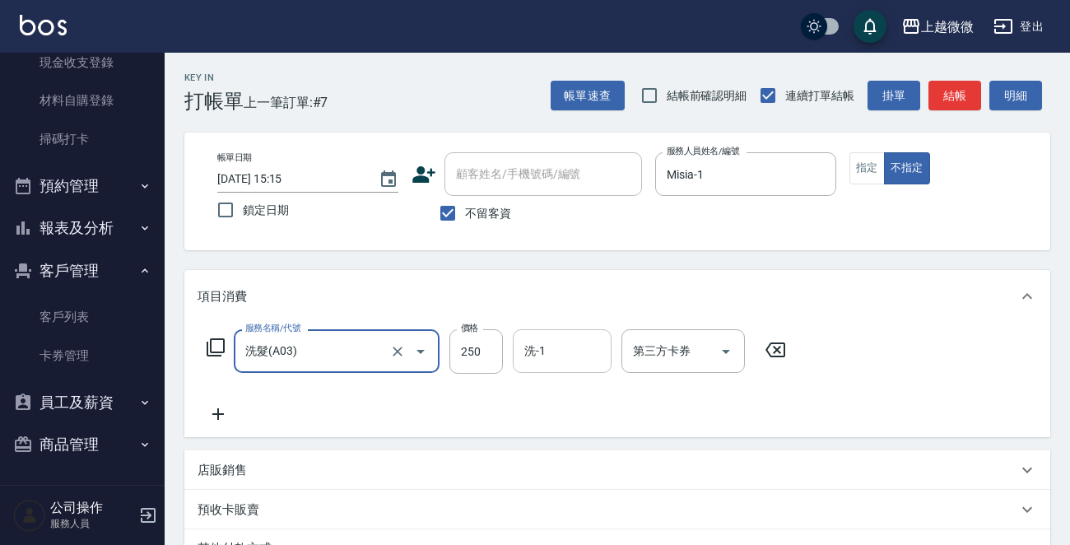
click at [571, 361] on input "洗-1" at bounding box center [562, 351] width 84 height 29
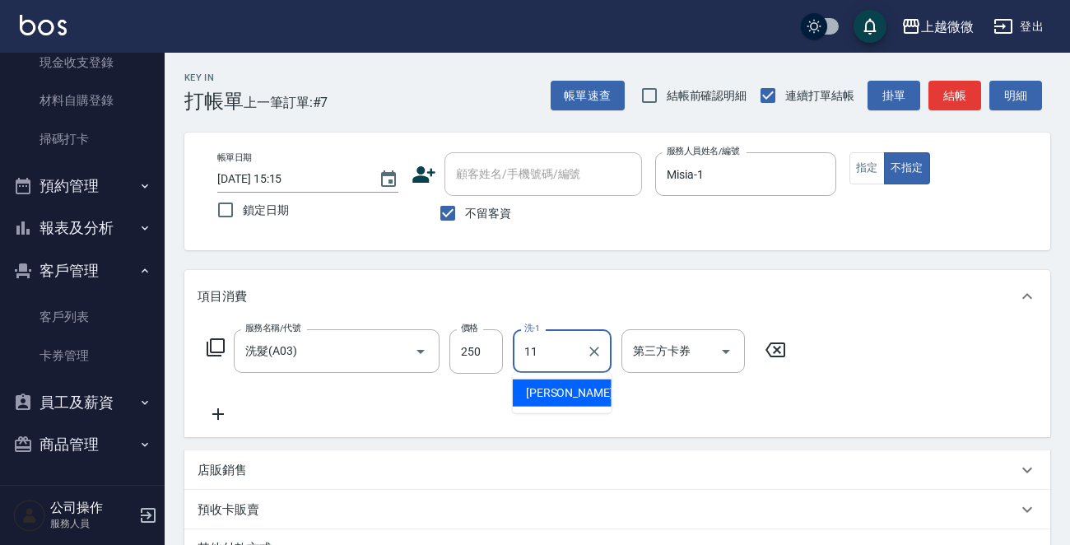
type input "[PERSON_NAME]-11"
click at [217, 407] on icon at bounding box center [217, 414] width 41 height 20
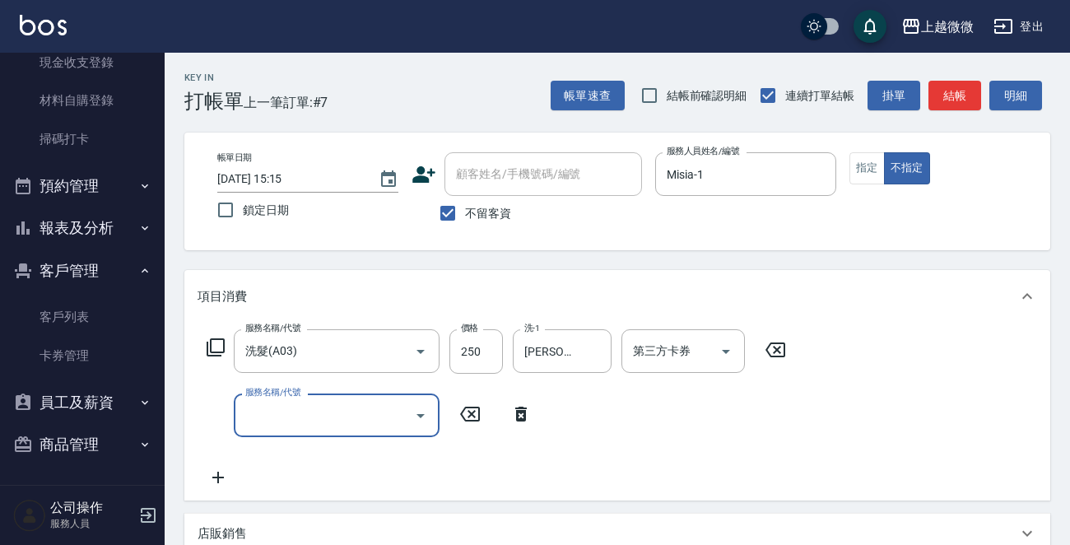
click at [425, 411] on icon "Open" at bounding box center [421, 416] width 20 height 20
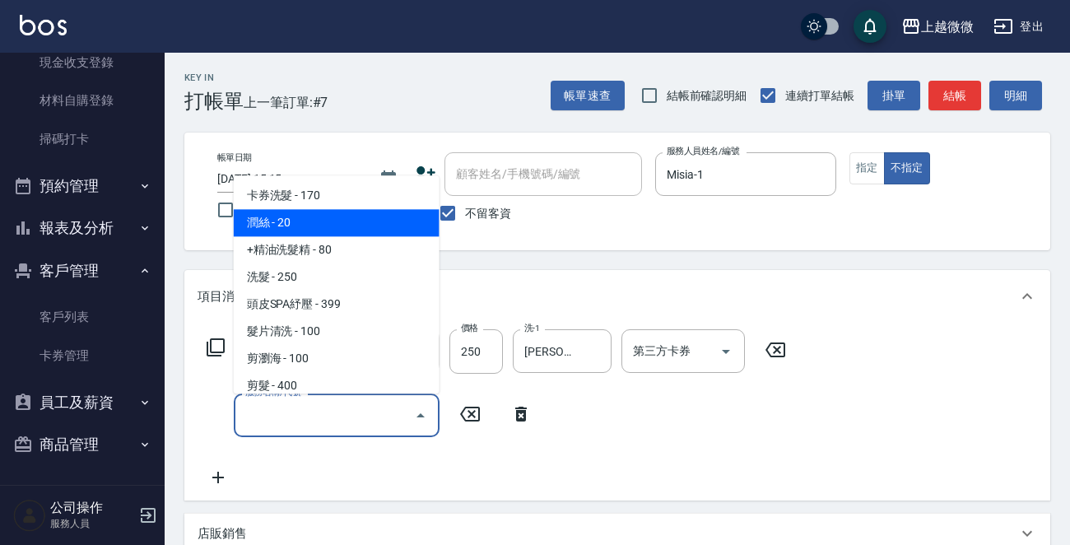
click at [286, 216] on span "潤絲 - 20" at bounding box center [337, 223] width 206 height 27
type input "潤絲(A01)"
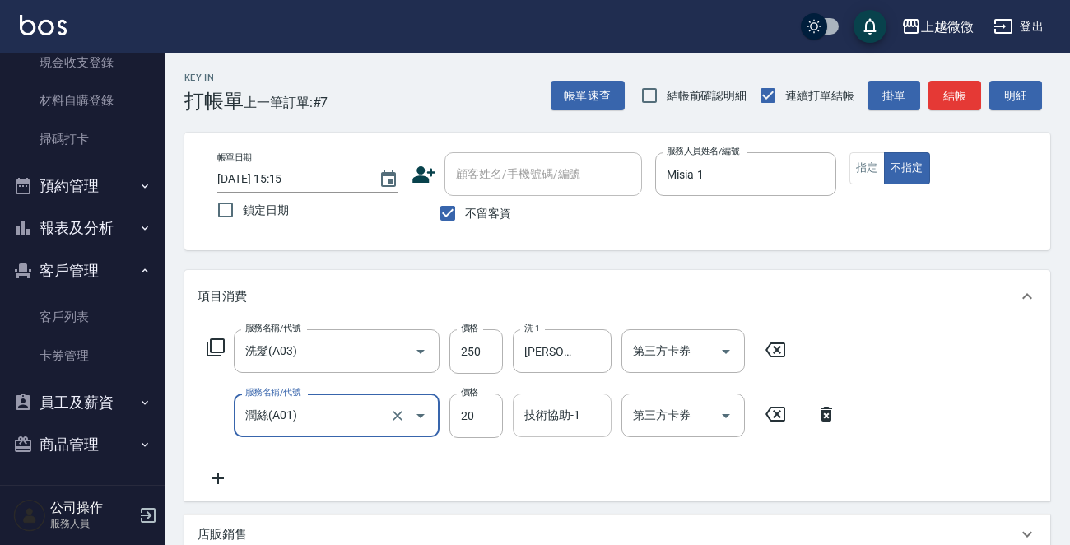
click at [526, 427] on input "技術協助-1" at bounding box center [562, 415] width 84 height 29
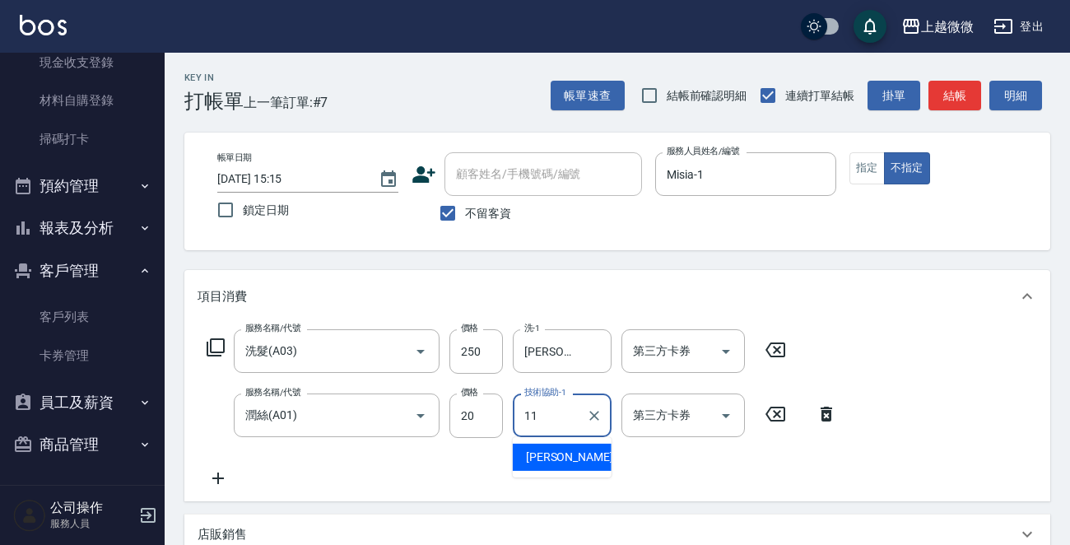
type input "[PERSON_NAME]-11"
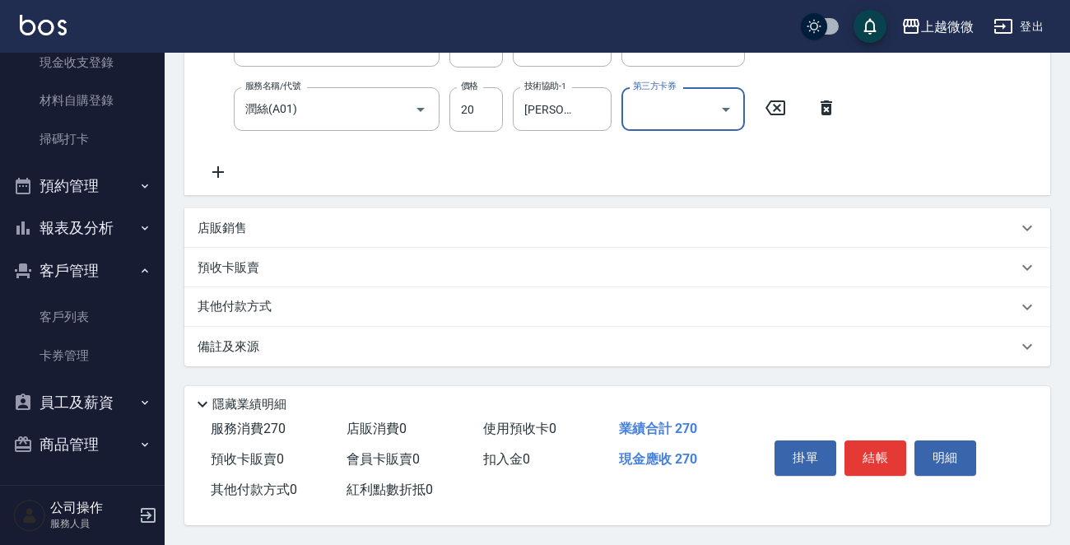
scroll to position [310, 0]
drag, startPoint x: 860, startPoint y: 444, endPoint x: 854, endPoint y: 434, distance: 12.1
click at [857, 444] on button "結帳" at bounding box center [875, 457] width 62 height 35
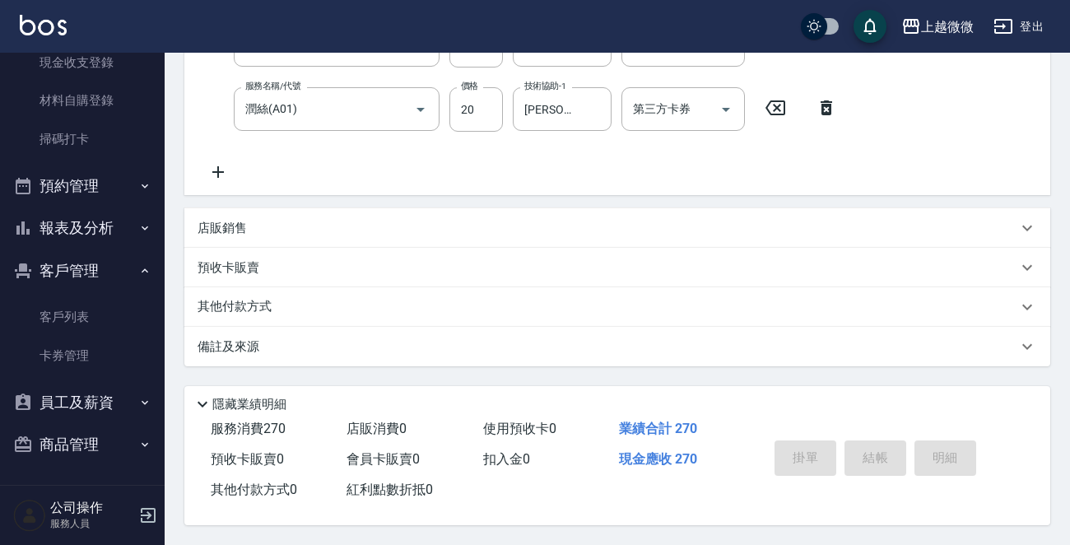
type input "[DATE] 15:16"
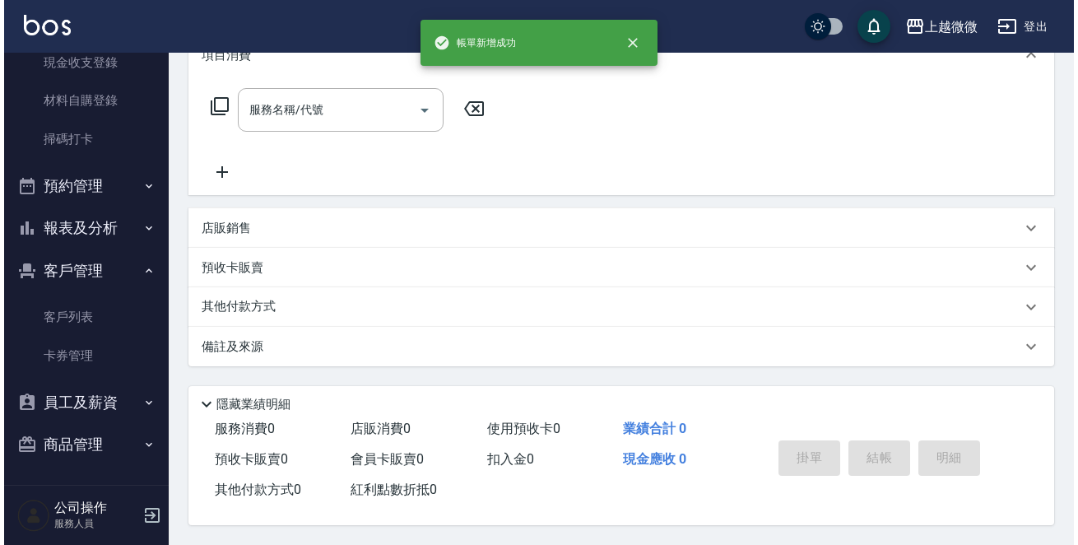
scroll to position [0, 0]
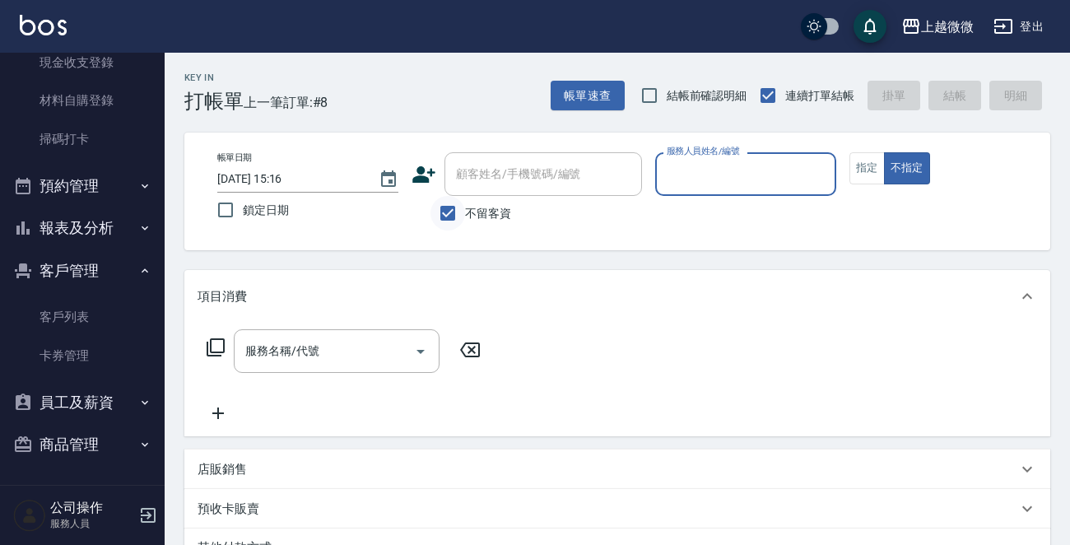
click at [448, 220] on input "不留客資" at bounding box center [447, 213] width 35 height 35
checkbox input "false"
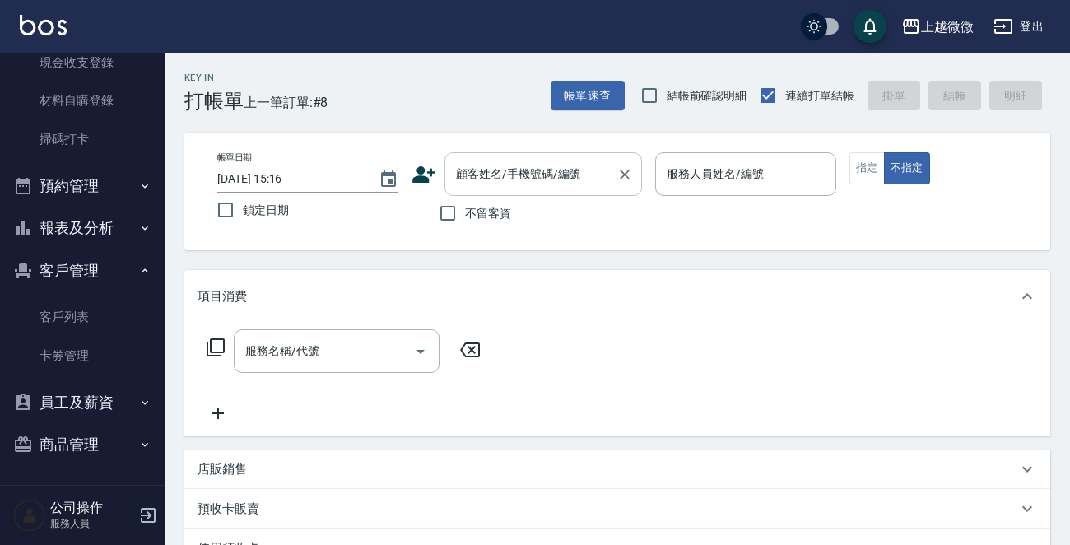
click at [494, 177] on input "顧客姓名/手機號碼/編號" at bounding box center [531, 174] width 158 height 29
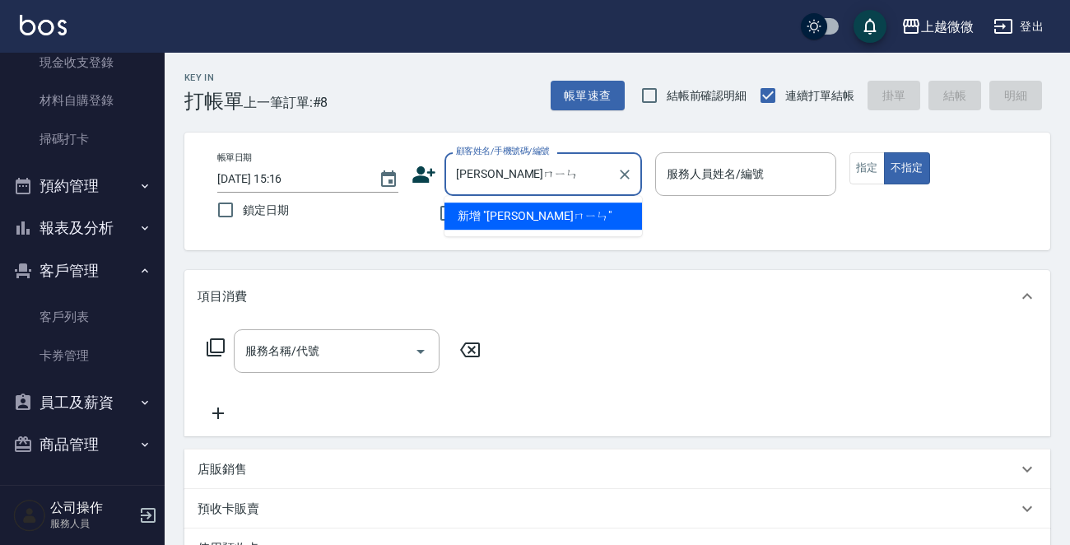
type input "[PERSON_NAME]"
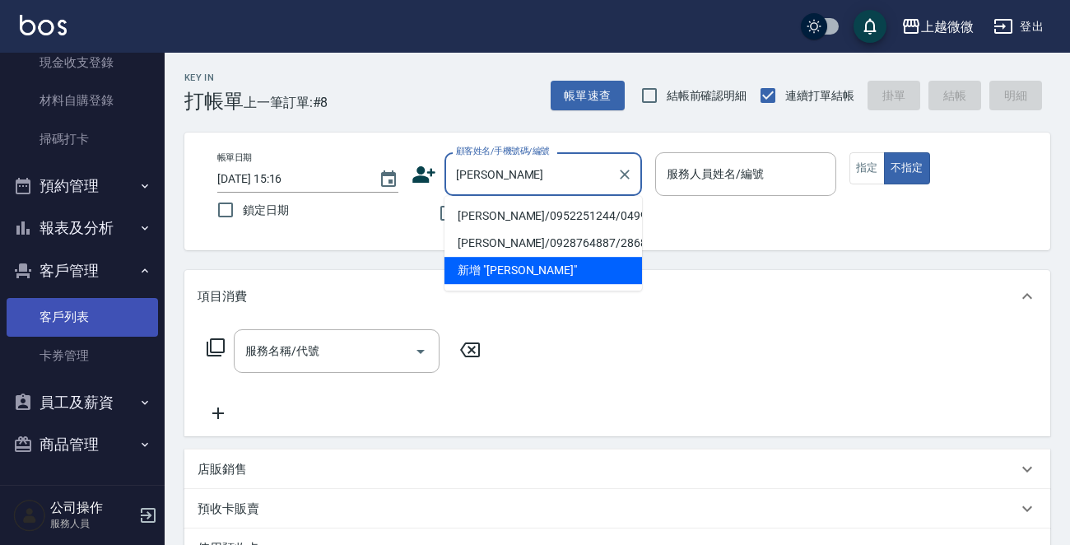
click at [109, 319] on link "客戶列表" at bounding box center [82, 317] width 151 height 38
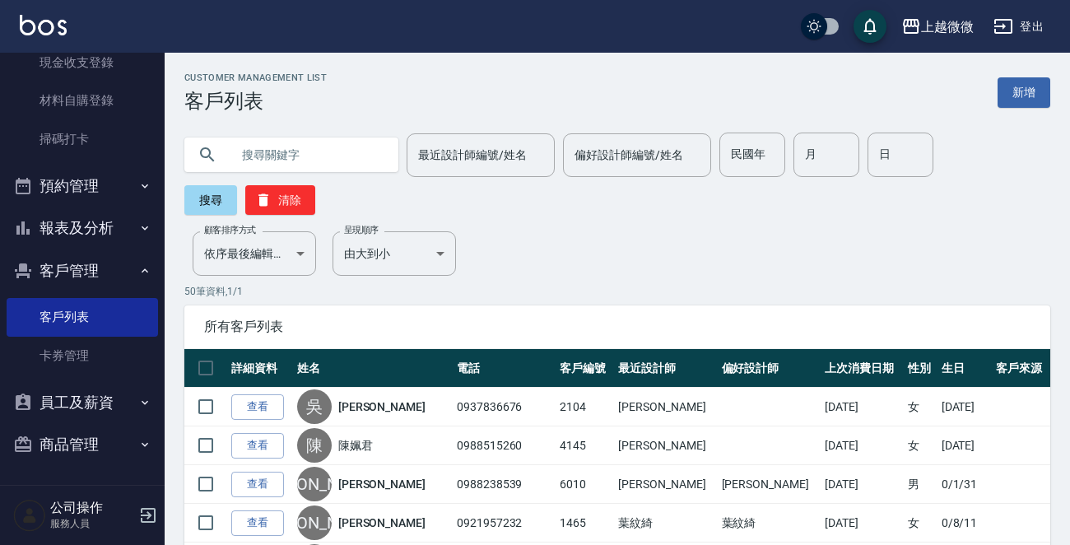
click at [283, 147] on input "text" at bounding box center [307, 154] width 155 height 44
type input "[PERSON_NAME]"
click at [201, 209] on button "搜尋" at bounding box center [210, 200] width 53 height 30
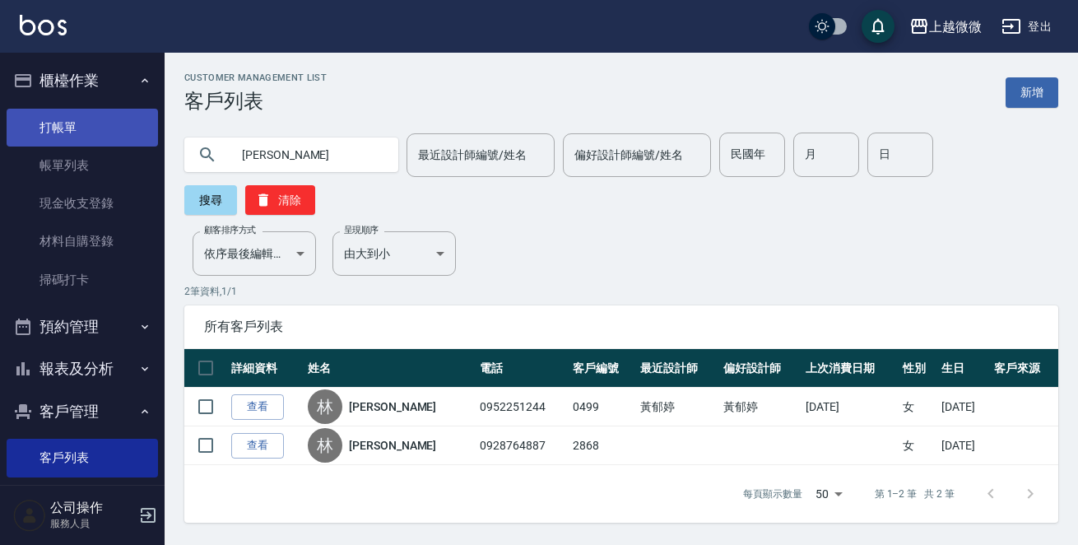
click at [83, 120] on link "打帳單" at bounding box center [82, 128] width 151 height 38
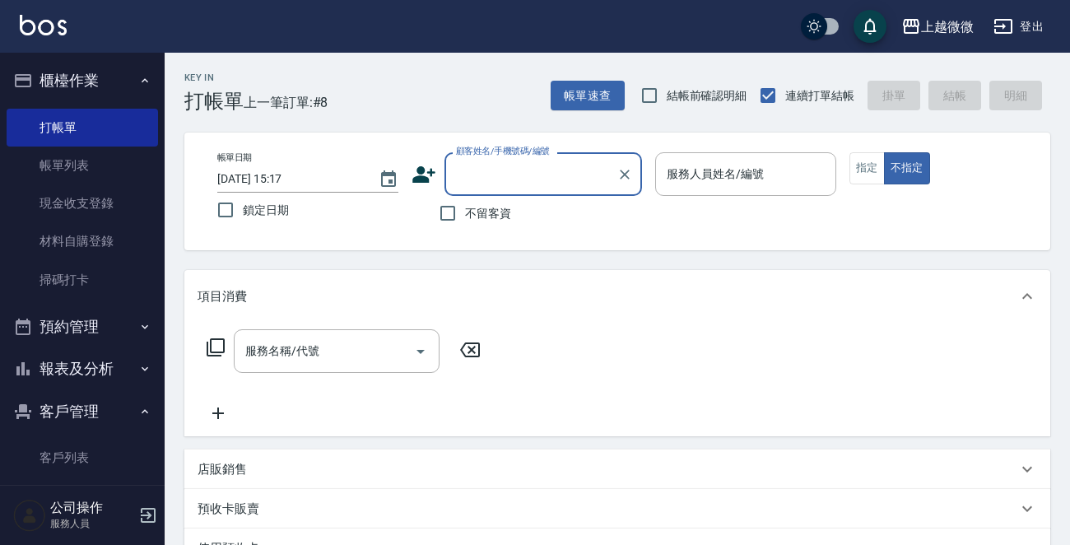
drag, startPoint x: 467, startPoint y: 154, endPoint x: 454, endPoint y: 164, distance: 16.5
click at [464, 156] on label "顧客姓名/手機號碼/編號" at bounding box center [503, 151] width 94 height 12
click at [464, 160] on input "顧客姓名/手機號碼/編號" at bounding box center [531, 174] width 158 height 29
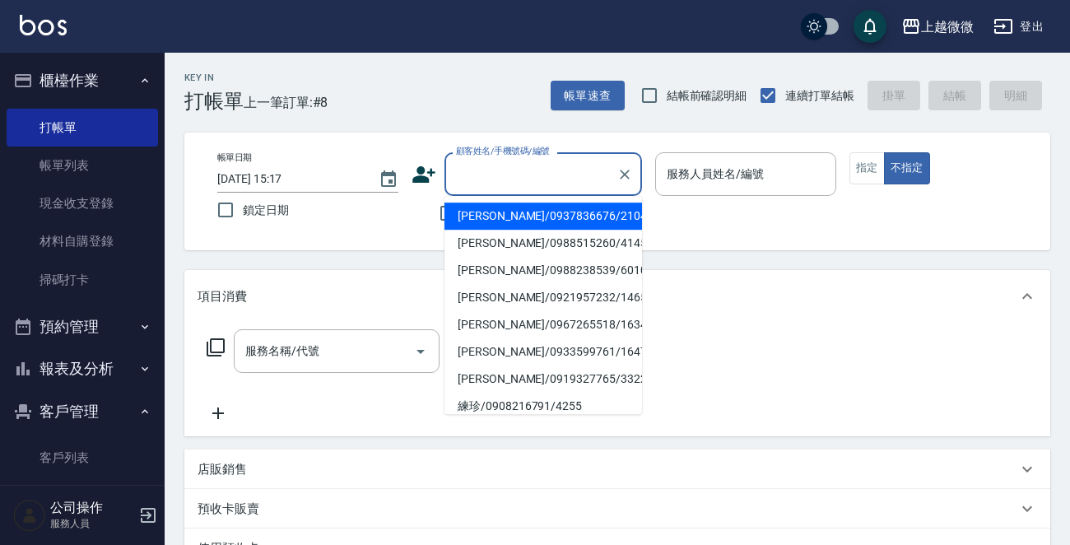
click at [452, 167] on input "顧客姓名/手機號碼/編號" at bounding box center [531, 174] width 158 height 29
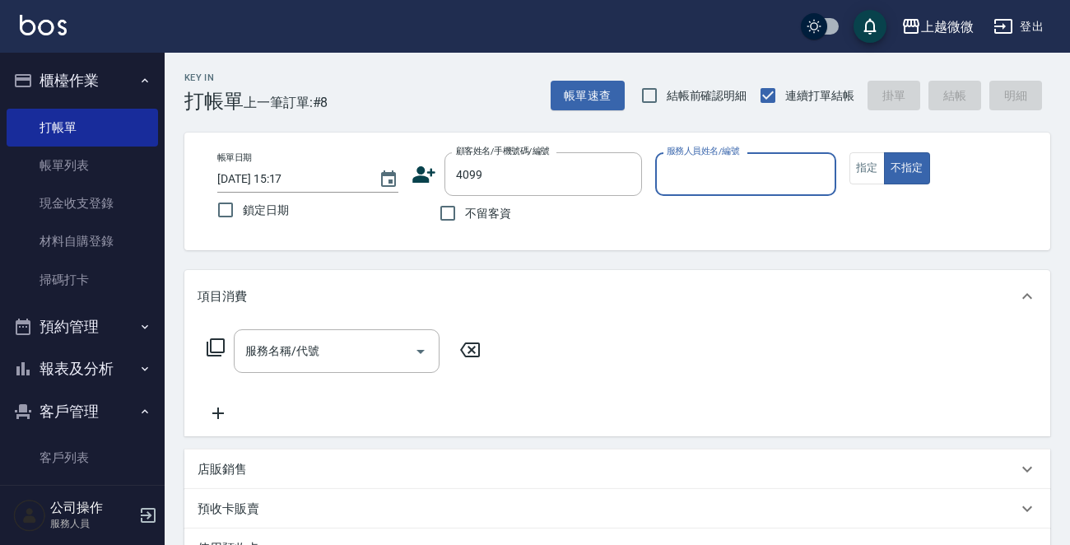
type input "[PERSON_NAME]/0958962770/4099"
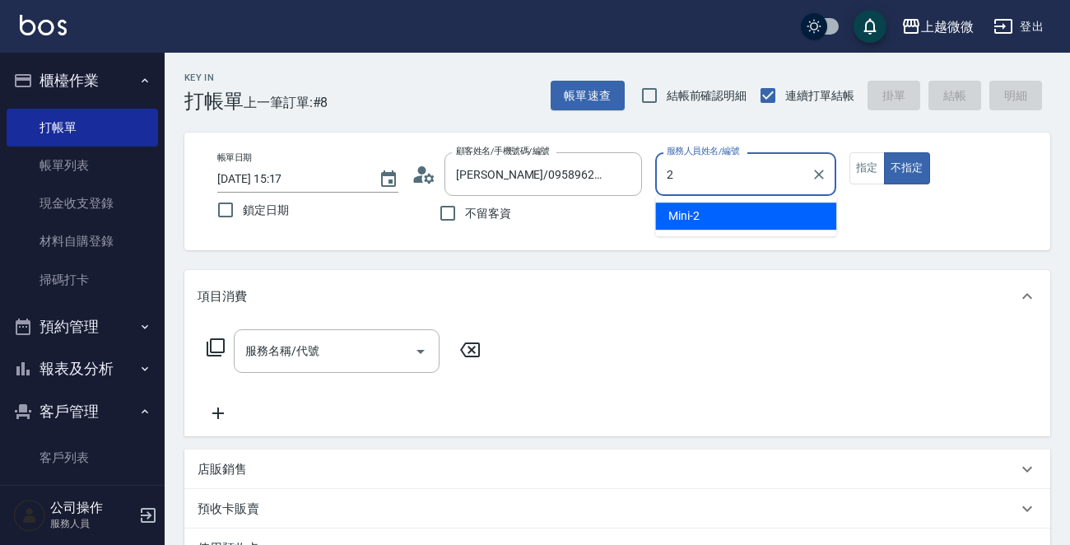
type input "Mini-2"
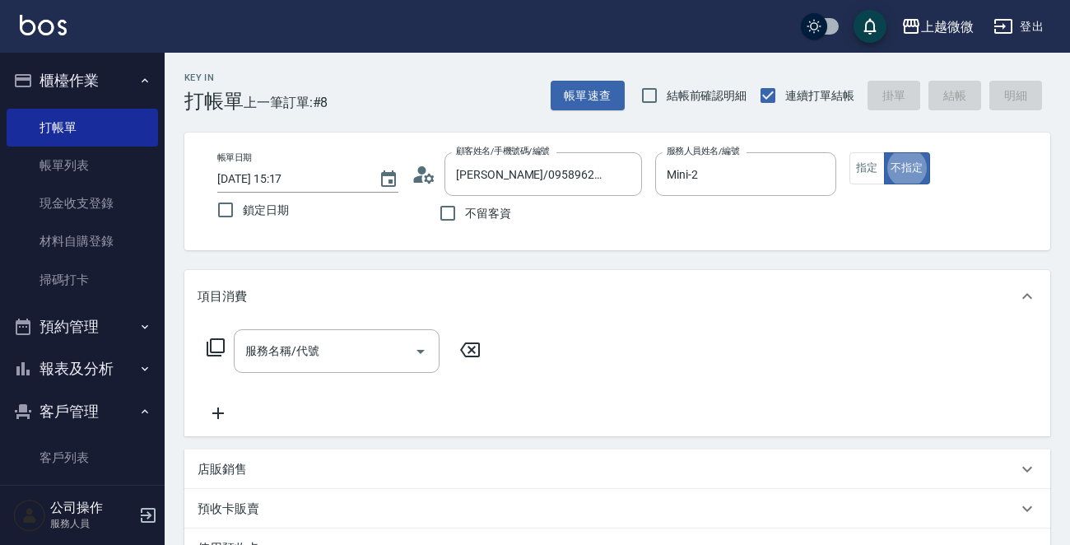
type button "false"
click at [874, 174] on button "指定" at bounding box center [866, 168] width 35 height 32
click at [424, 351] on icon "Open" at bounding box center [421, 351] width 20 height 20
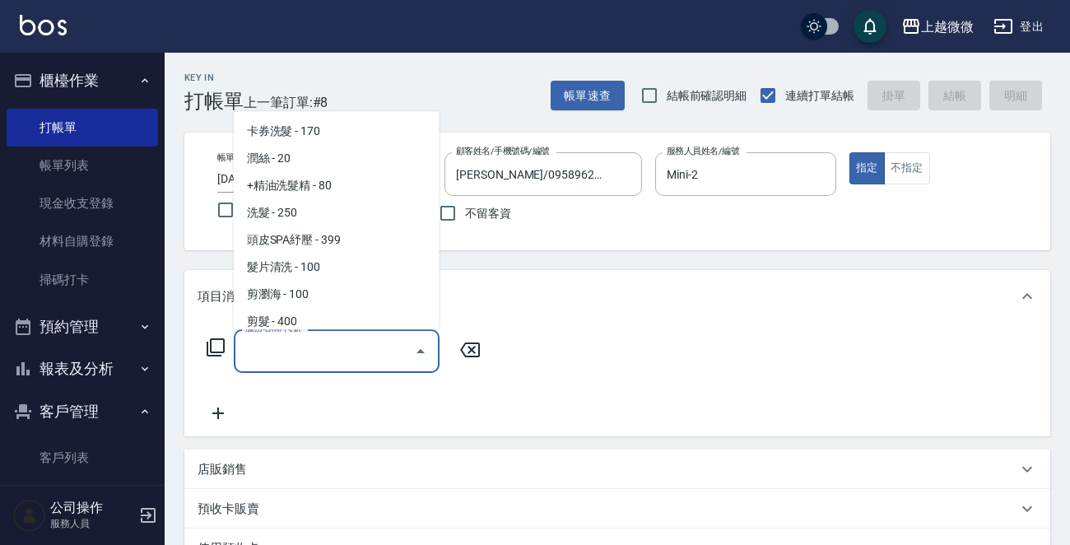
scroll to position [247, 0]
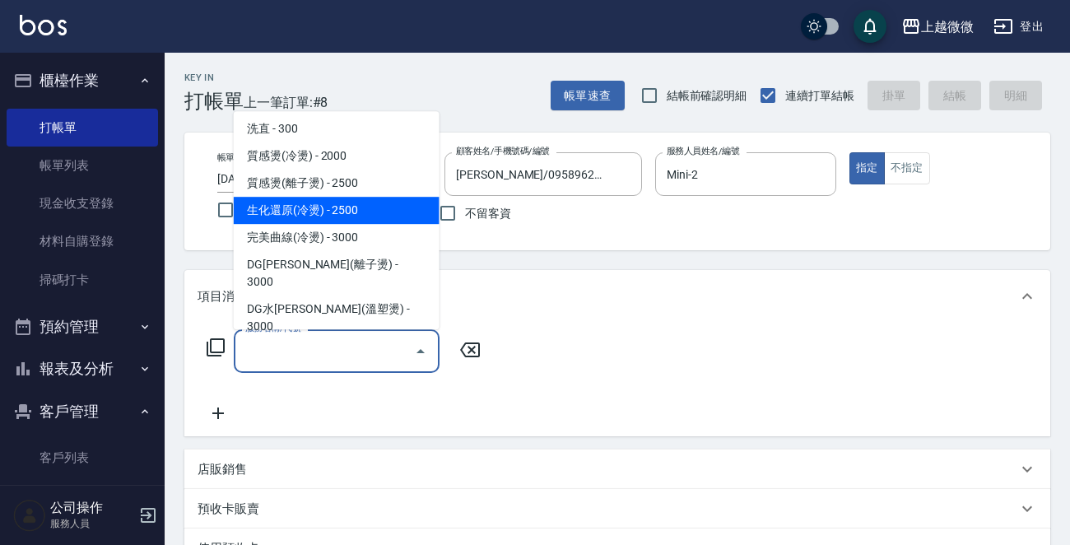
click at [388, 207] on span "生化還原(冷燙) - 2500" at bounding box center [337, 210] width 206 height 27
type input "生化還原(冷燙)(C05)"
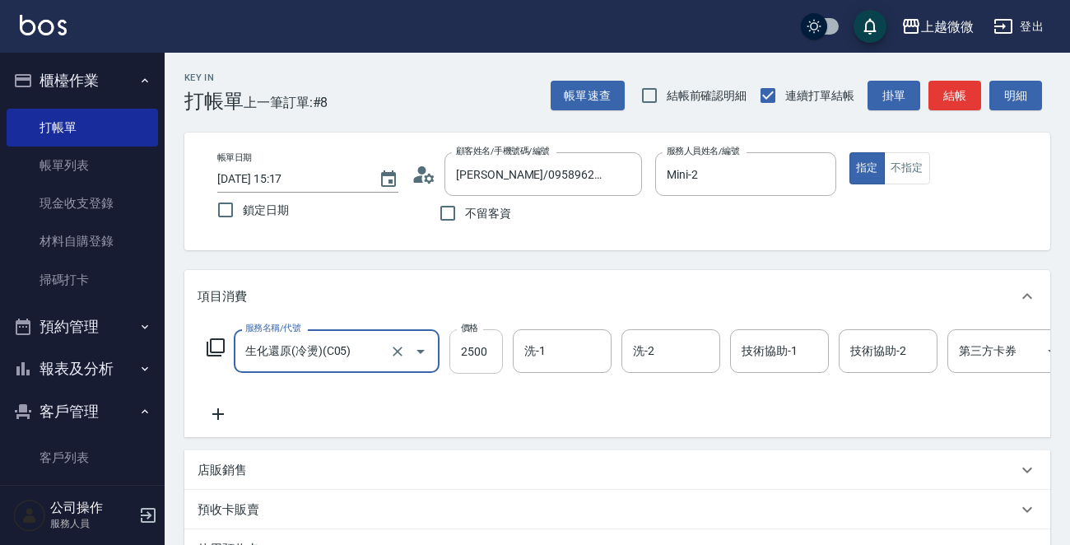
click at [488, 351] on input "2500" at bounding box center [475, 351] width 53 height 44
type input "2400"
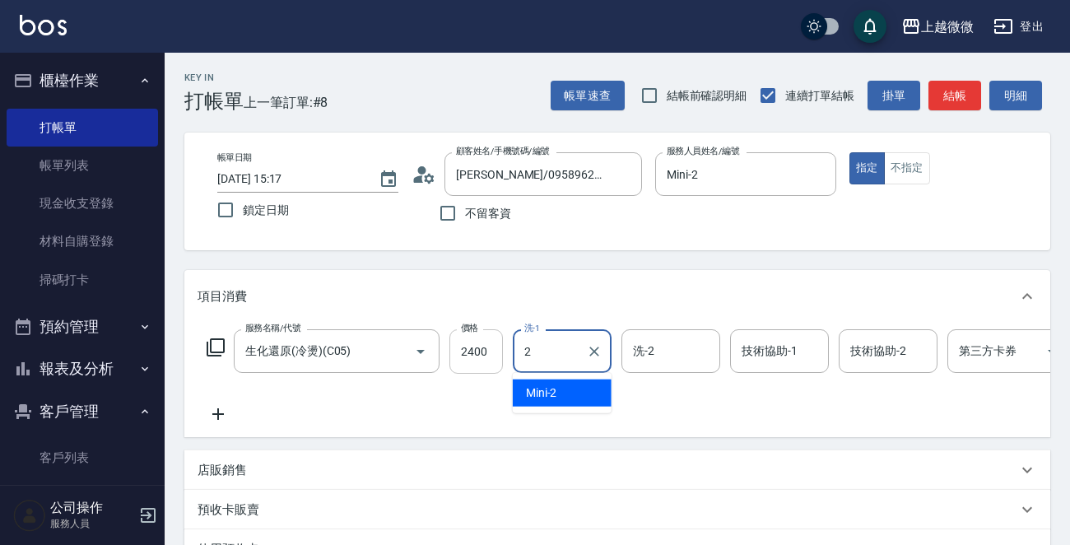
type input "Mini-2"
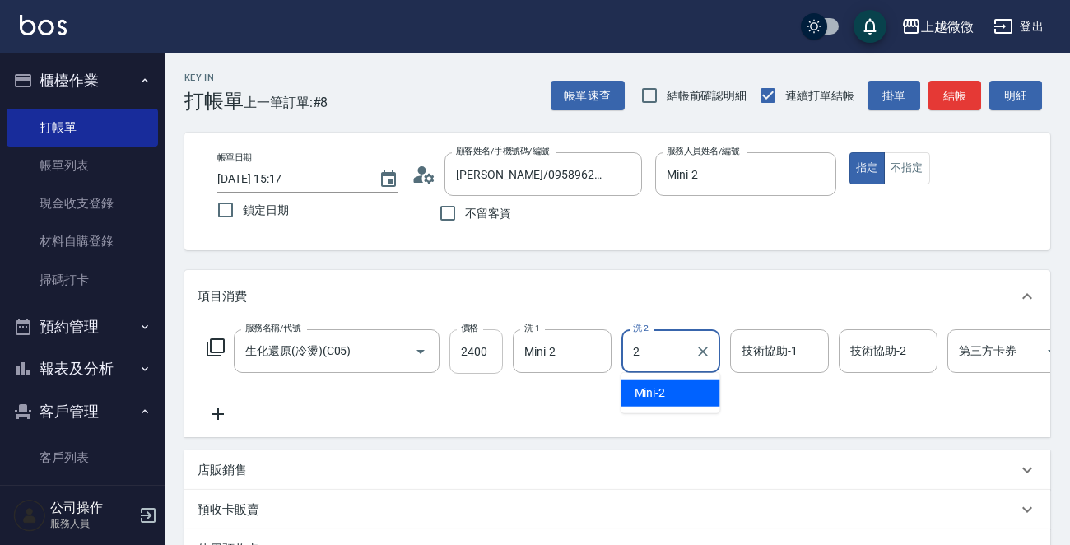
type input "Mini-2"
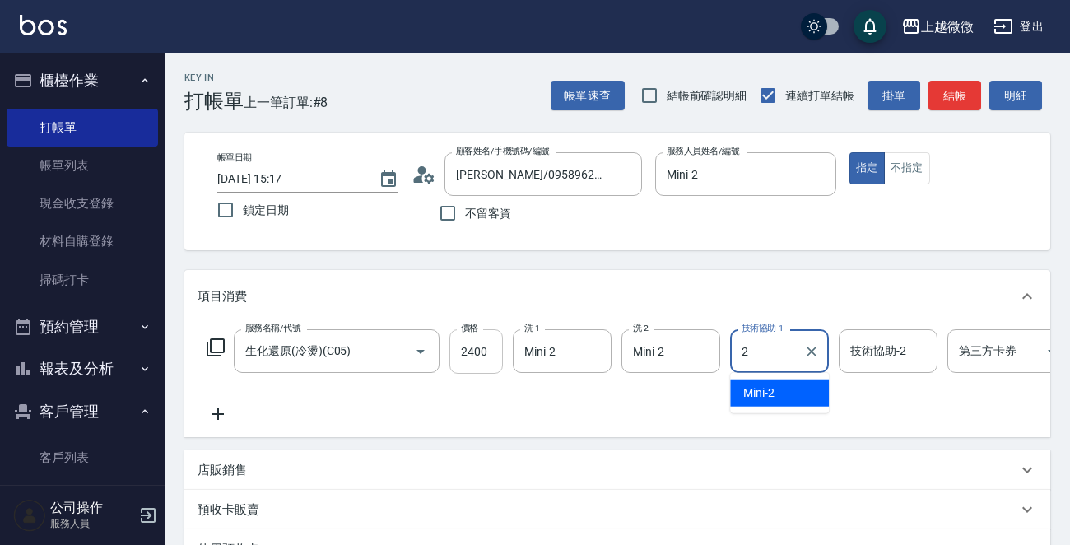
type input "Mini-2"
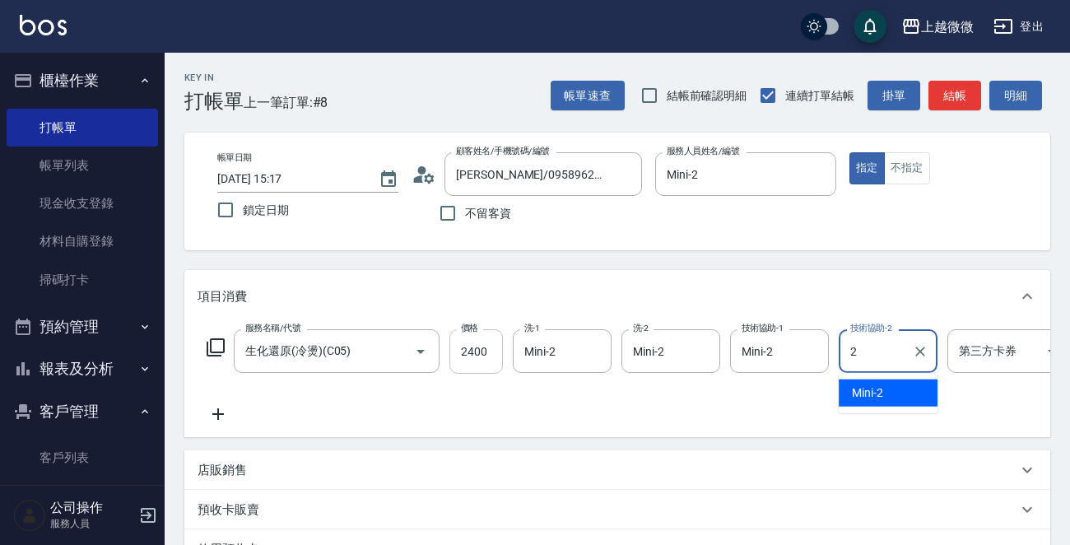
type input "Mini-2"
click at [215, 413] on icon at bounding box center [218, 414] width 12 height 12
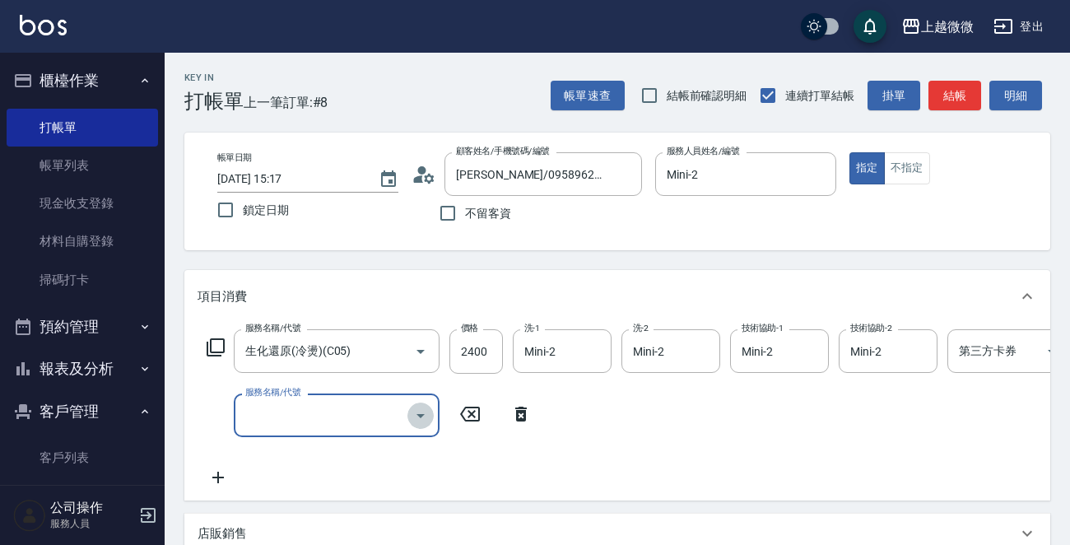
click at [425, 416] on icon "Open" at bounding box center [421, 416] width 20 height 20
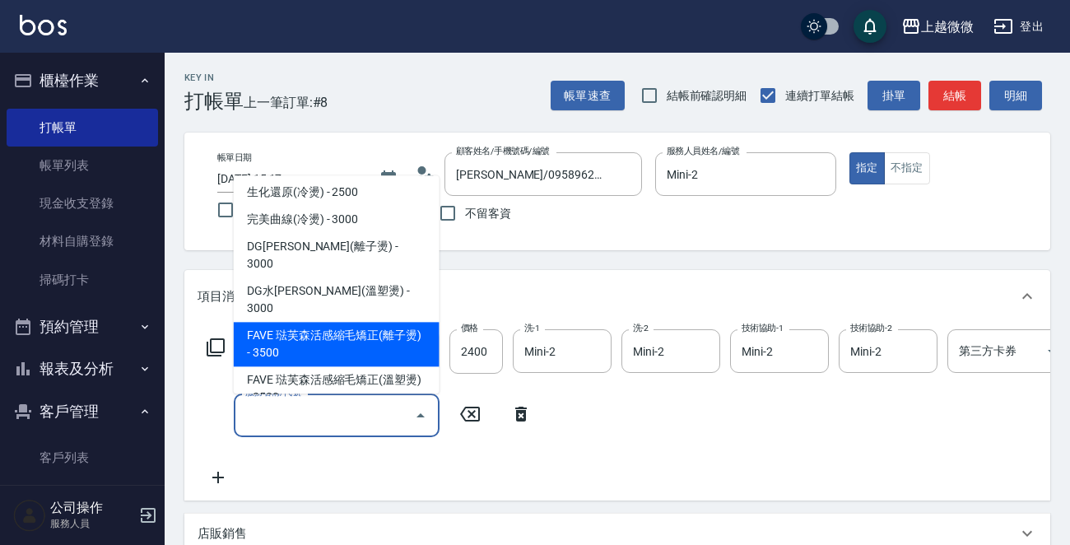
scroll to position [658, 0]
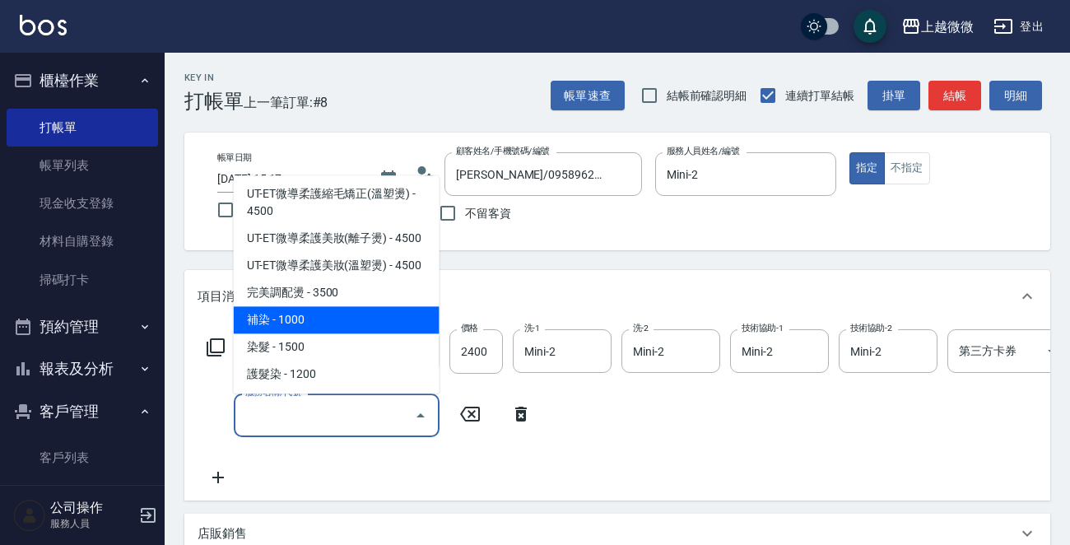
click at [369, 307] on span "補染 - 1000" at bounding box center [337, 320] width 206 height 27
type input "補染(D01)"
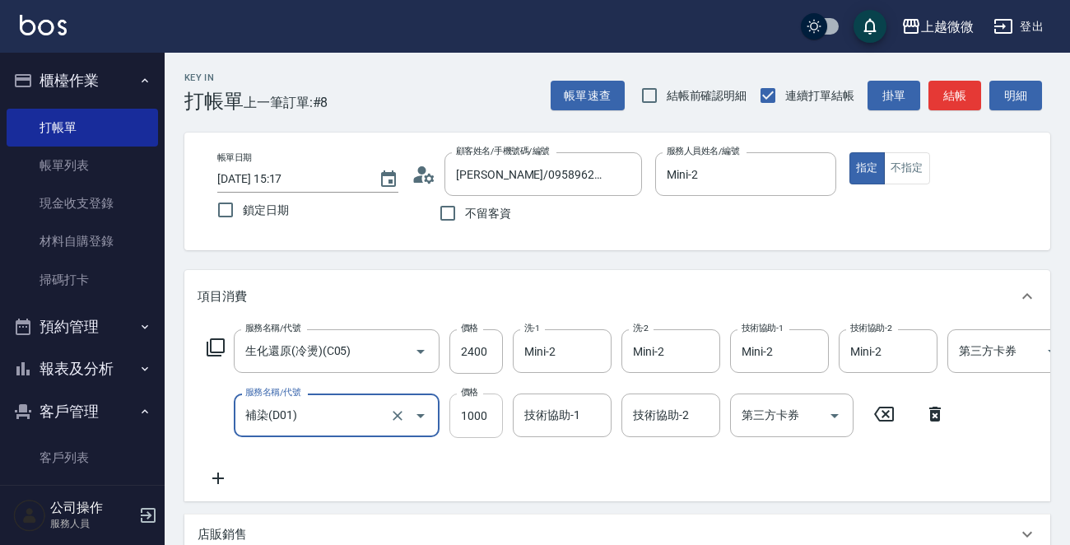
click at [481, 418] on input "1000" at bounding box center [475, 415] width 53 height 44
type input "900"
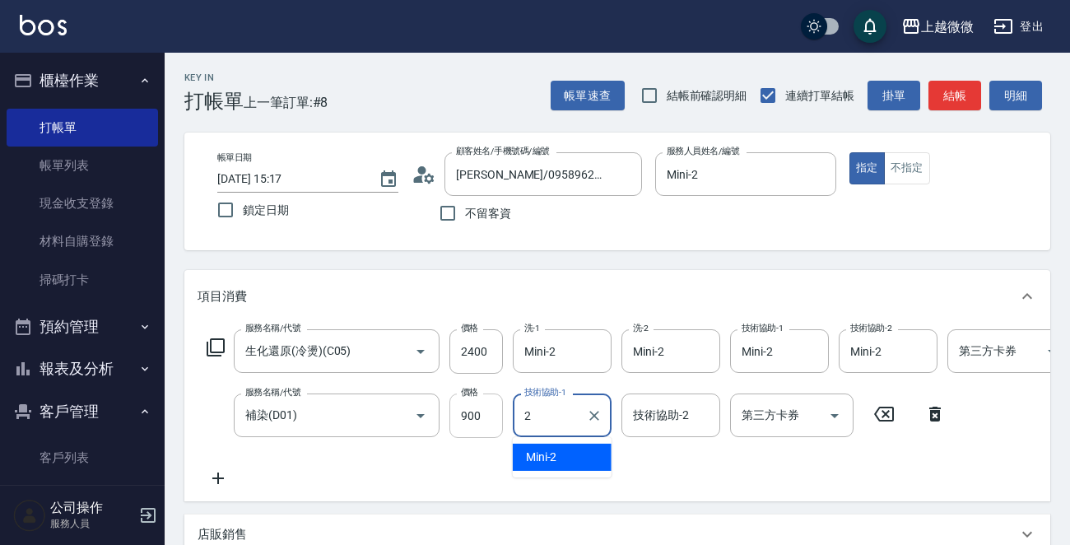
type input "Mini-2"
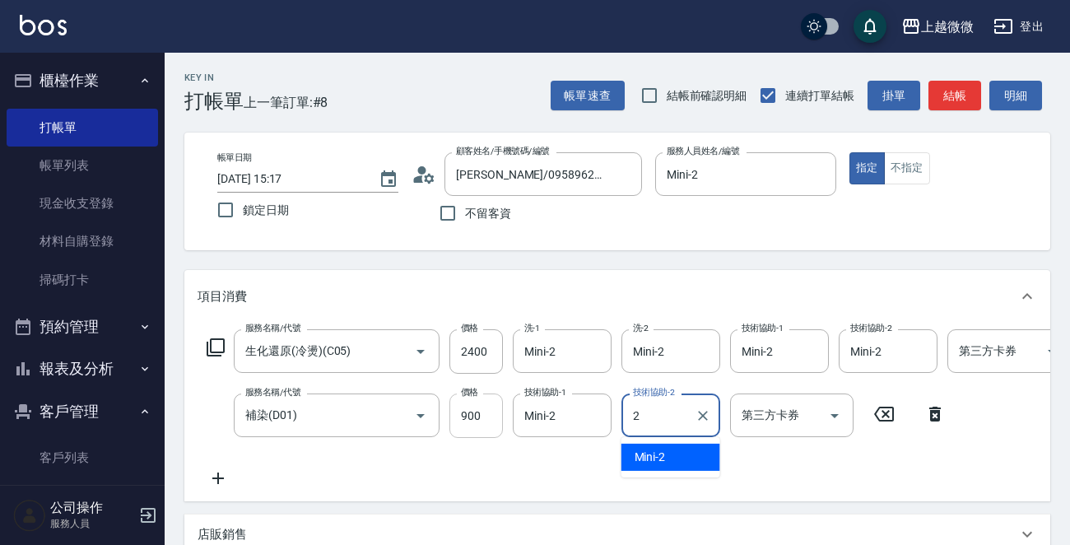
type input "Mini-2"
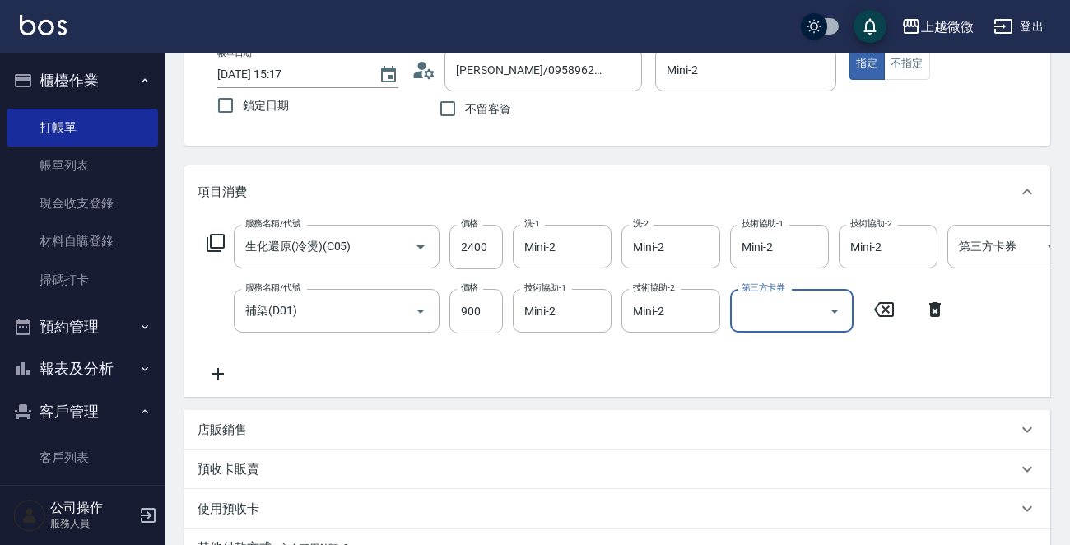
scroll to position [329, 0]
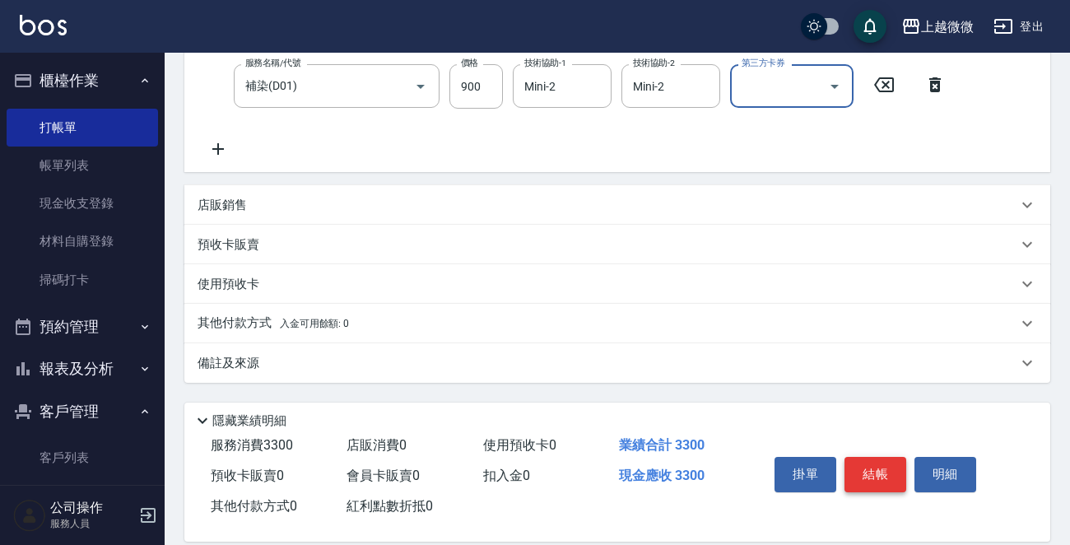
click at [880, 484] on button "結帳" at bounding box center [875, 474] width 62 height 35
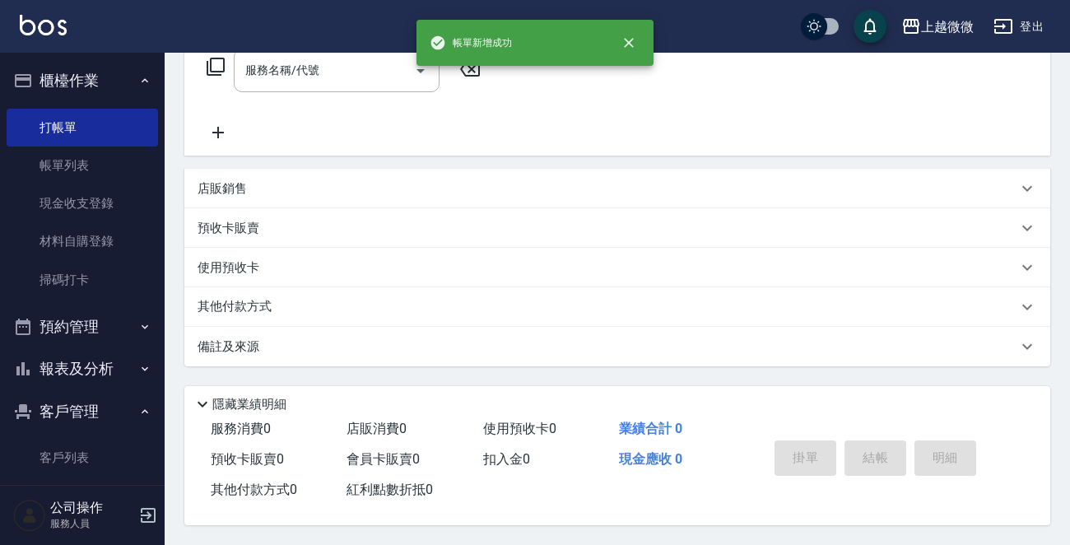
scroll to position [0, 0]
